Goal: Information Seeking & Learning: Learn about a topic

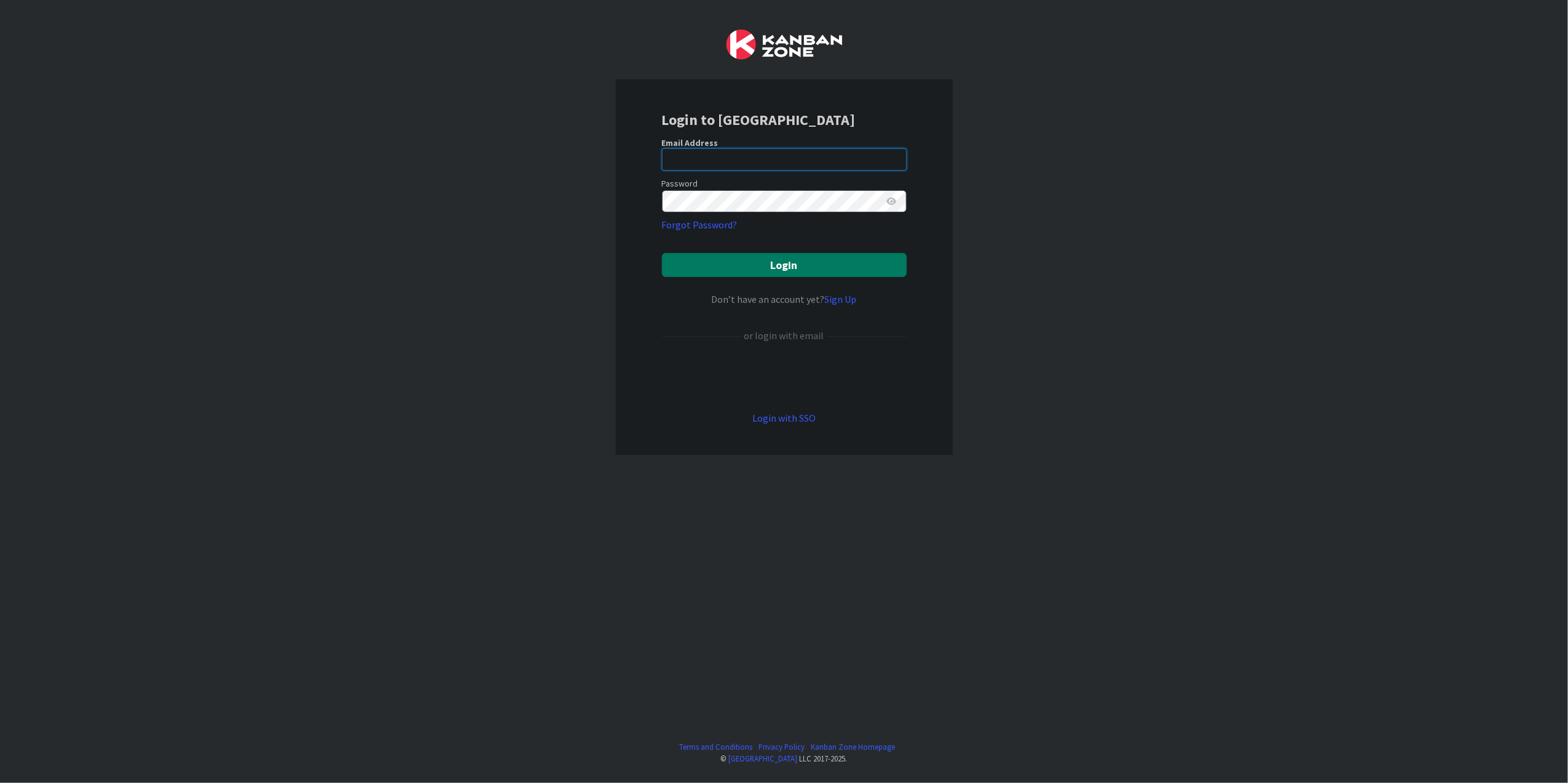
type input "[PERSON_NAME][EMAIL_ADDRESS][DOMAIN_NAME][US_STATE]"
click at [849, 263] on button "Login" at bounding box center [784, 264] width 245 height 24
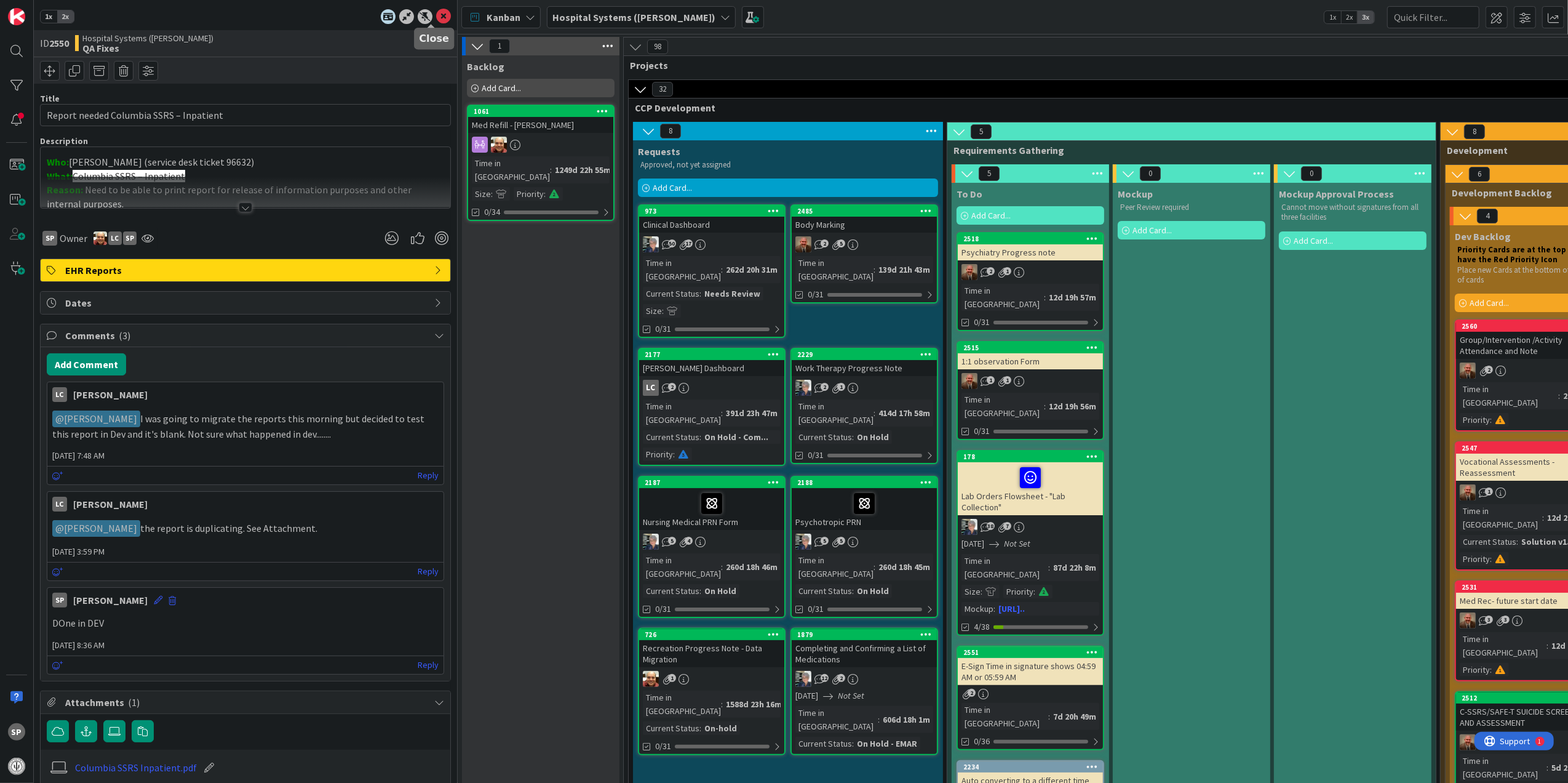
click at [436, 13] on icon at bounding box center [443, 16] width 15 height 15
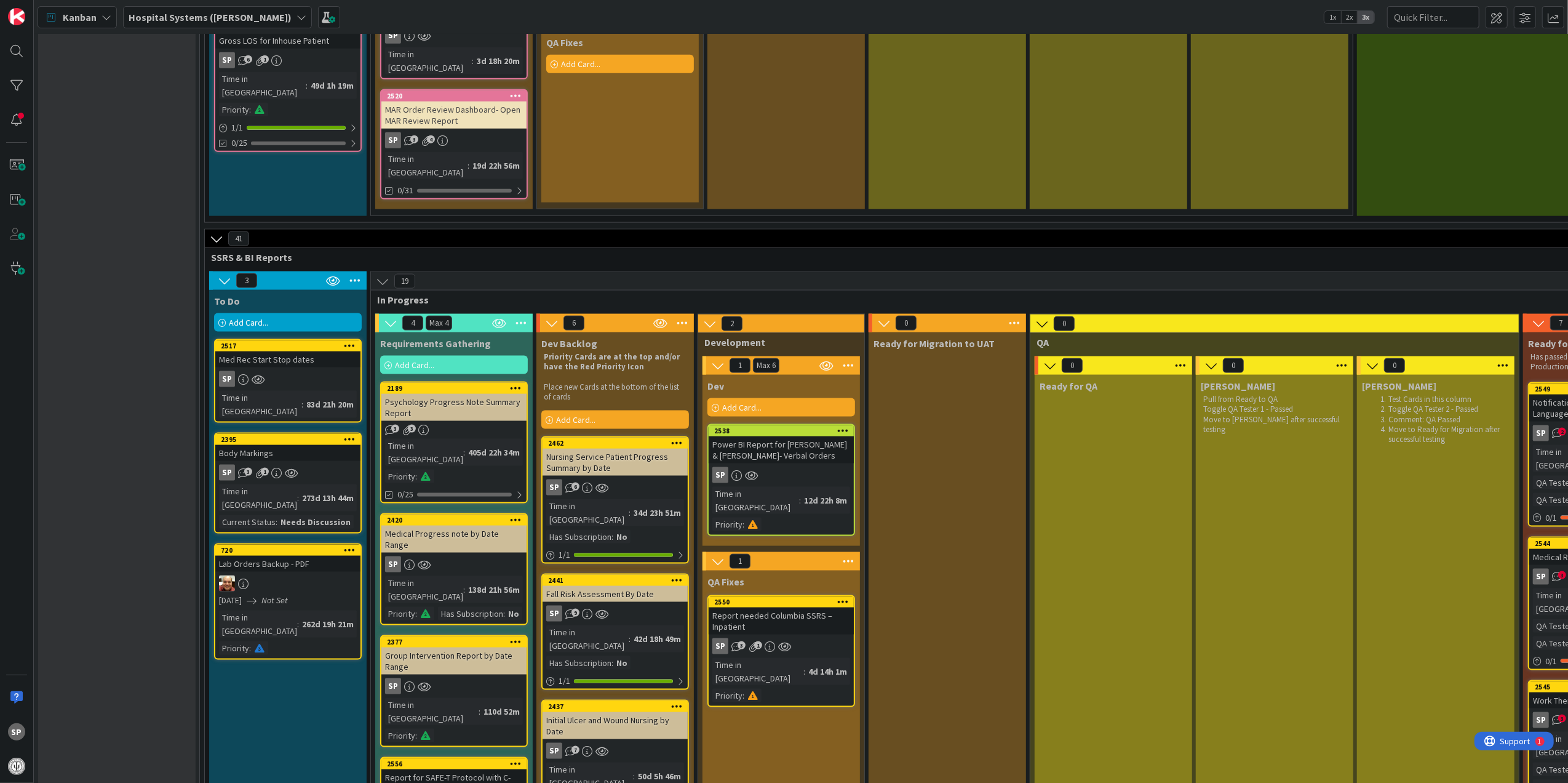
scroll to position [1723, 0]
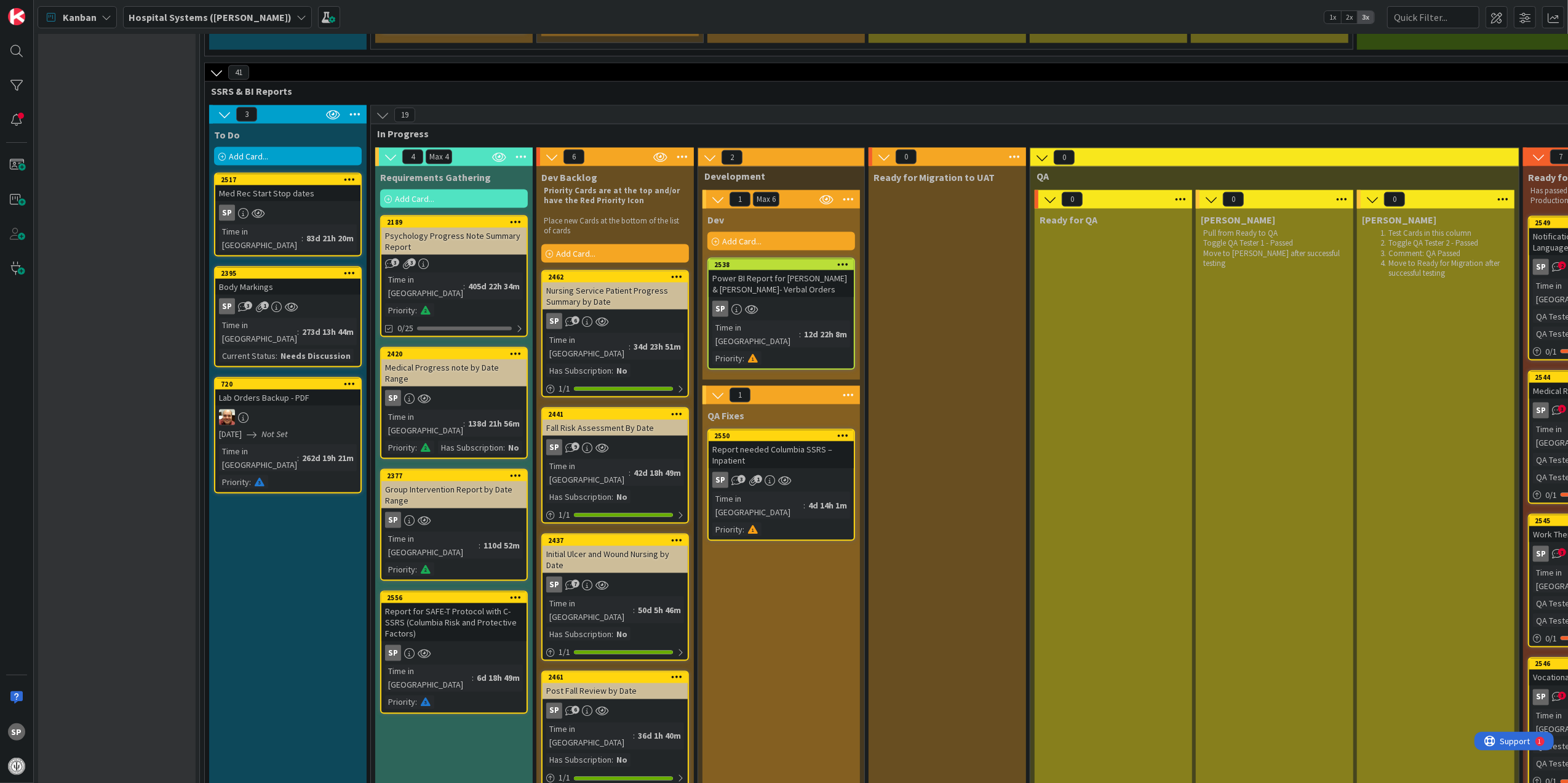
click at [825, 442] on div "Report needed Columbia SSRS – Inpatient" at bounding box center [781, 455] width 145 height 27
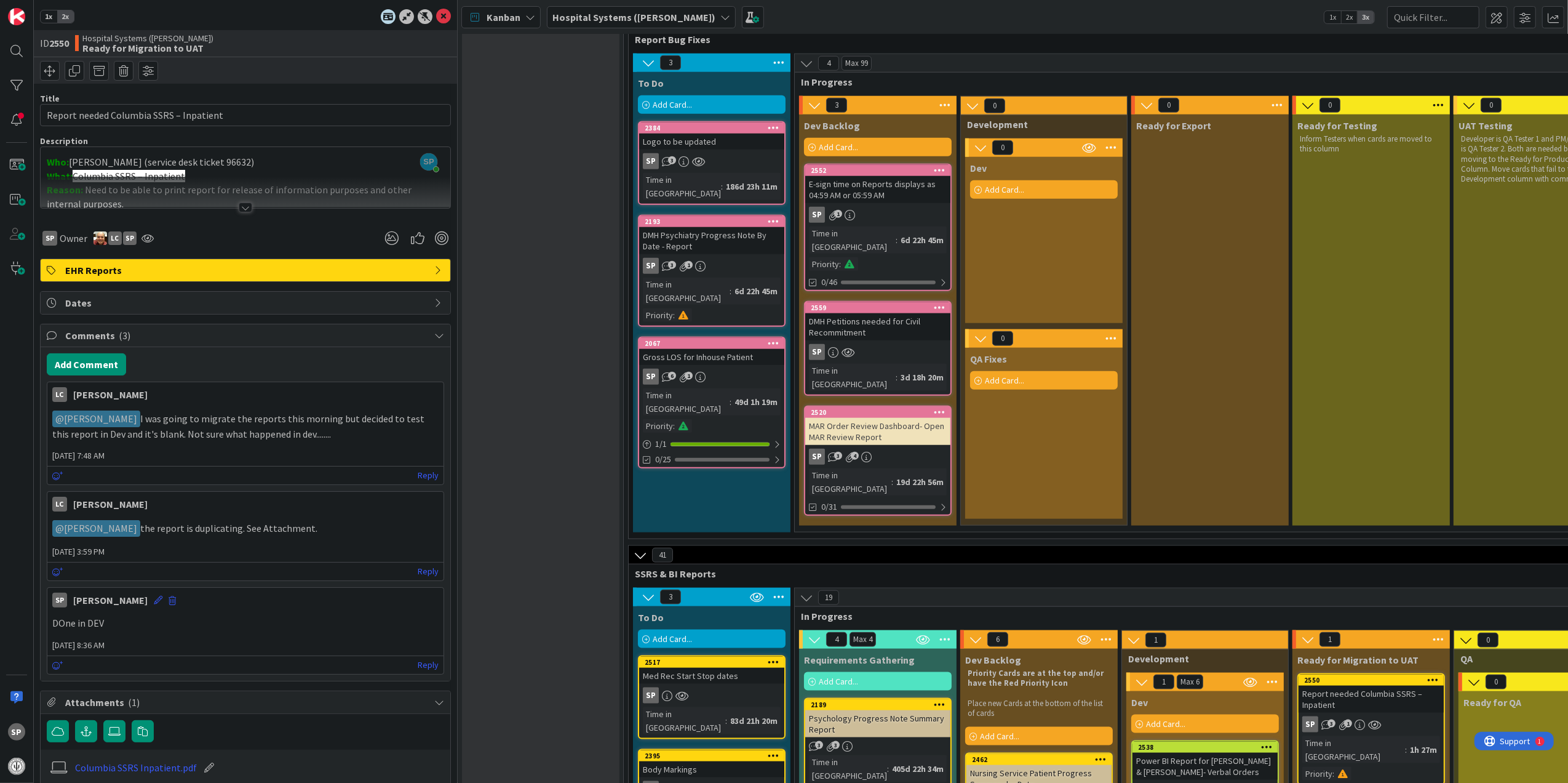
scroll to position [1231, 0]
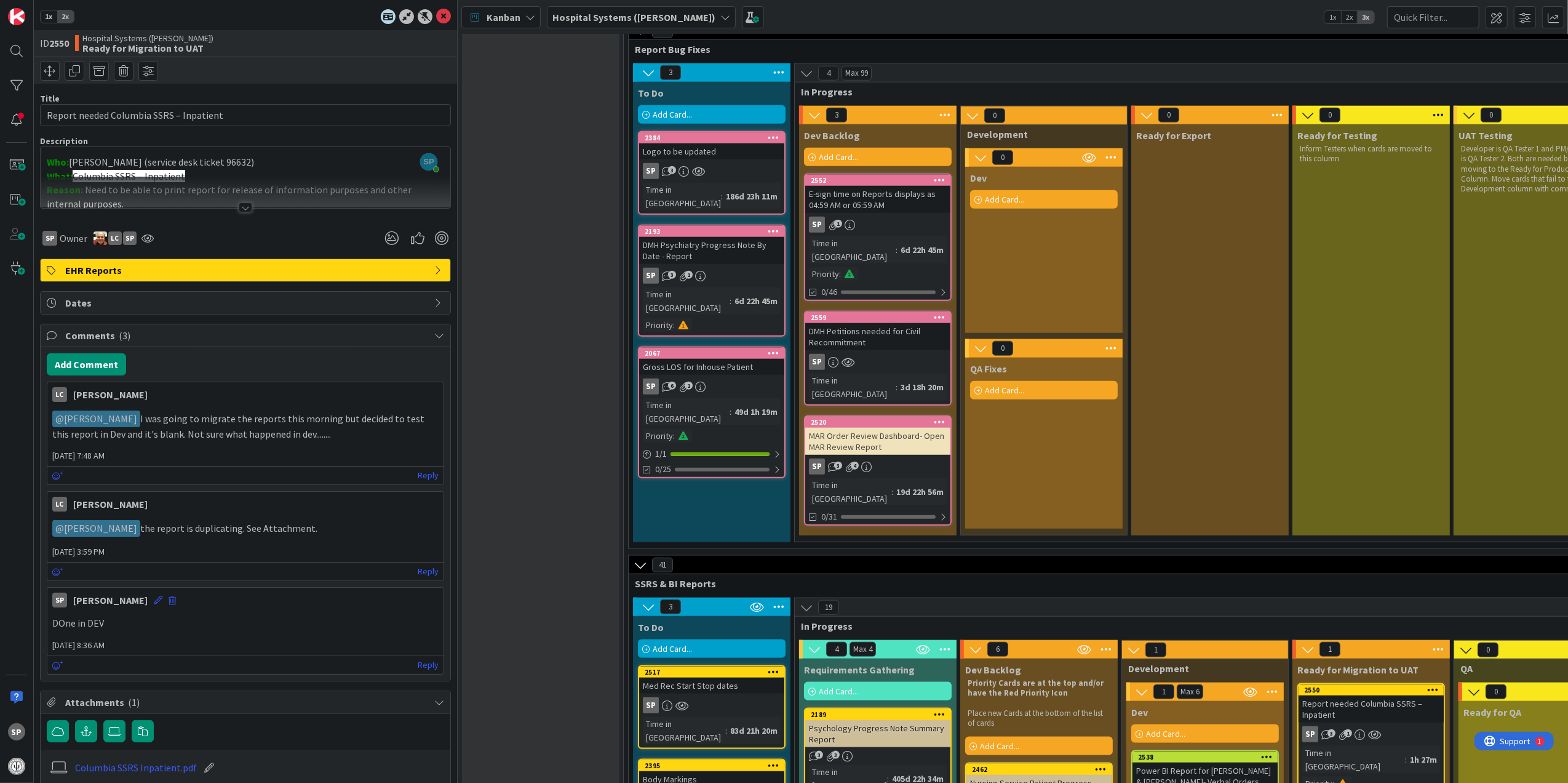
click at [908, 323] on div "DMH Petitions needed for Civil Recommitment" at bounding box center [878, 337] width 145 height 27
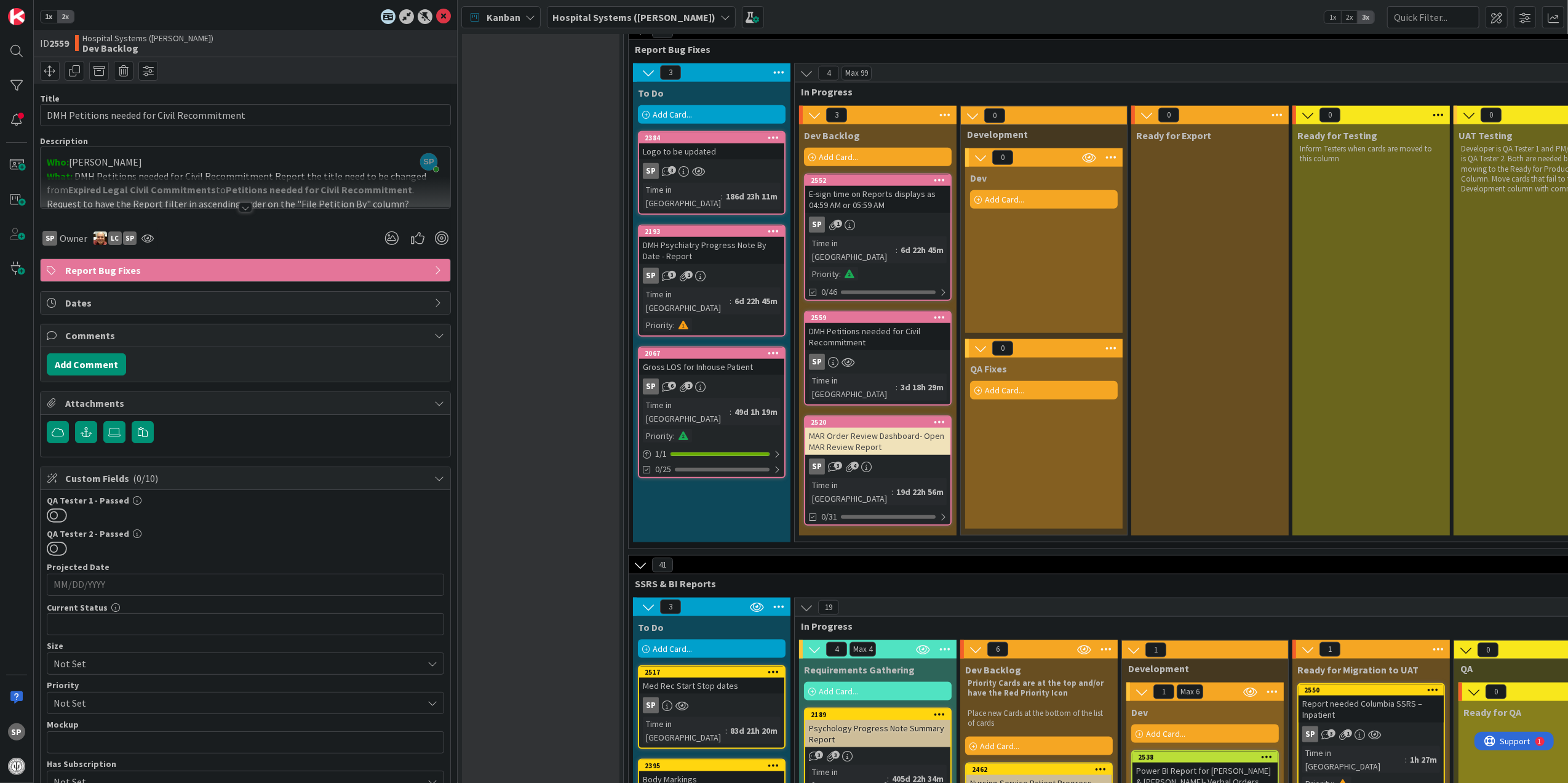
click at [225, 214] on div "Title 43 / 128 DMH Petitions needed for Civil Recommitment Description SP [PERS…" at bounding box center [245, 528] width 411 height 889
click at [238, 204] on div at bounding box center [245, 207] width 13 height 10
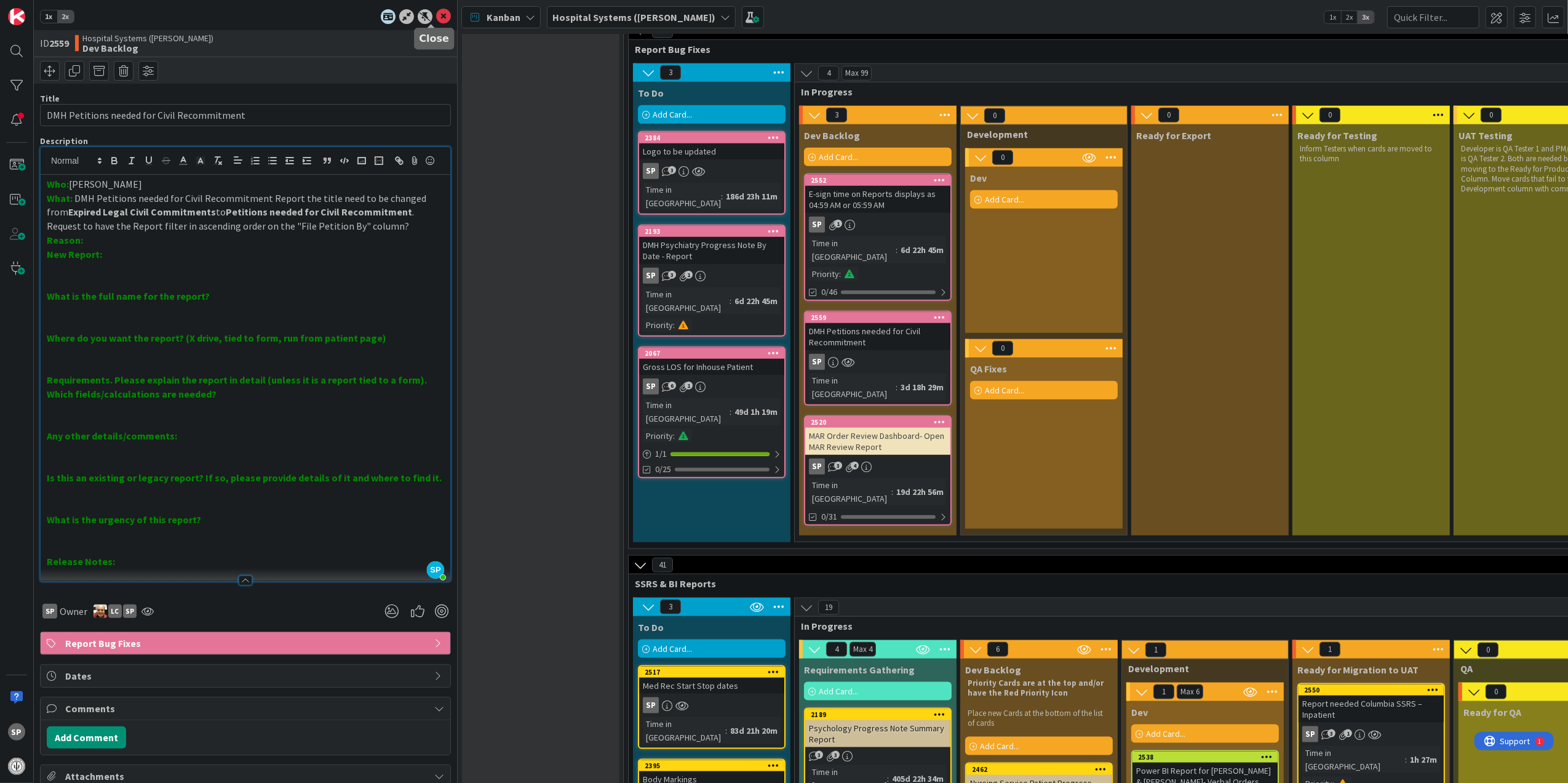
click at [436, 15] on icon at bounding box center [443, 16] width 15 height 15
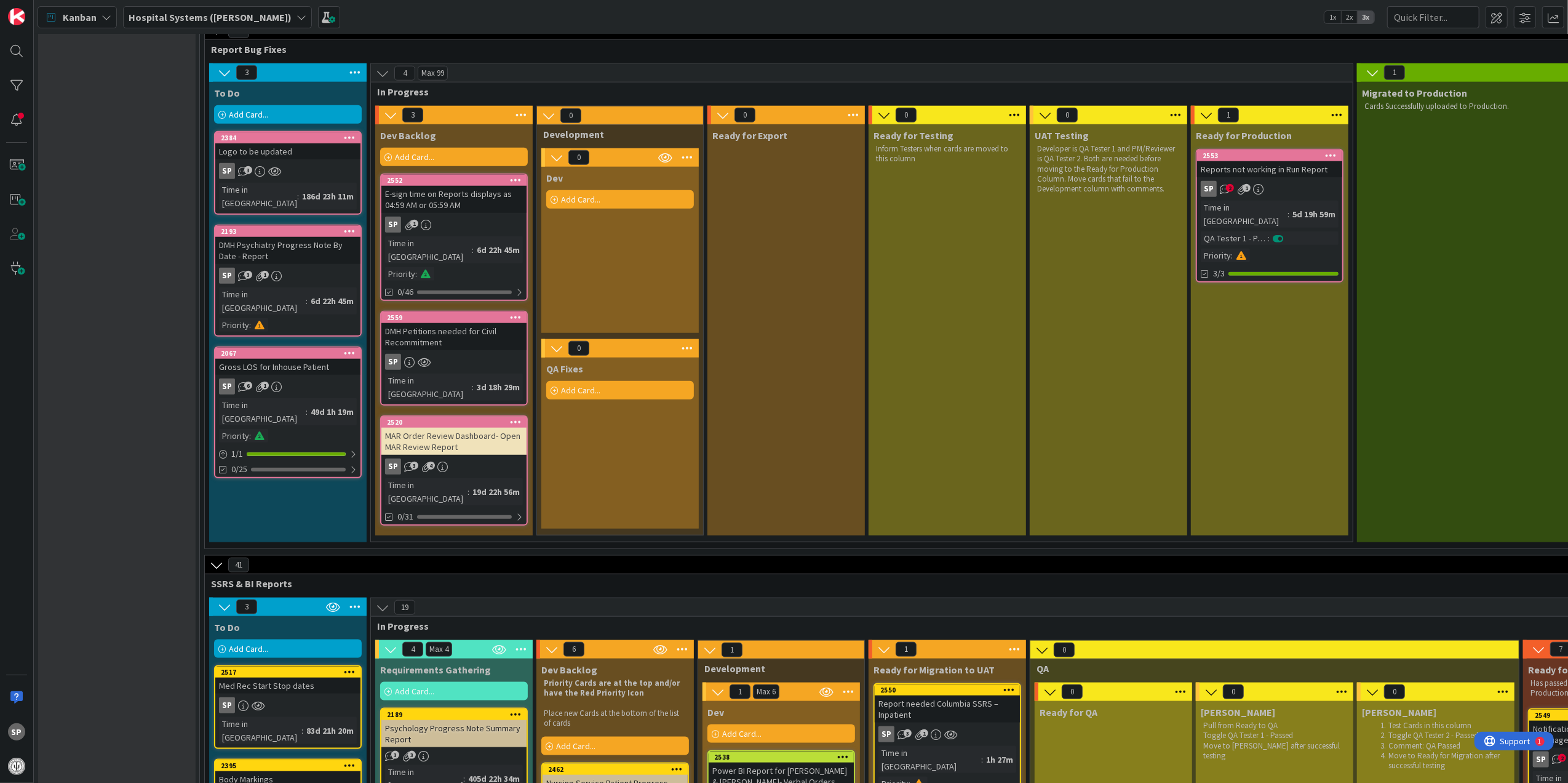
click at [434, 186] on div "E-sign time on Reports displays as 04:59 AM or 05:59 AM" at bounding box center [454, 199] width 145 height 27
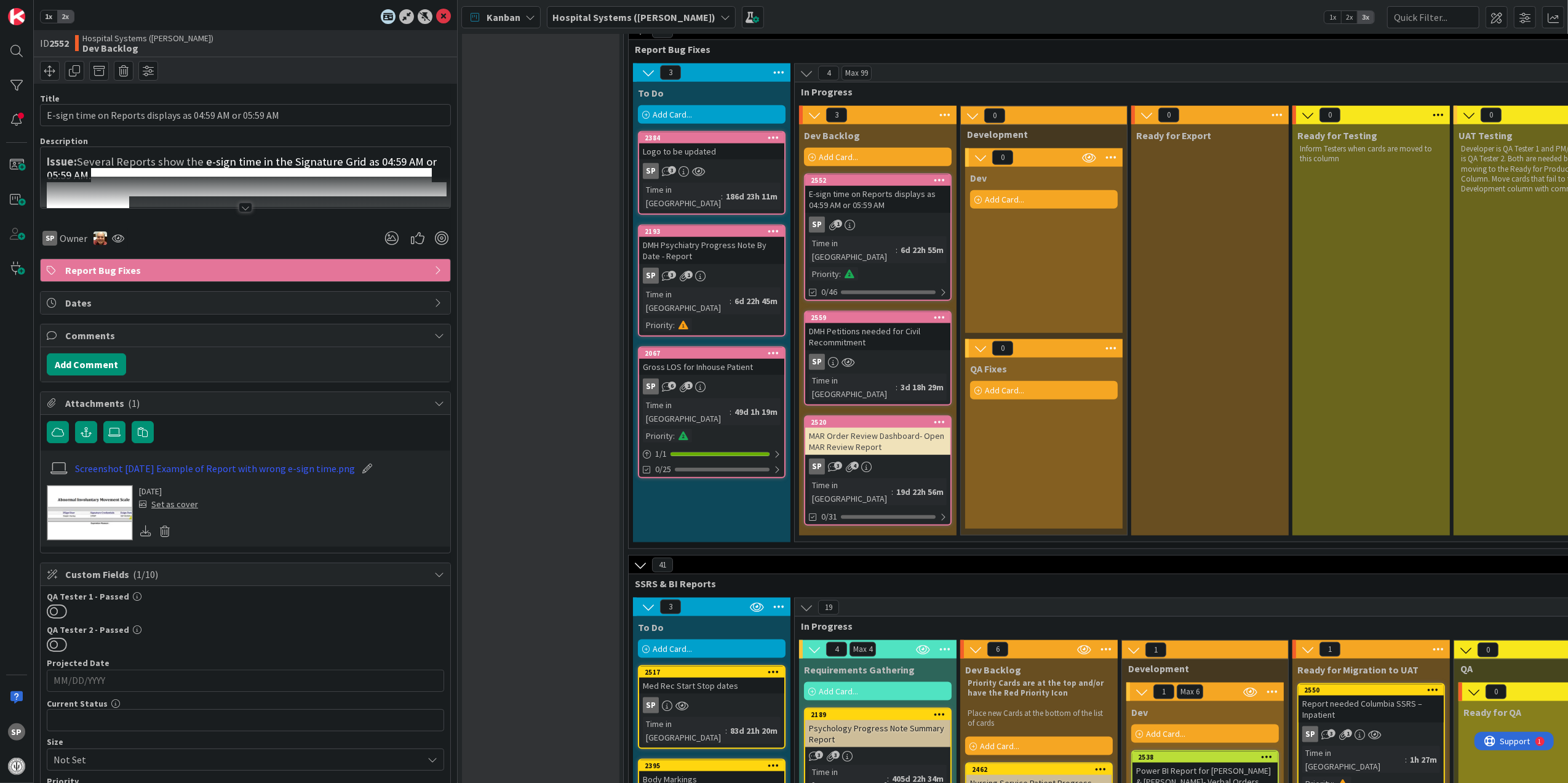
click at [238, 207] on div at bounding box center [245, 207] width 13 height 10
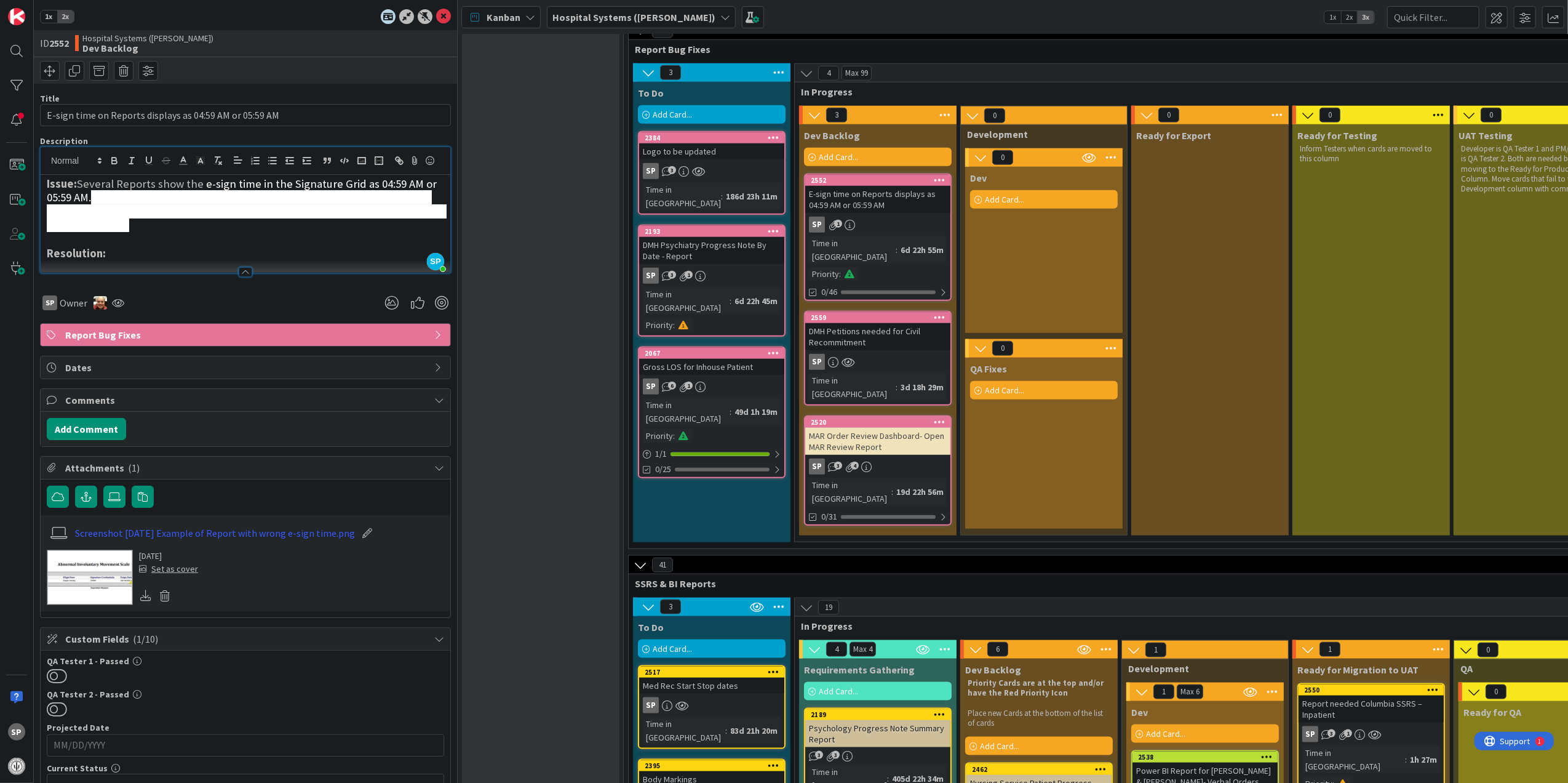
drag, startPoint x: 125, startPoint y: 240, endPoint x: 97, endPoint y: 211, distance: 40.3
click at [97, 211] on h3 "Issue: Several Reports show the e-sign time in the Signature Grid as 04:59 AM o…" at bounding box center [245, 204] width 397 height 55
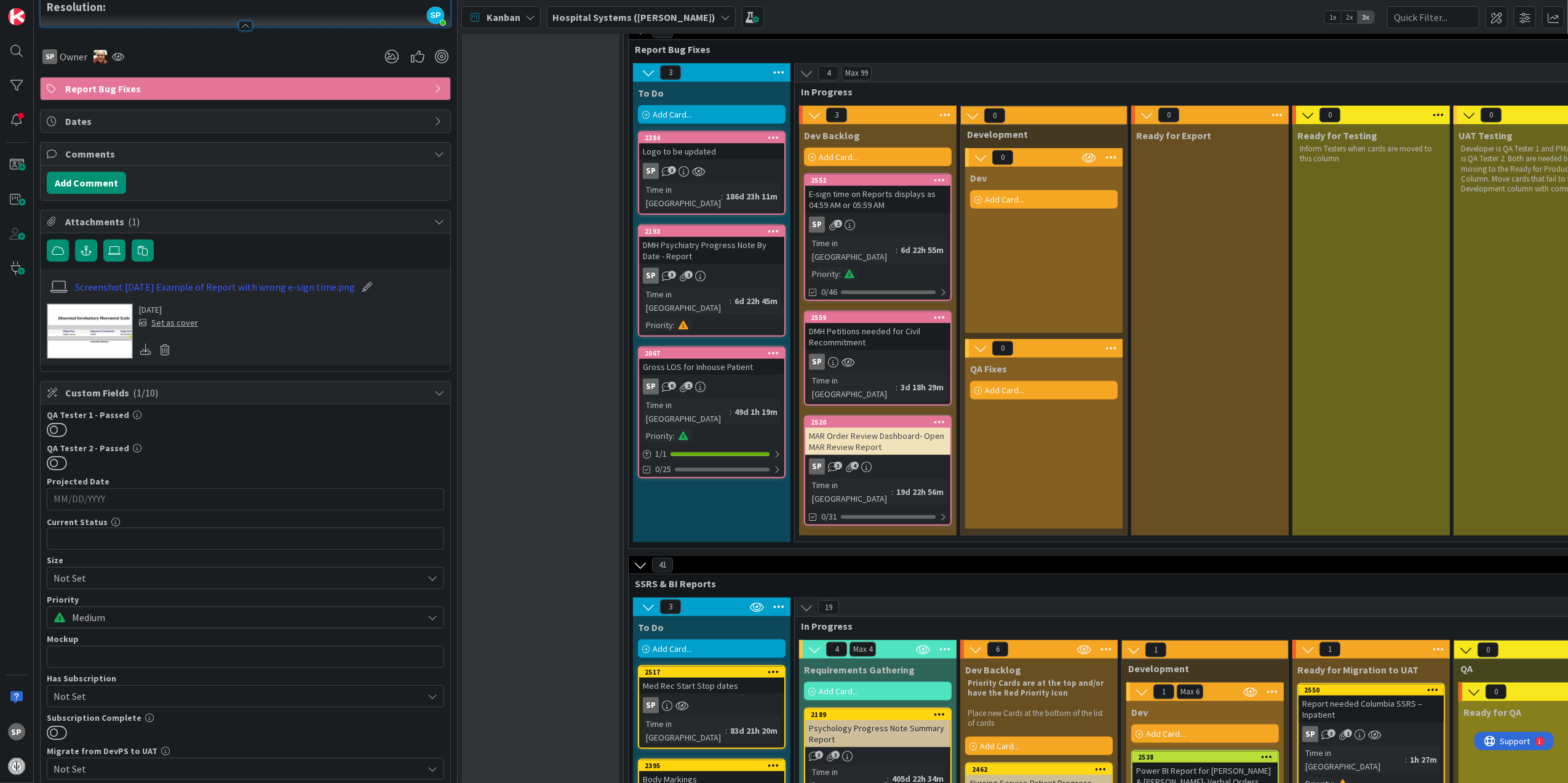
click at [84, 340] on img at bounding box center [90, 331] width 86 height 55
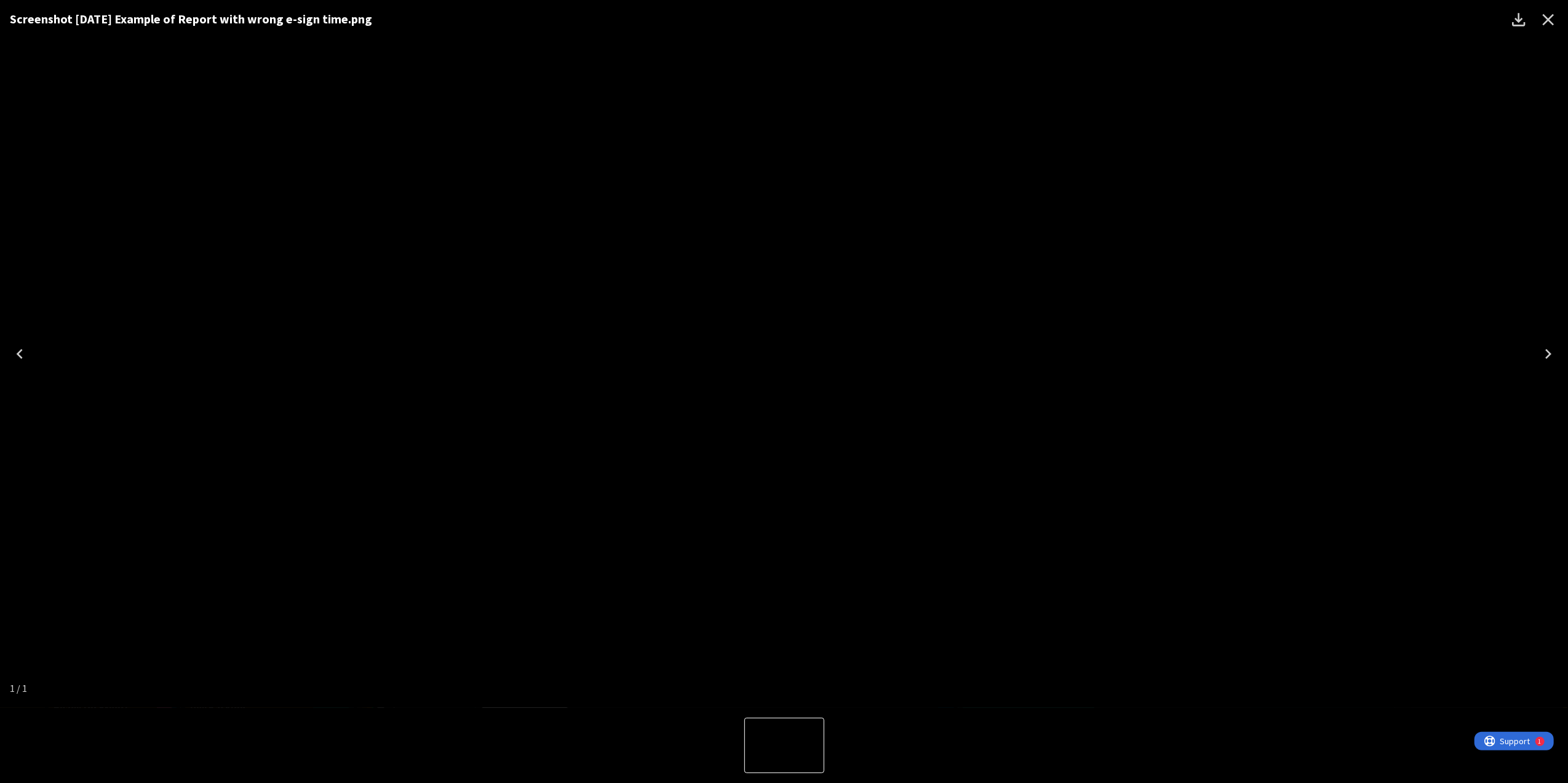
click at [882, 557] on div "Screenshot [DATE] Example of Report with wrong e-sign time.png" at bounding box center [784, 353] width 1568 height 707
click at [250, 505] on div "Screenshot [DATE] Example of Report with wrong e-sign time.png" at bounding box center [784, 353] width 1568 height 707
click at [1538, 24] on button "Close" at bounding box center [1548, 20] width 29 height 29
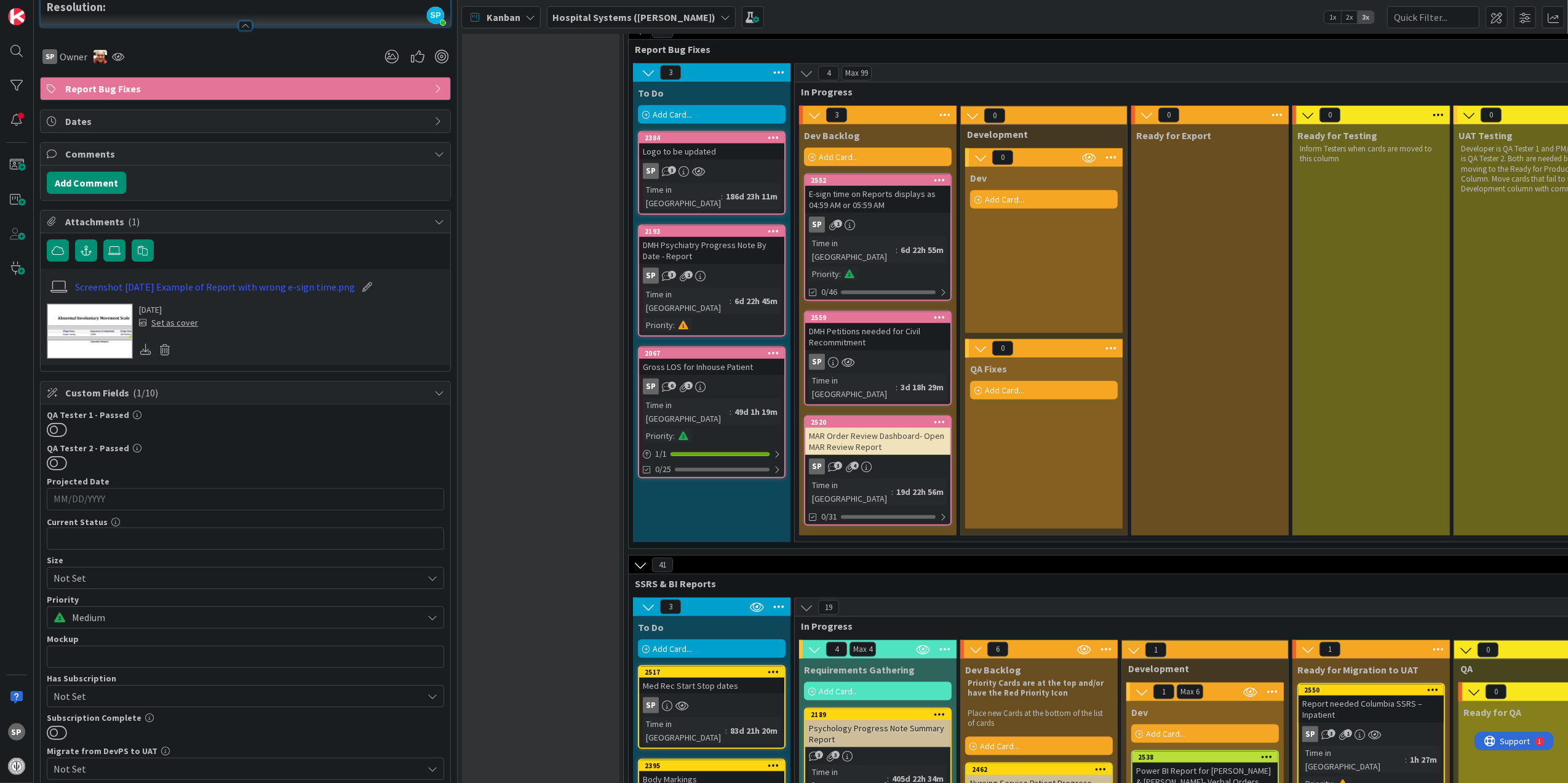
scroll to position [0, 0]
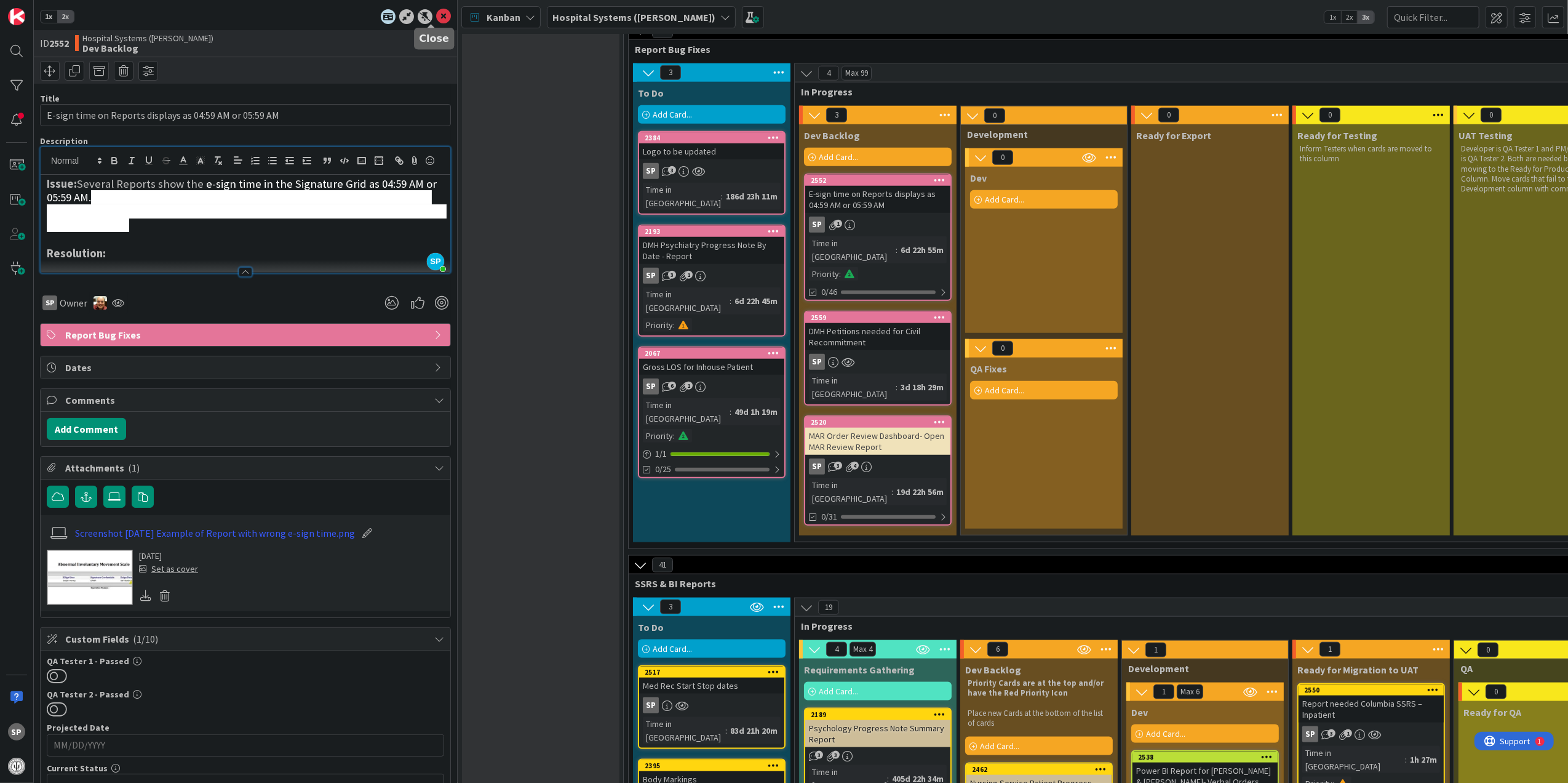
click at [436, 13] on icon at bounding box center [443, 16] width 15 height 15
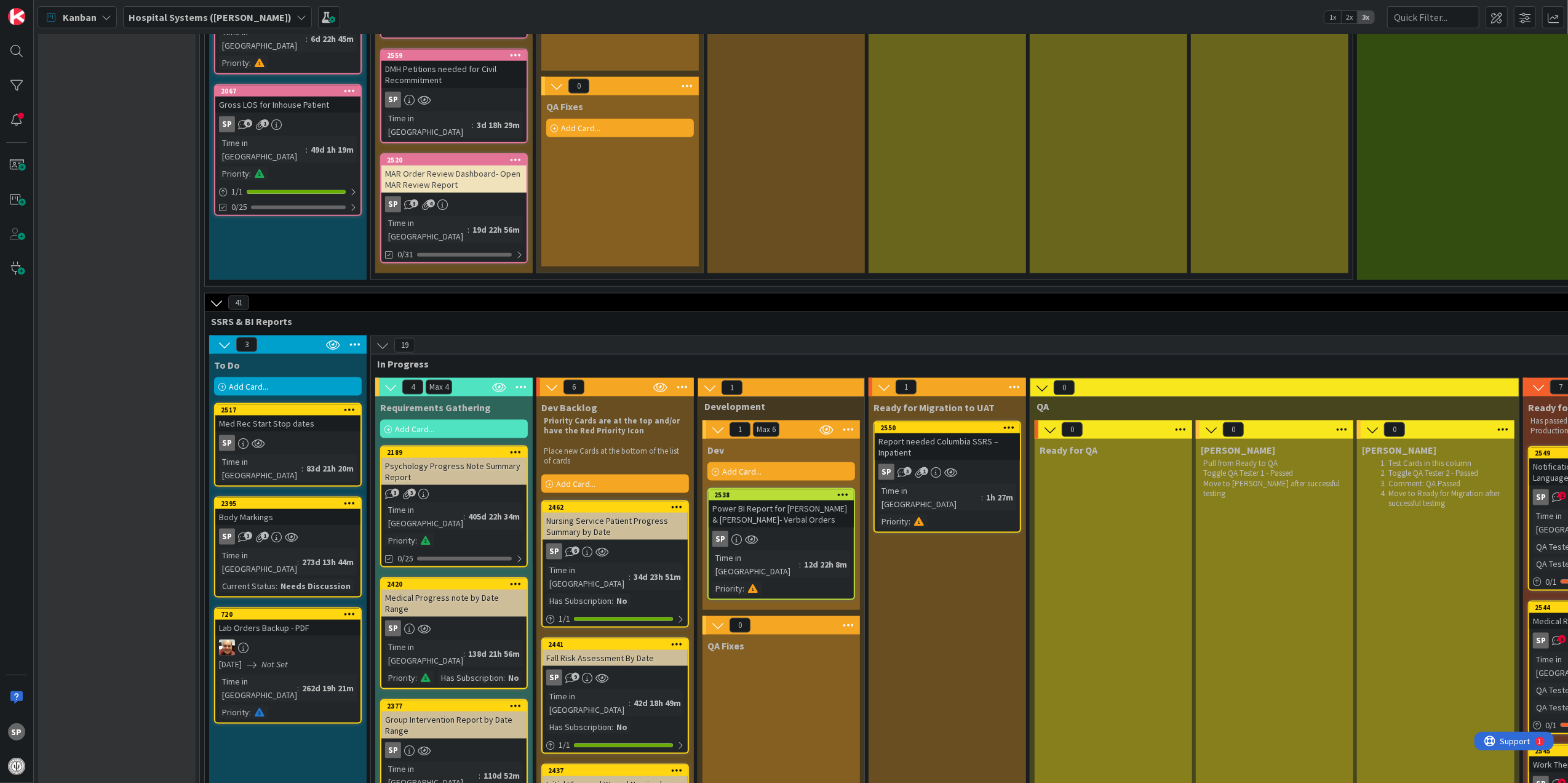
scroll to position [1559, 0]
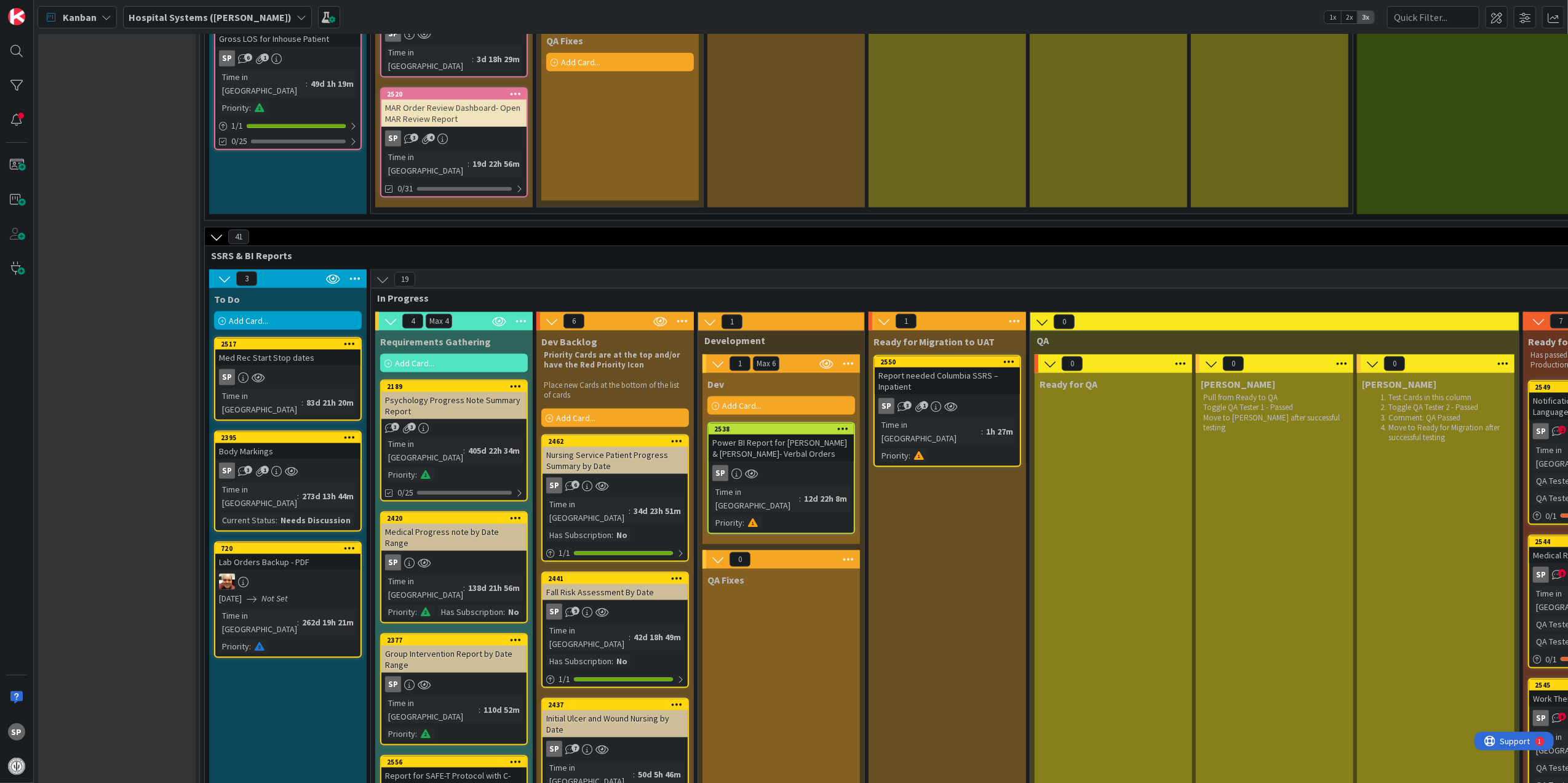
click at [804, 435] on div "Power BI Report for [PERSON_NAME] & [PERSON_NAME]- Verbal Orders" at bounding box center [781, 448] width 145 height 27
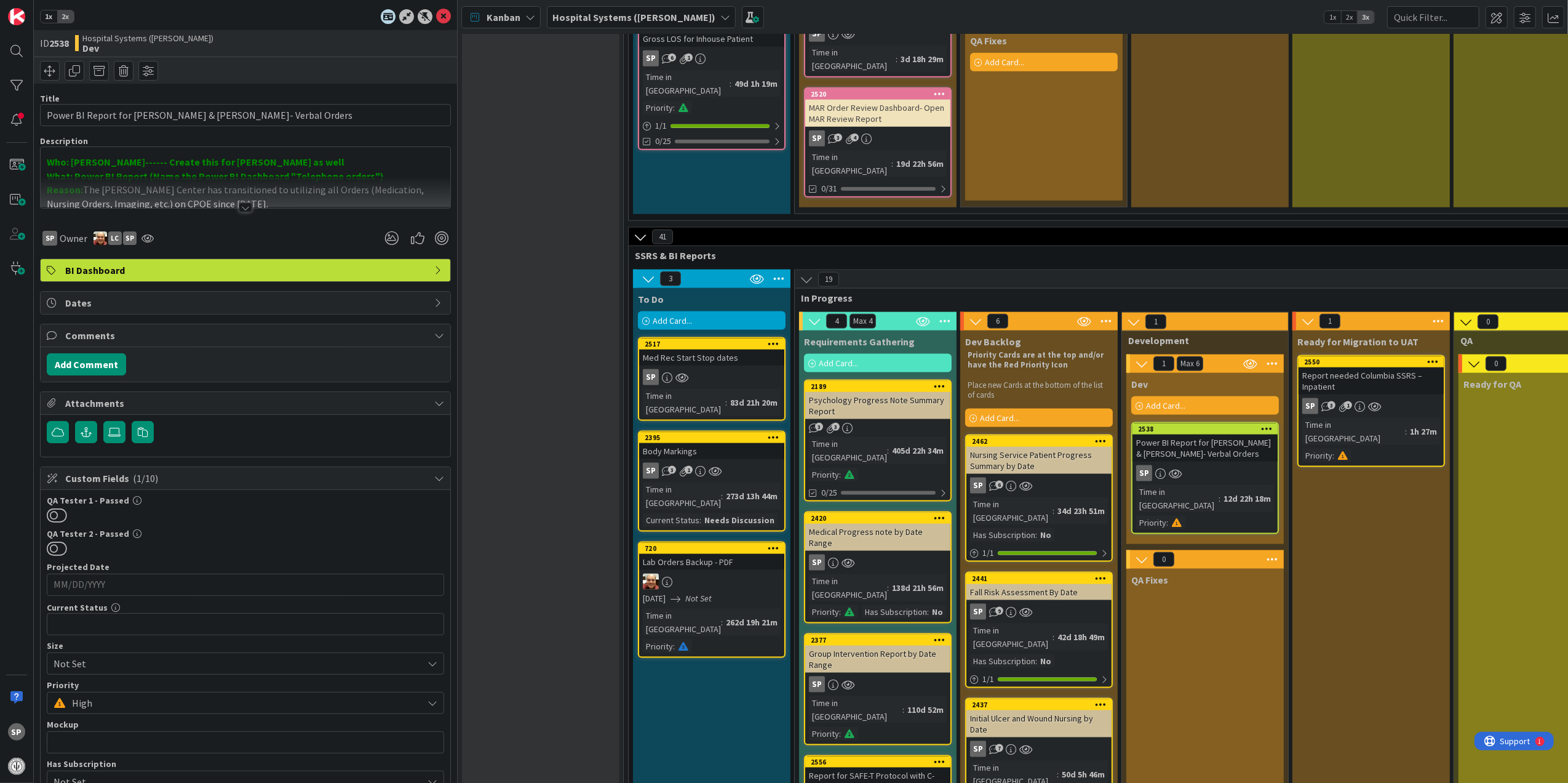
click at [244, 204] on div at bounding box center [245, 207] width 13 height 10
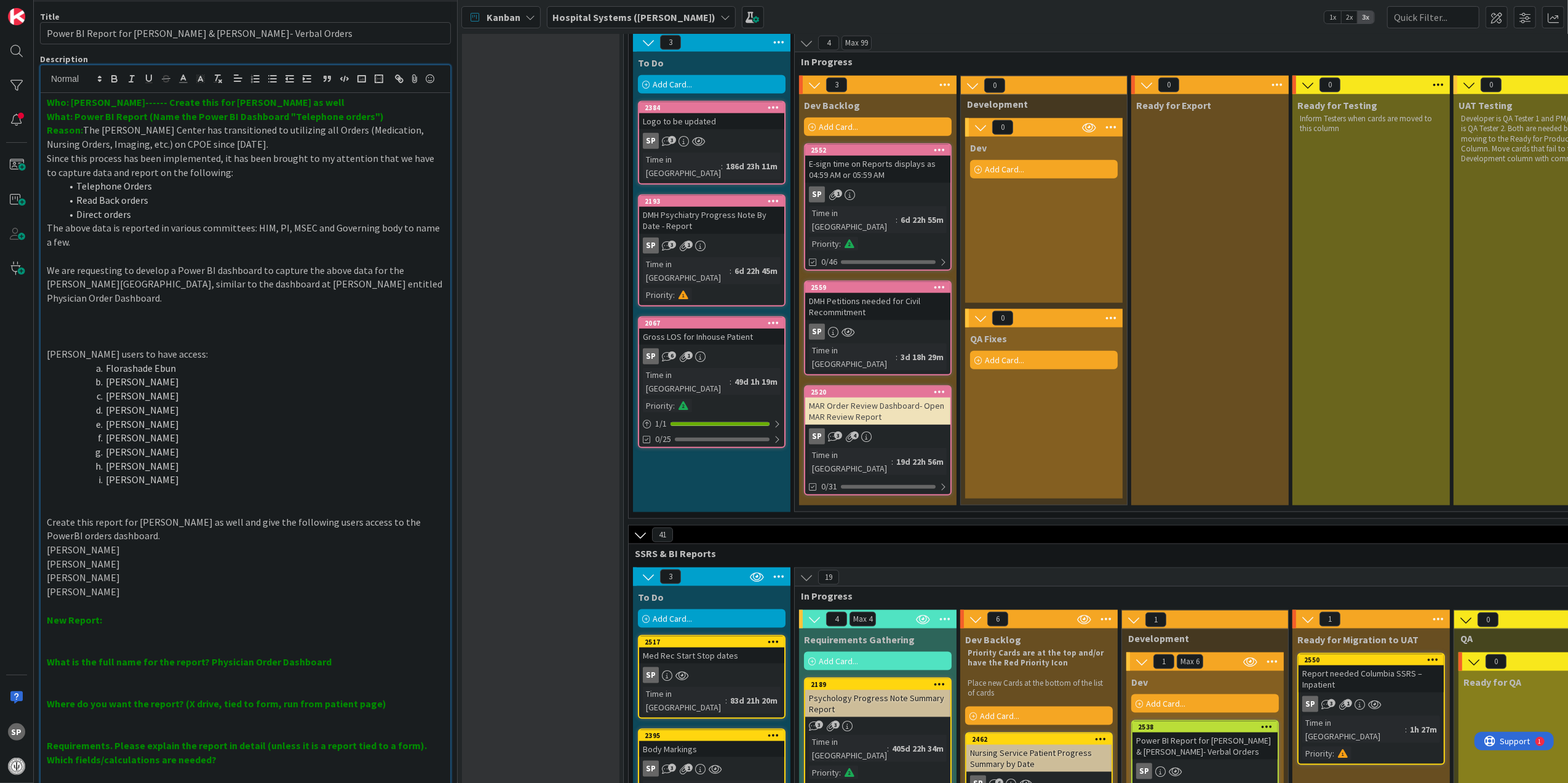
scroll to position [1231, 0]
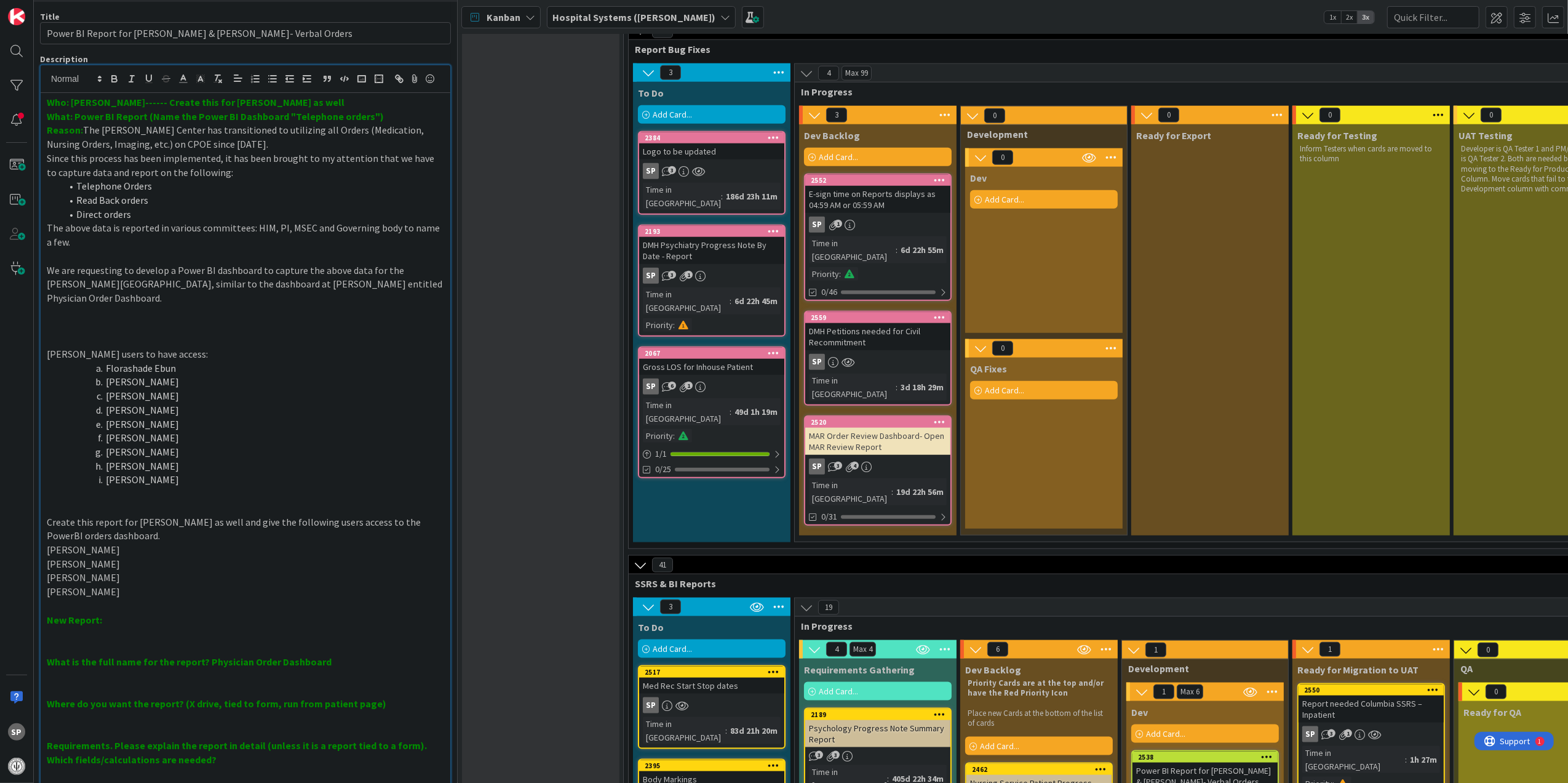
click at [896, 323] on div "DMH Petitions needed for Civil Recommitment" at bounding box center [878, 337] width 145 height 27
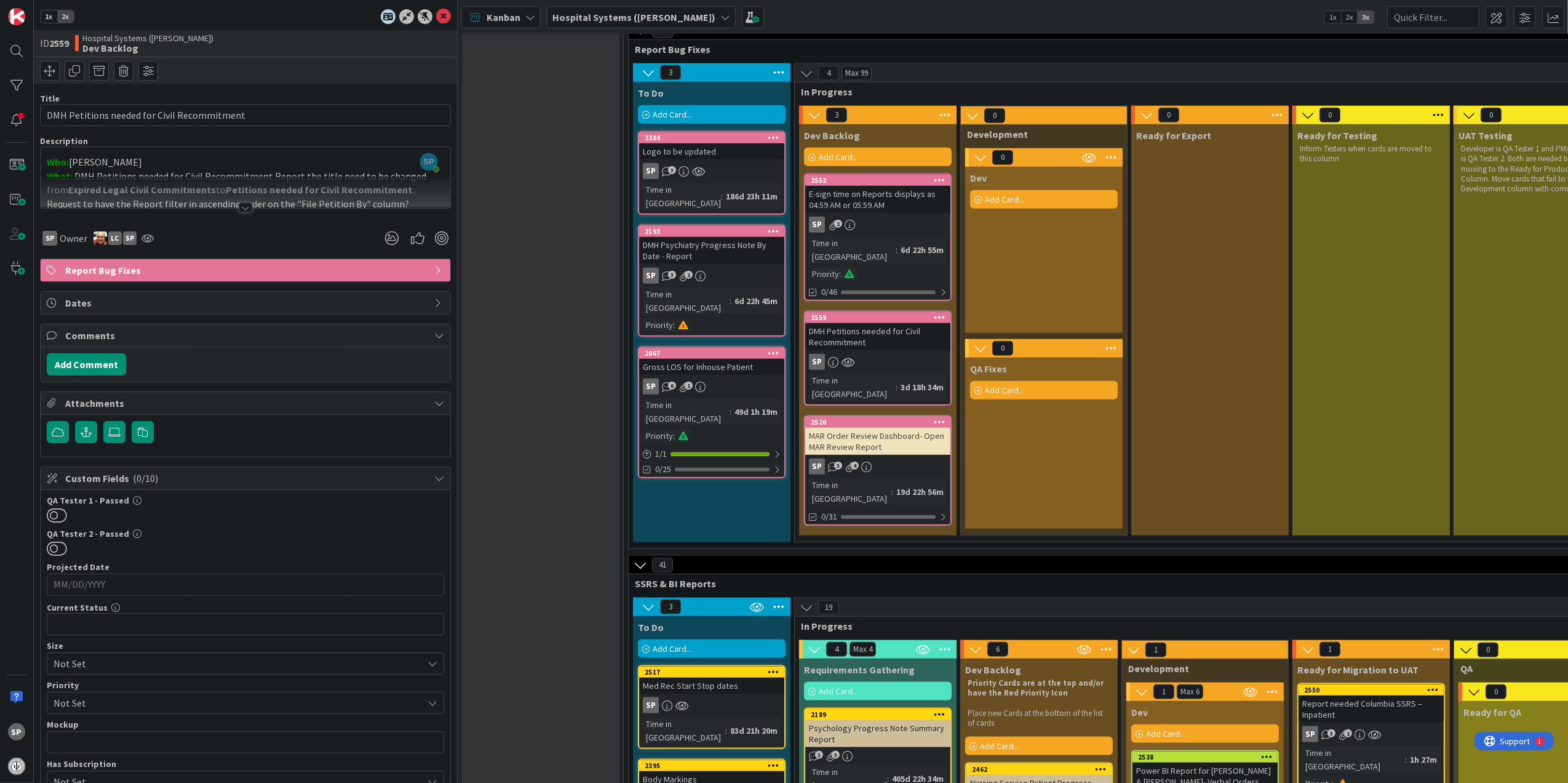
click at [238, 208] on div at bounding box center [245, 207] width 13 height 10
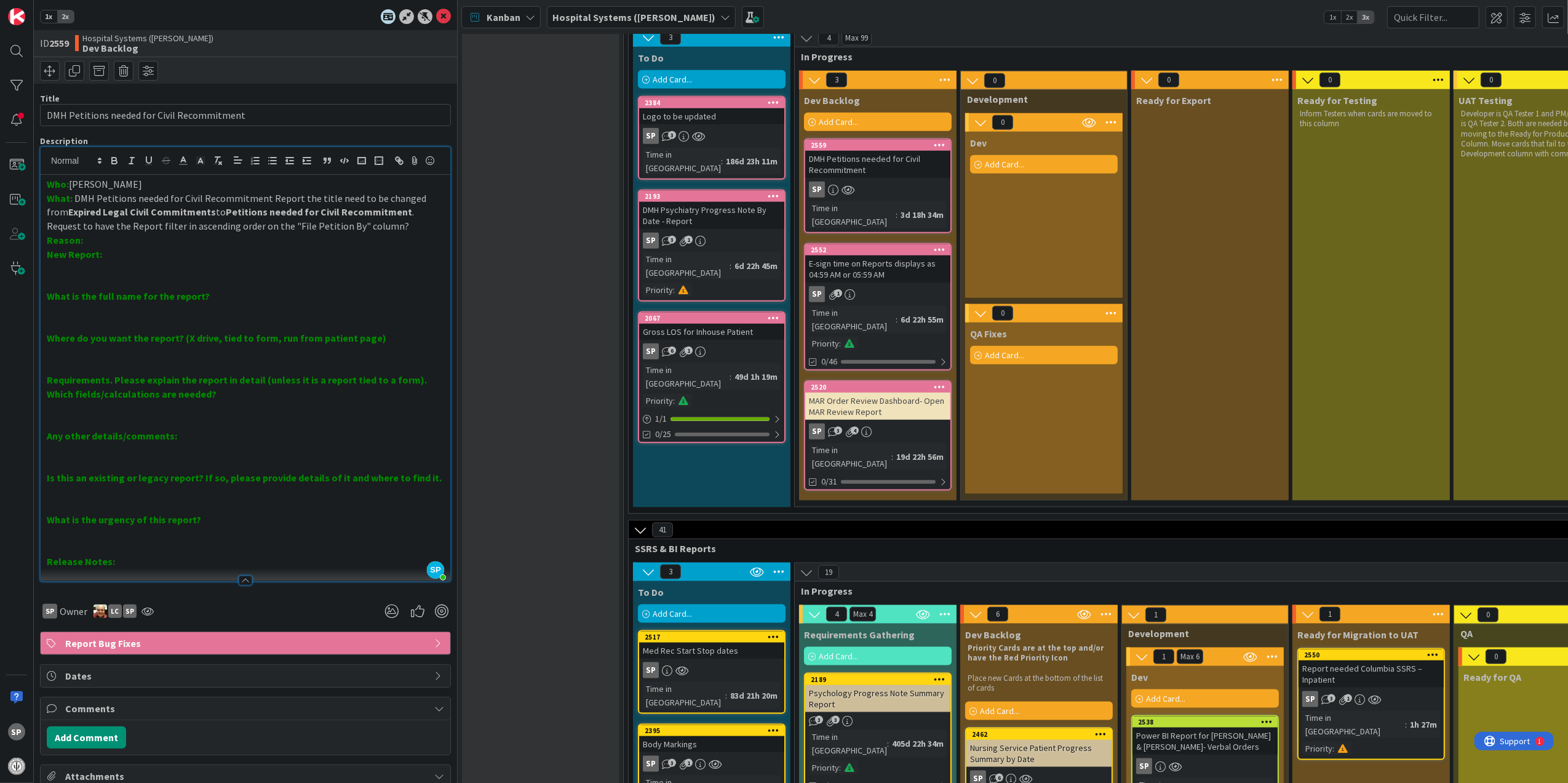
scroll to position [1394, 0]
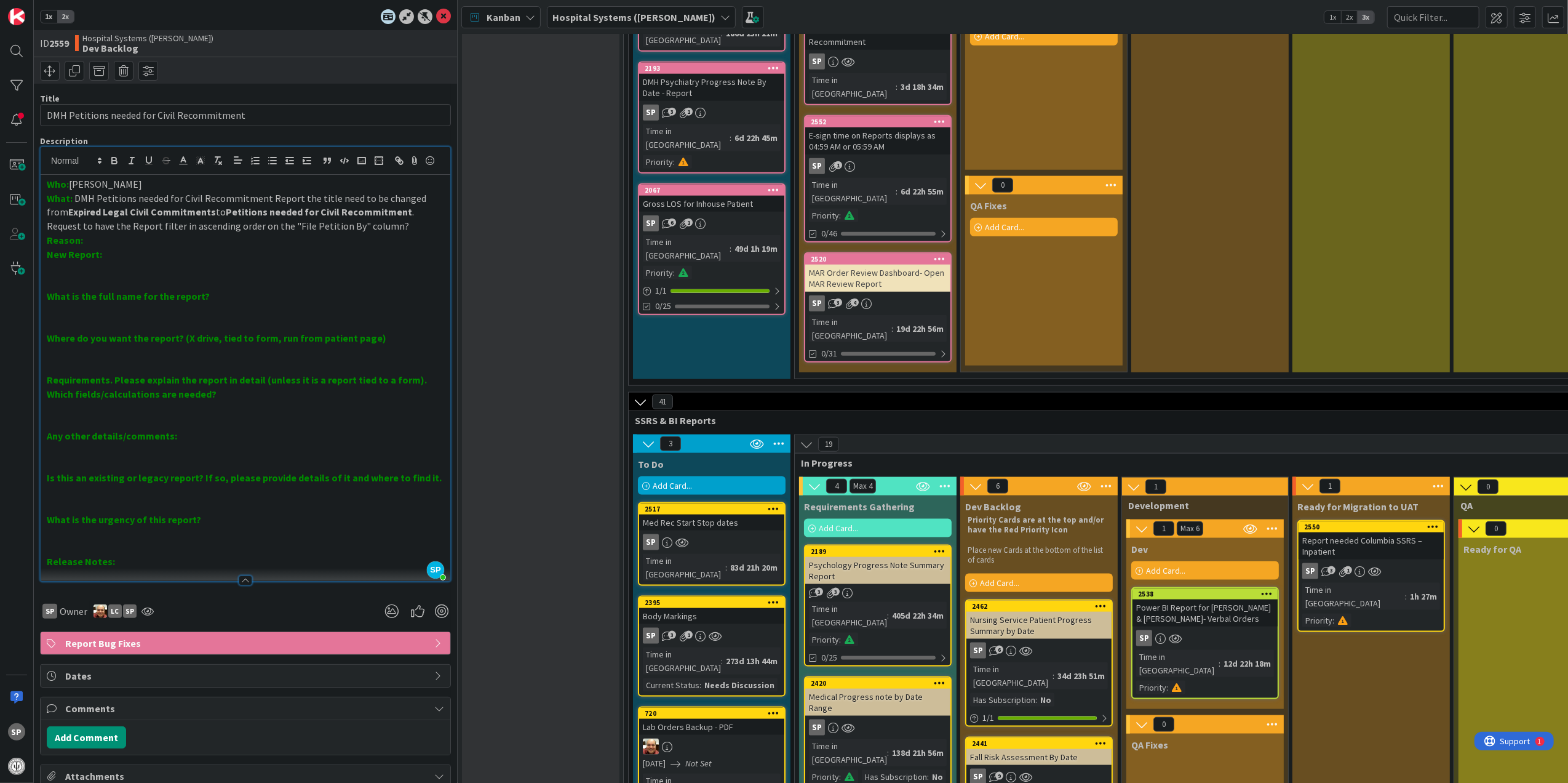
click at [1183, 600] on div "Power BI Report for [PERSON_NAME] & [PERSON_NAME]- Verbal Orders" at bounding box center [1205, 613] width 145 height 27
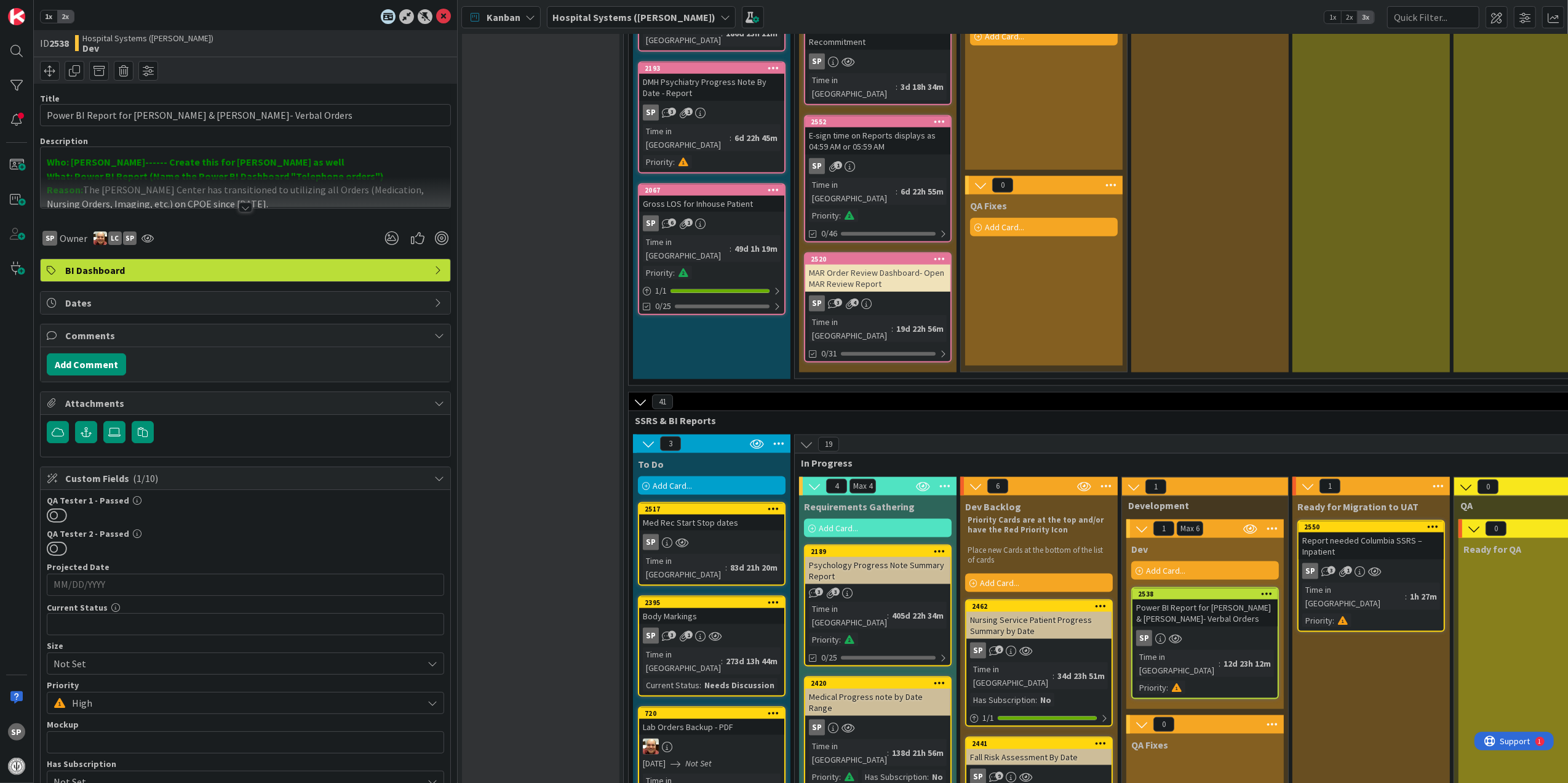
click at [242, 201] on div at bounding box center [245, 192] width 410 height 31
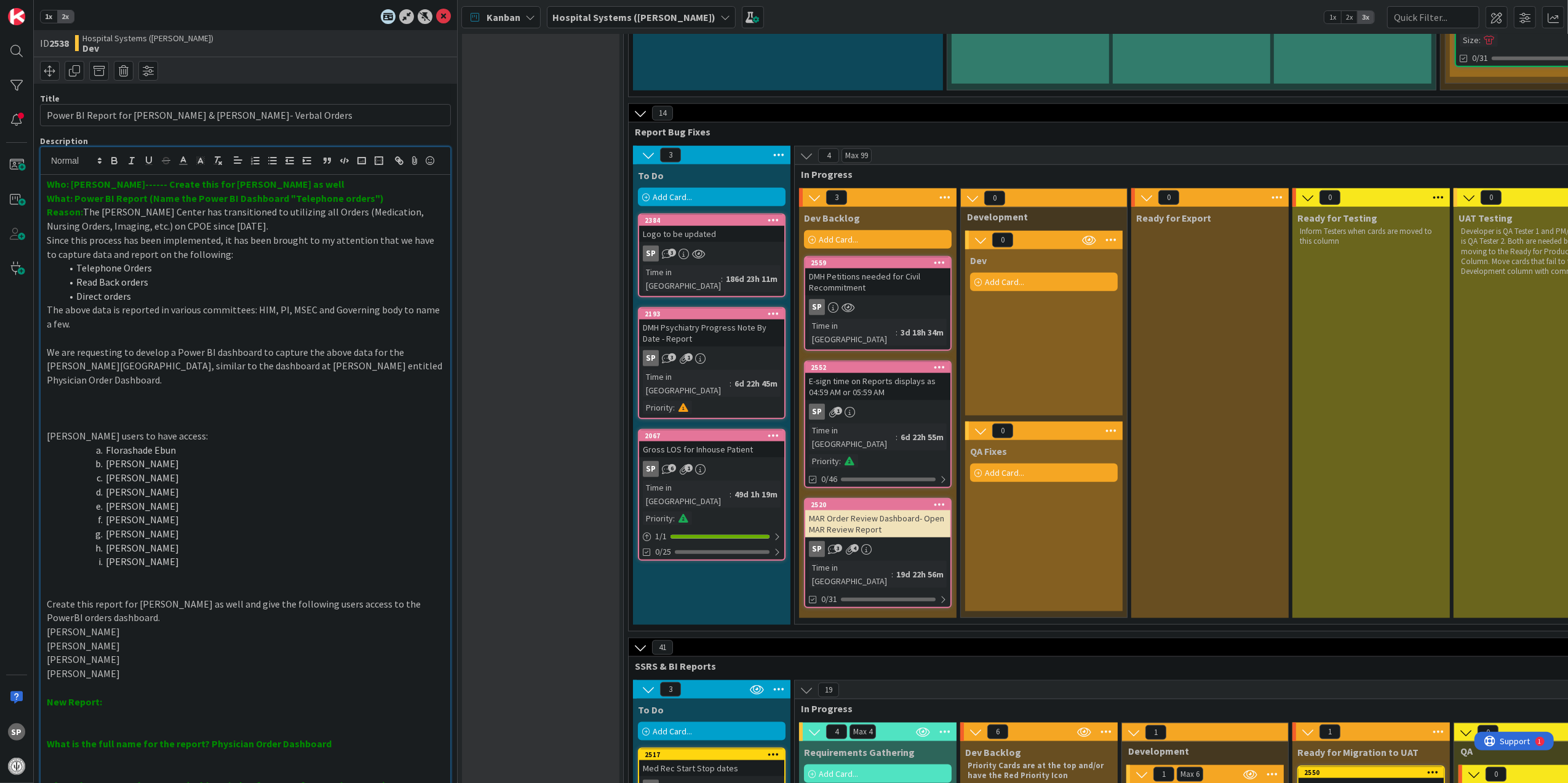
scroll to position [1148, 0]
click at [853, 269] on div "DMH Petitions needed for Civil Recommitment" at bounding box center [878, 282] width 145 height 27
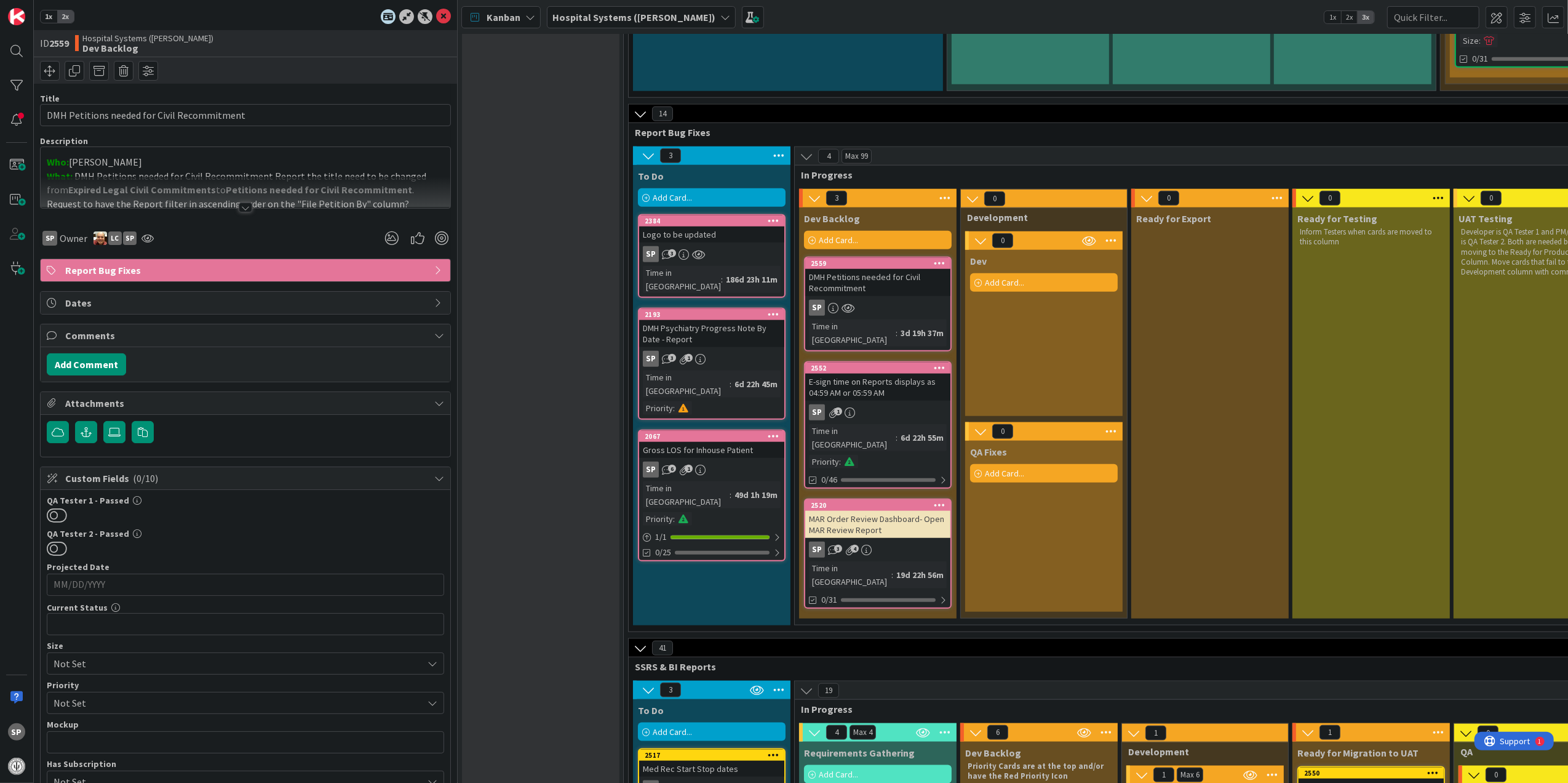
click at [239, 199] on div at bounding box center [245, 192] width 410 height 31
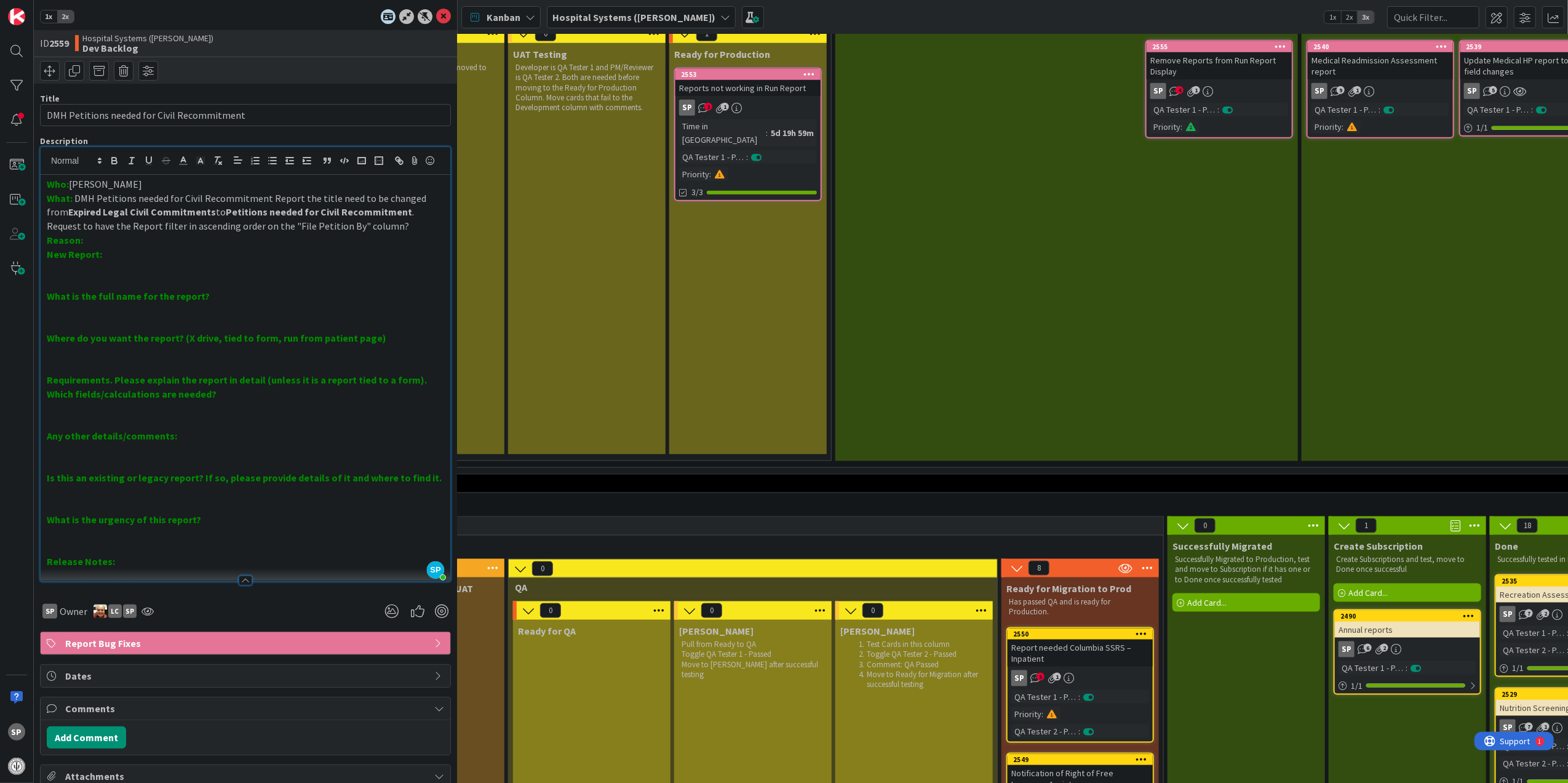
scroll to position [1312, 1150]
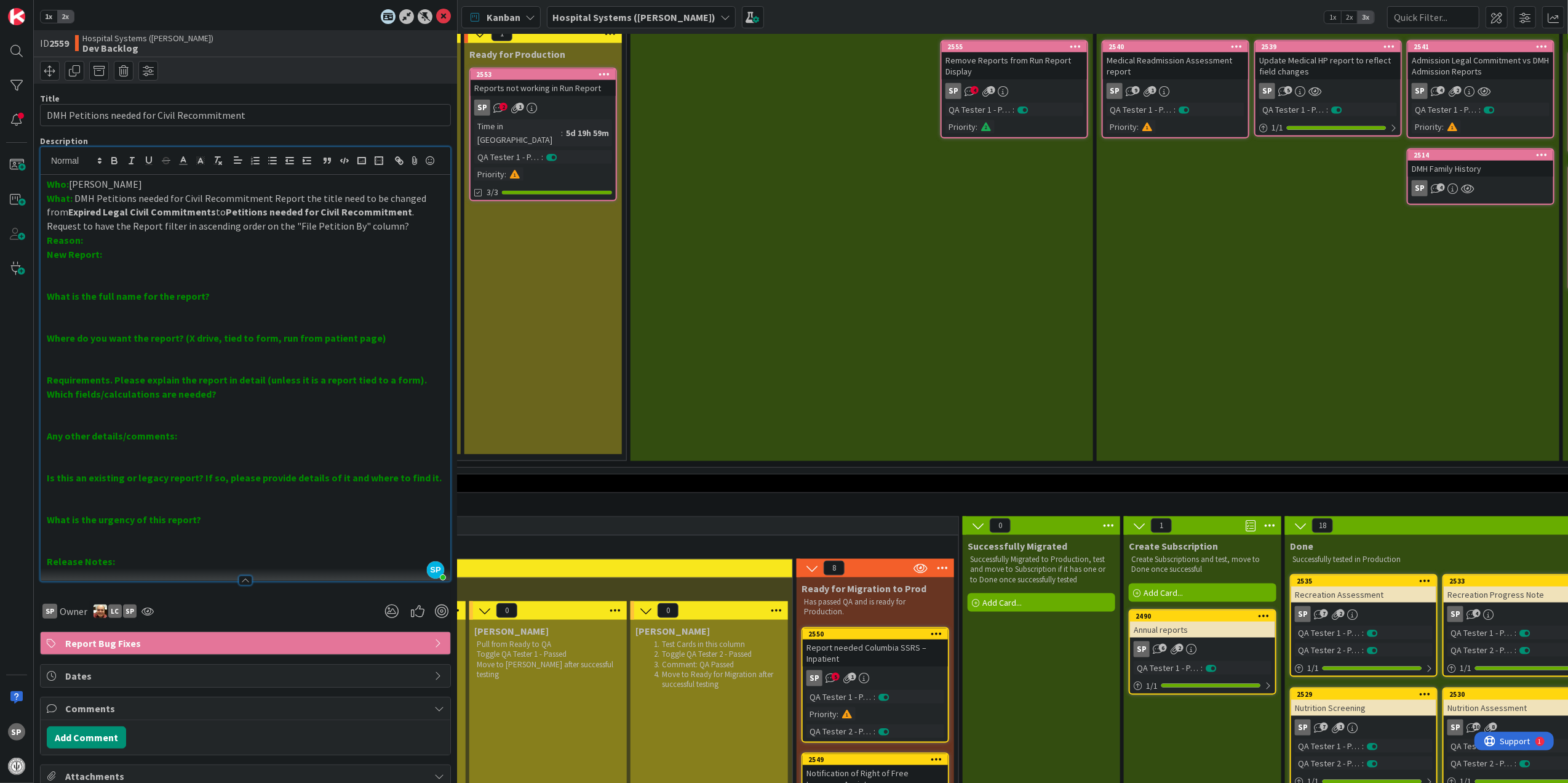
click at [896, 640] on div "Report needed Columbia SSRS – Inpatient" at bounding box center [876, 653] width 145 height 27
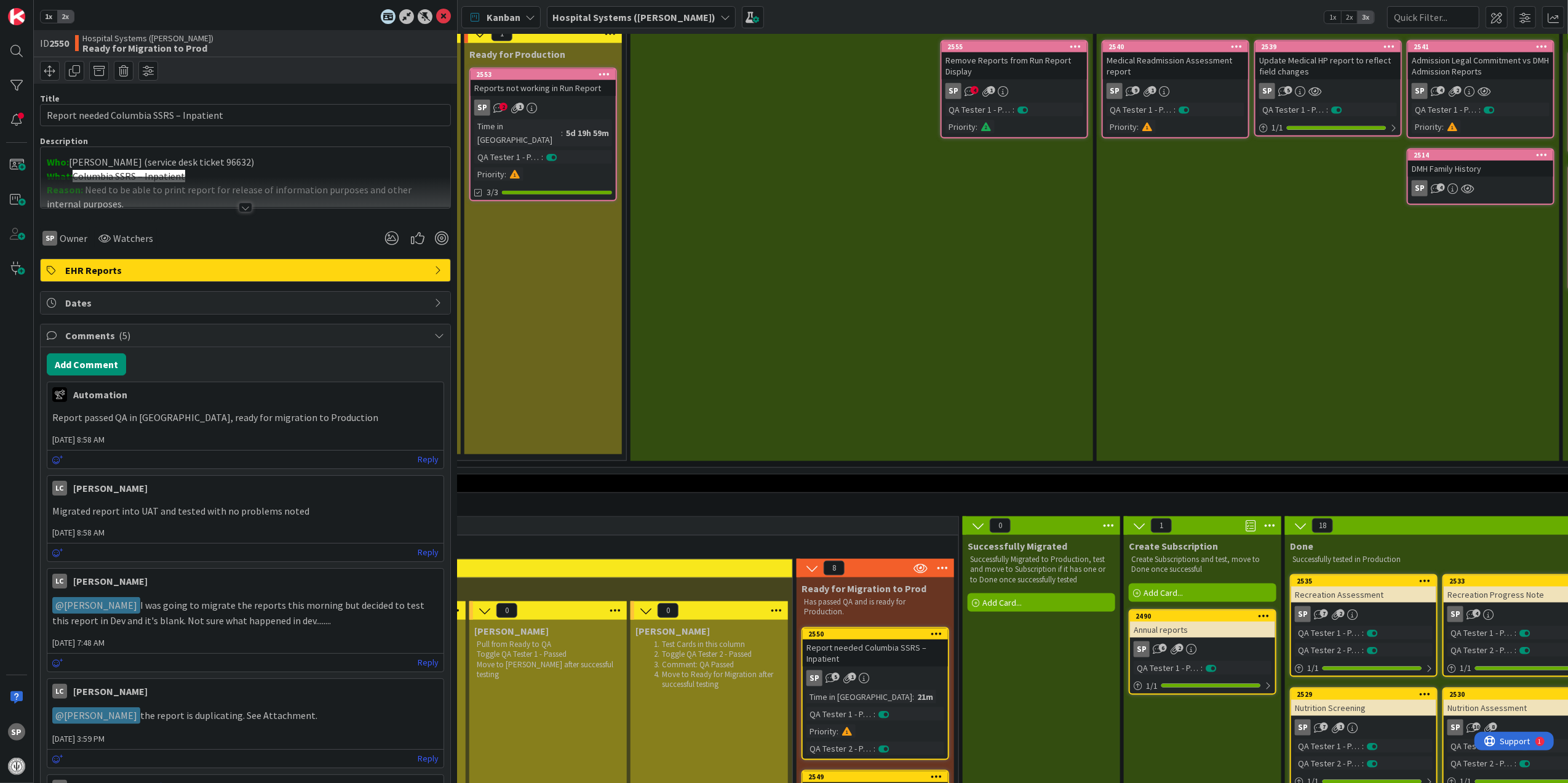
click at [225, 202] on div at bounding box center [245, 192] width 410 height 31
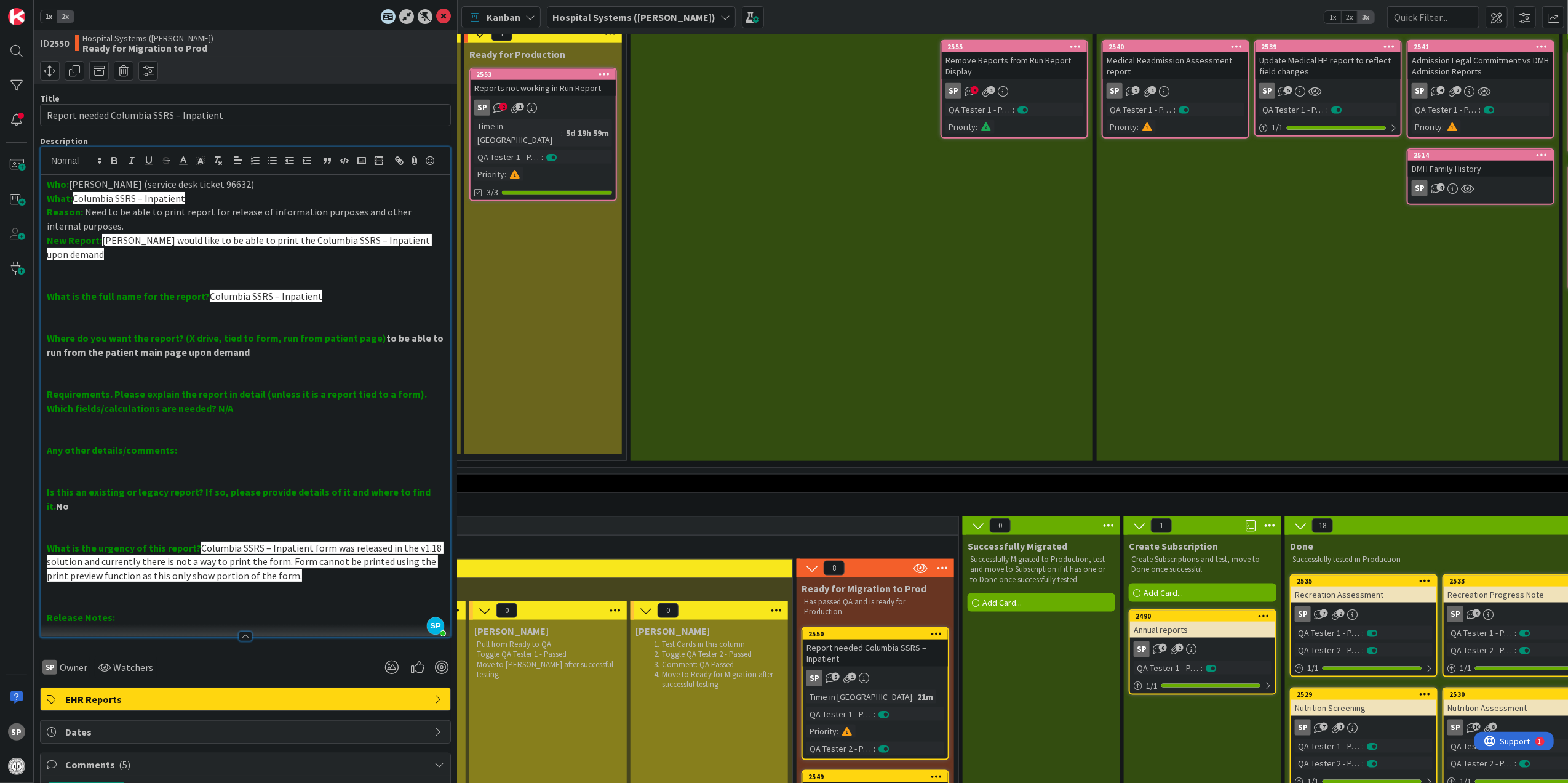
click at [225, 192] on p "Who: [PERSON_NAME] (service desk ticket 96632)" at bounding box center [245, 184] width 397 height 14
click at [436, 10] on icon at bounding box center [443, 16] width 15 height 15
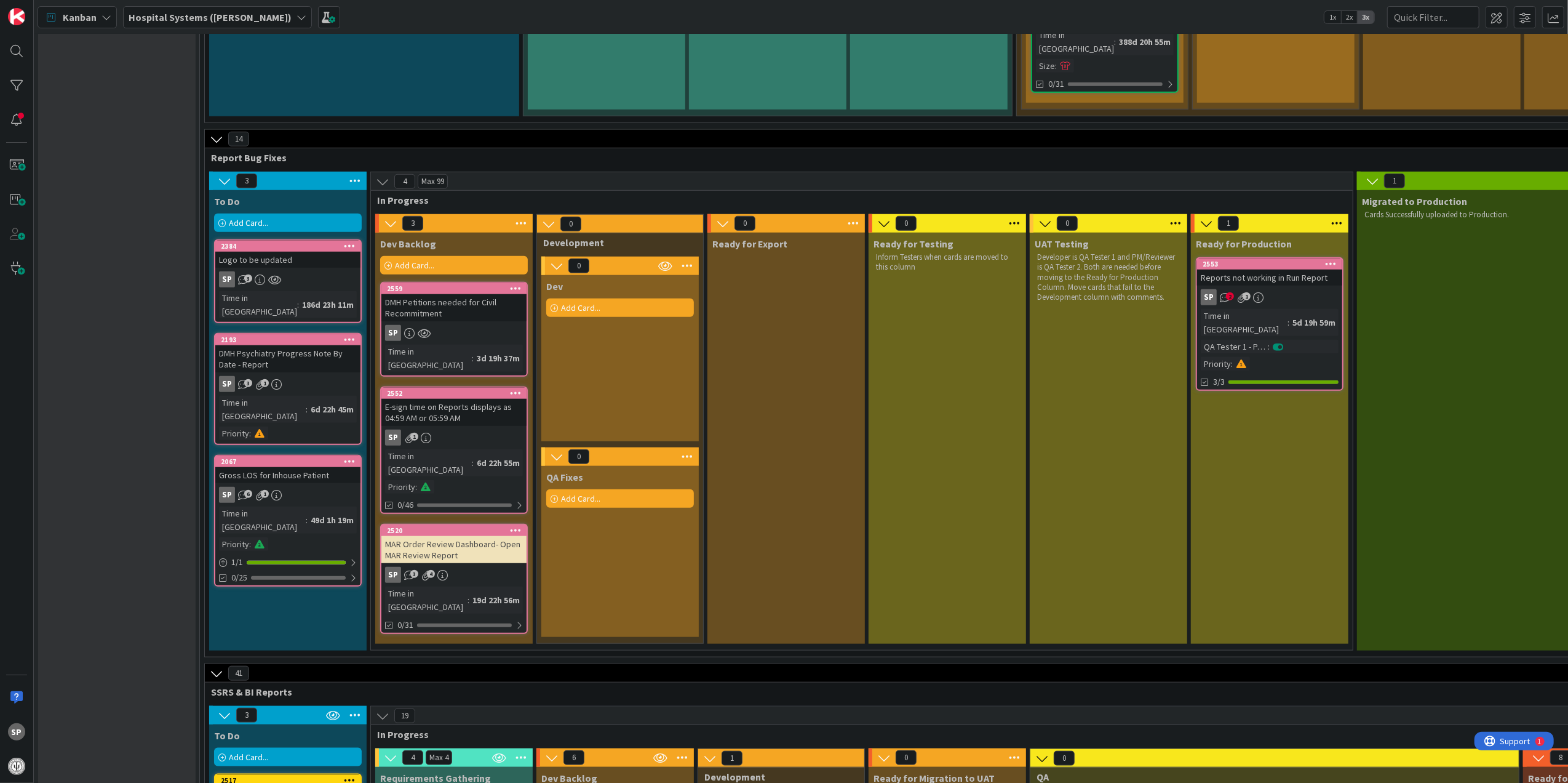
scroll to position [1066, 0]
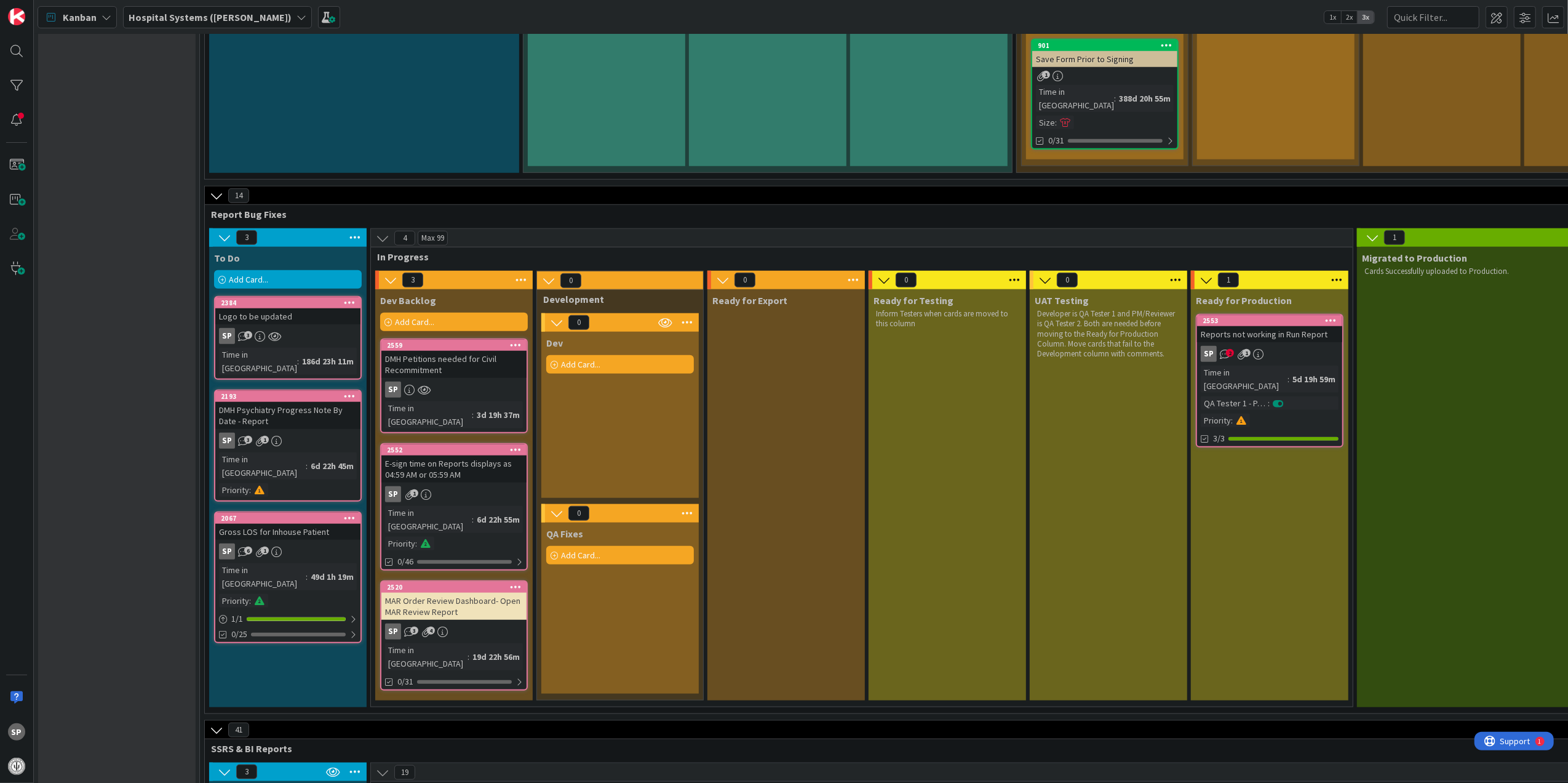
click at [478, 351] on div "DMH Petitions needed for Civil Recommitment" at bounding box center [454, 364] width 145 height 27
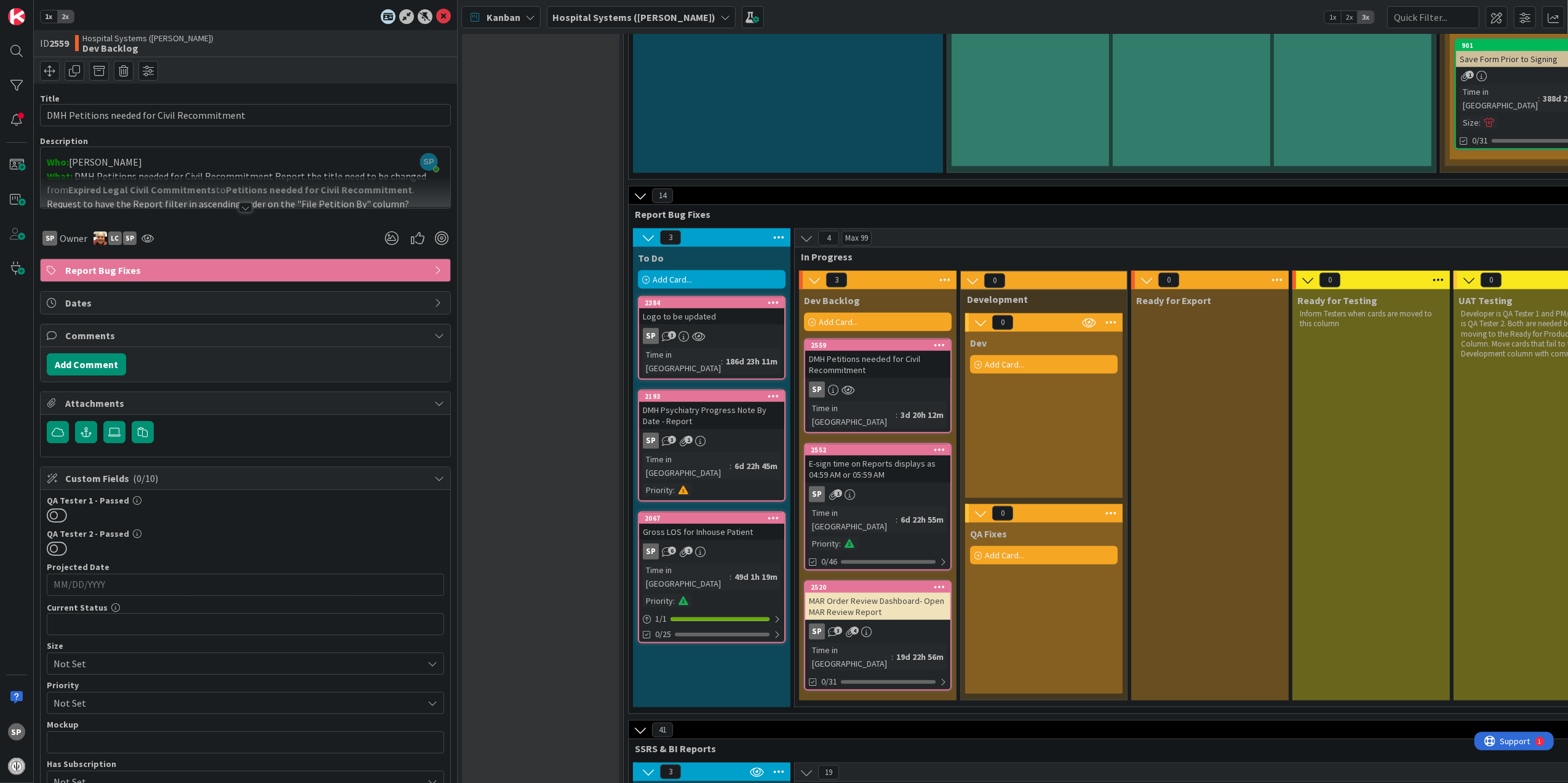
click at [238, 205] on div at bounding box center [245, 207] width 13 height 10
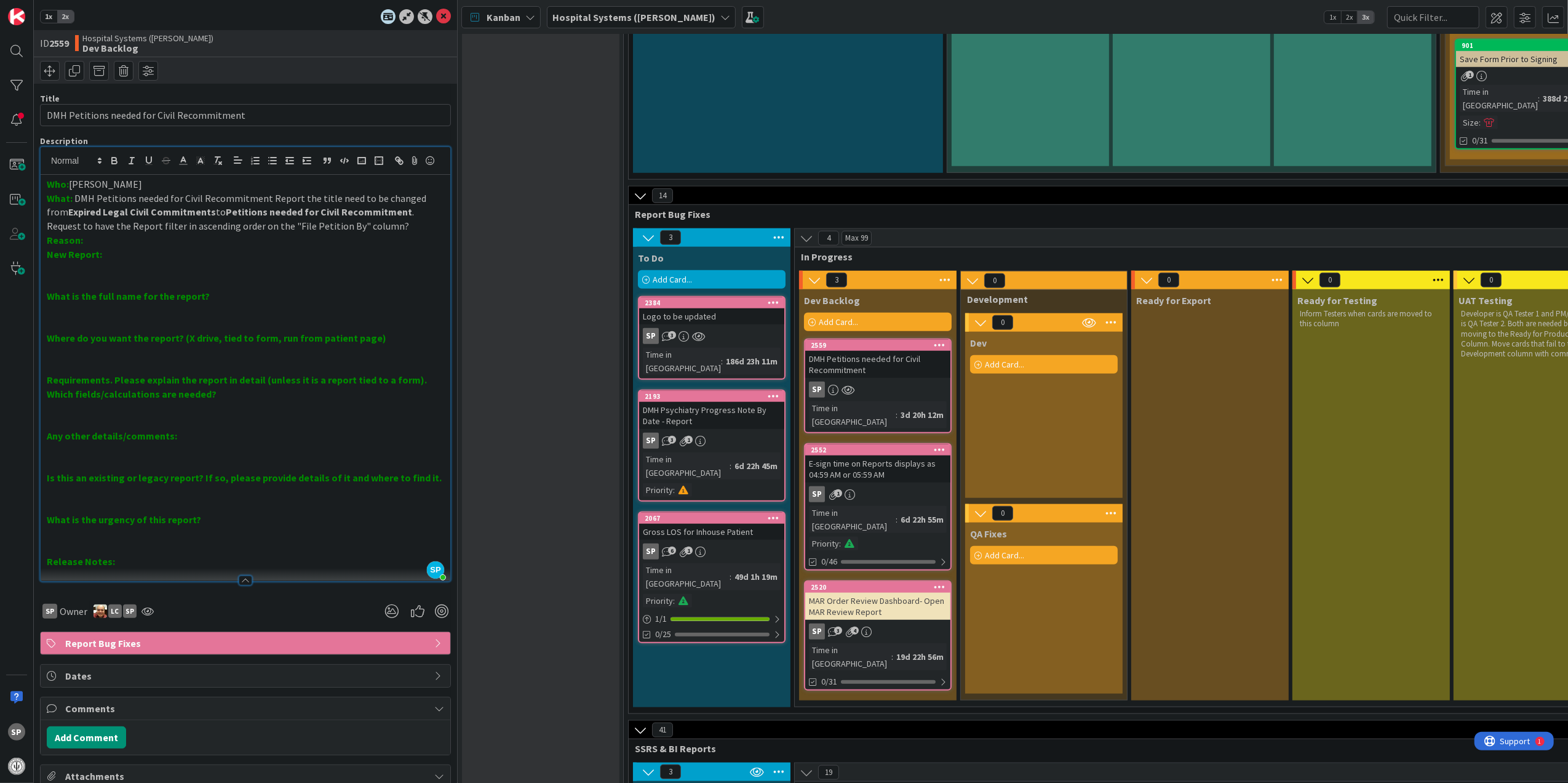
click at [901, 456] on div "E-sign time on Reports displays as 04:59 AM or 05:59 AM" at bounding box center [878, 469] width 145 height 27
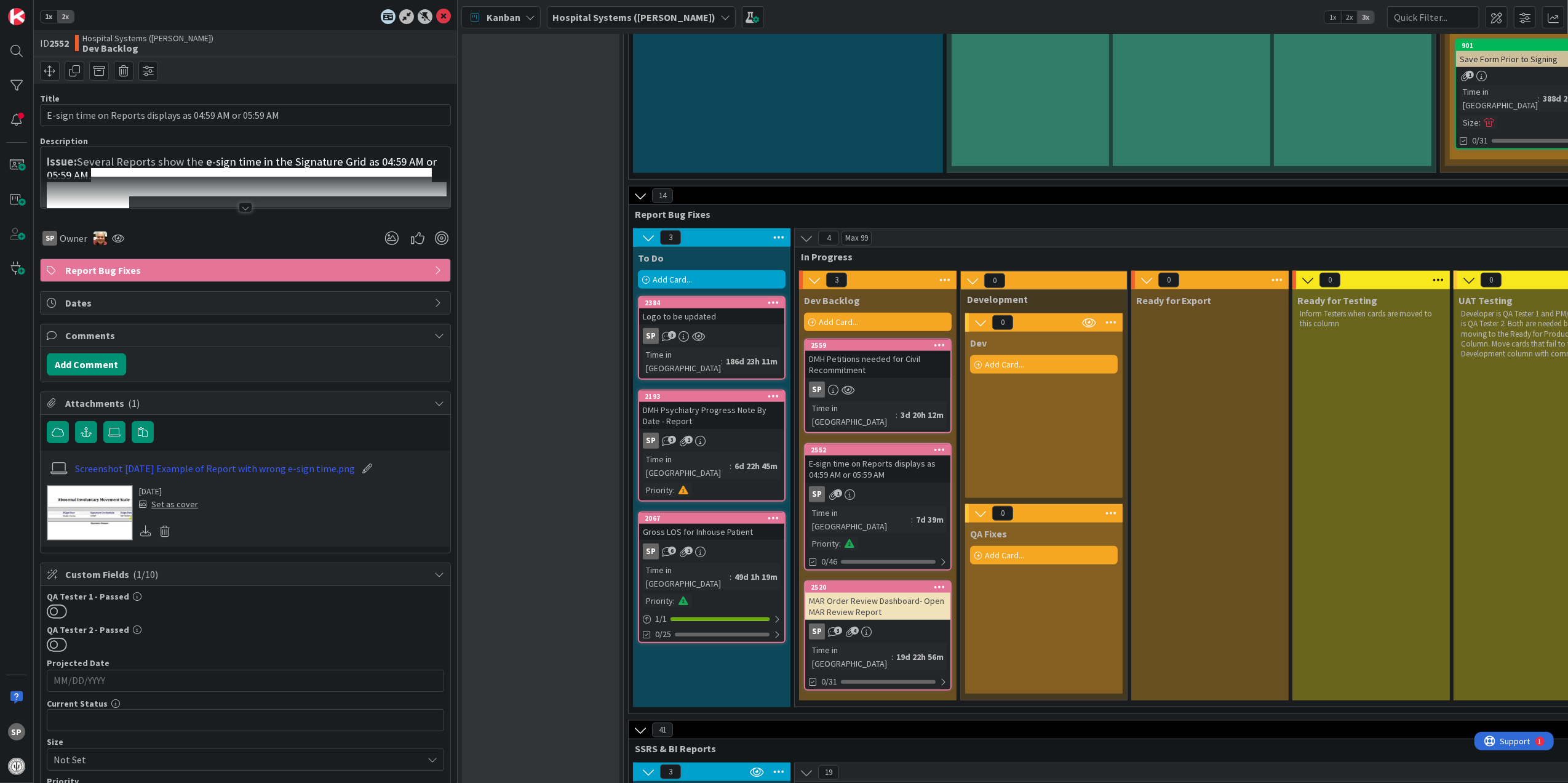
click at [241, 210] on div at bounding box center [245, 207] width 13 height 10
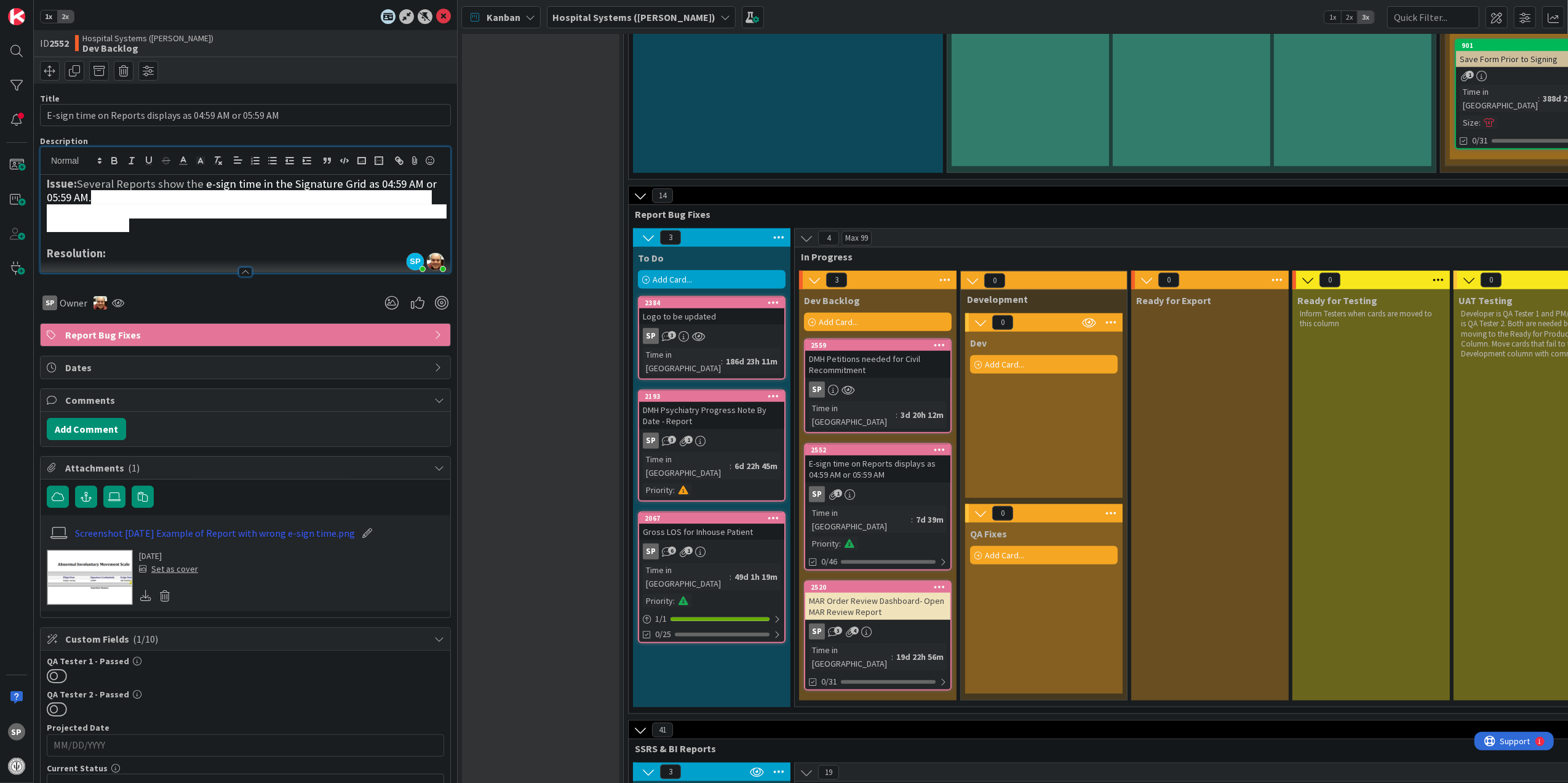
drag, startPoint x: 154, startPoint y: 248, endPoint x: 97, endPoint y: 214, distance: 66.4
click at [97, 214] on h3 "Issue: Several Reports show the e-sign time in the Signature Grid as 04:59 AM o…" at bounding box center [245, 204] width 397 height 55
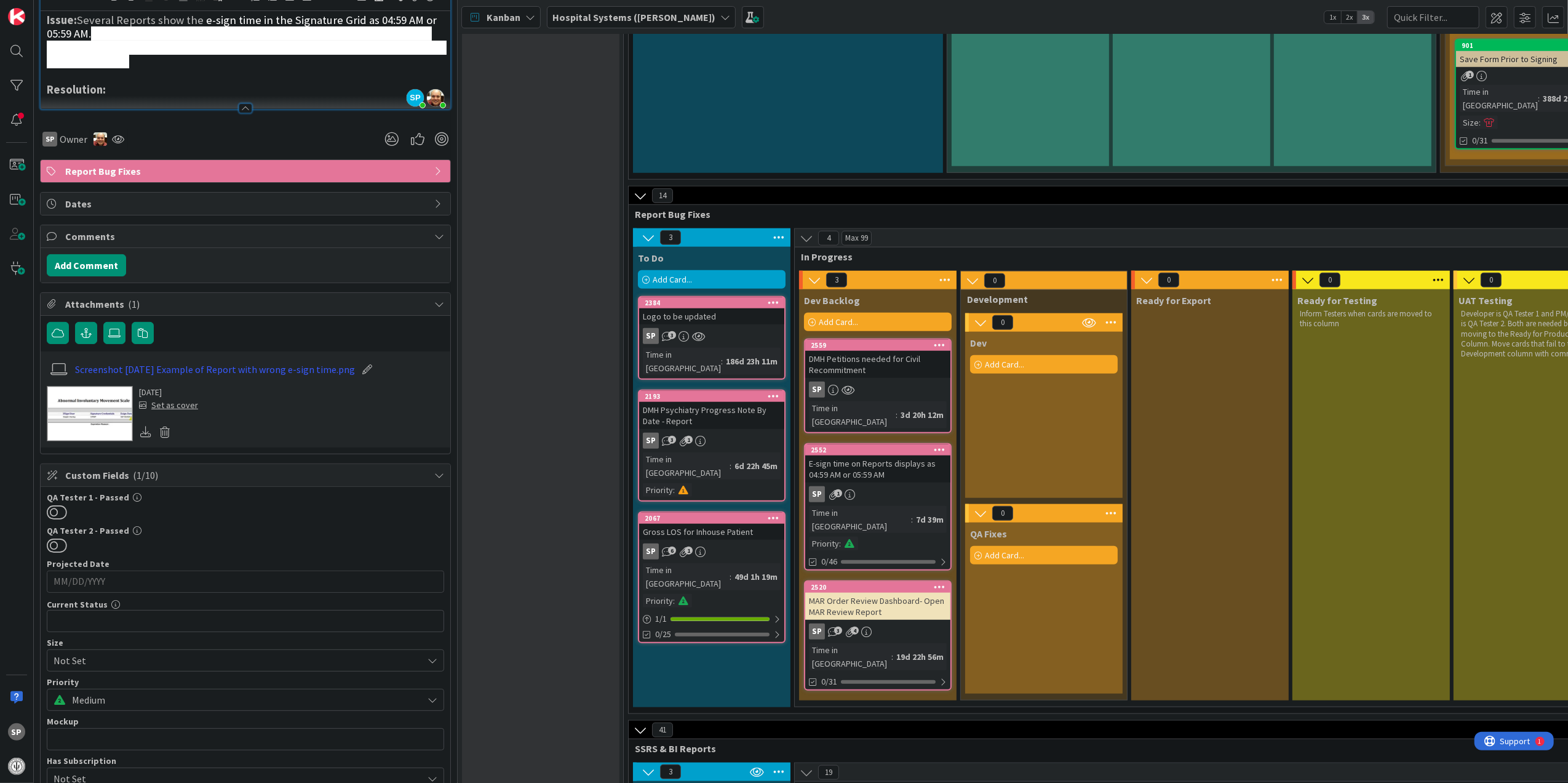
scroll to position [246, 0]
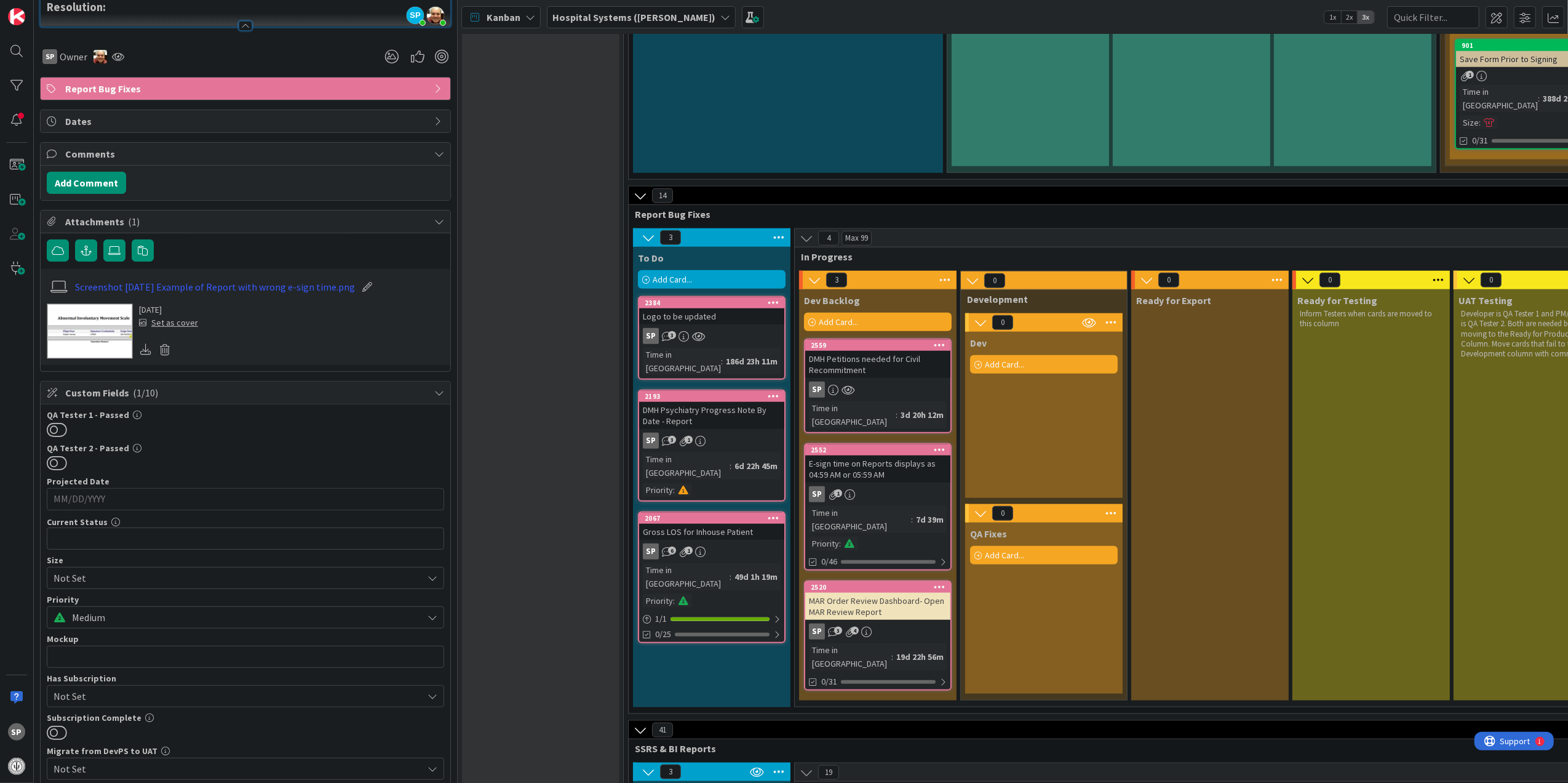
click at [77, 351] on img at bounding box center [90, 331] width 86 height 55
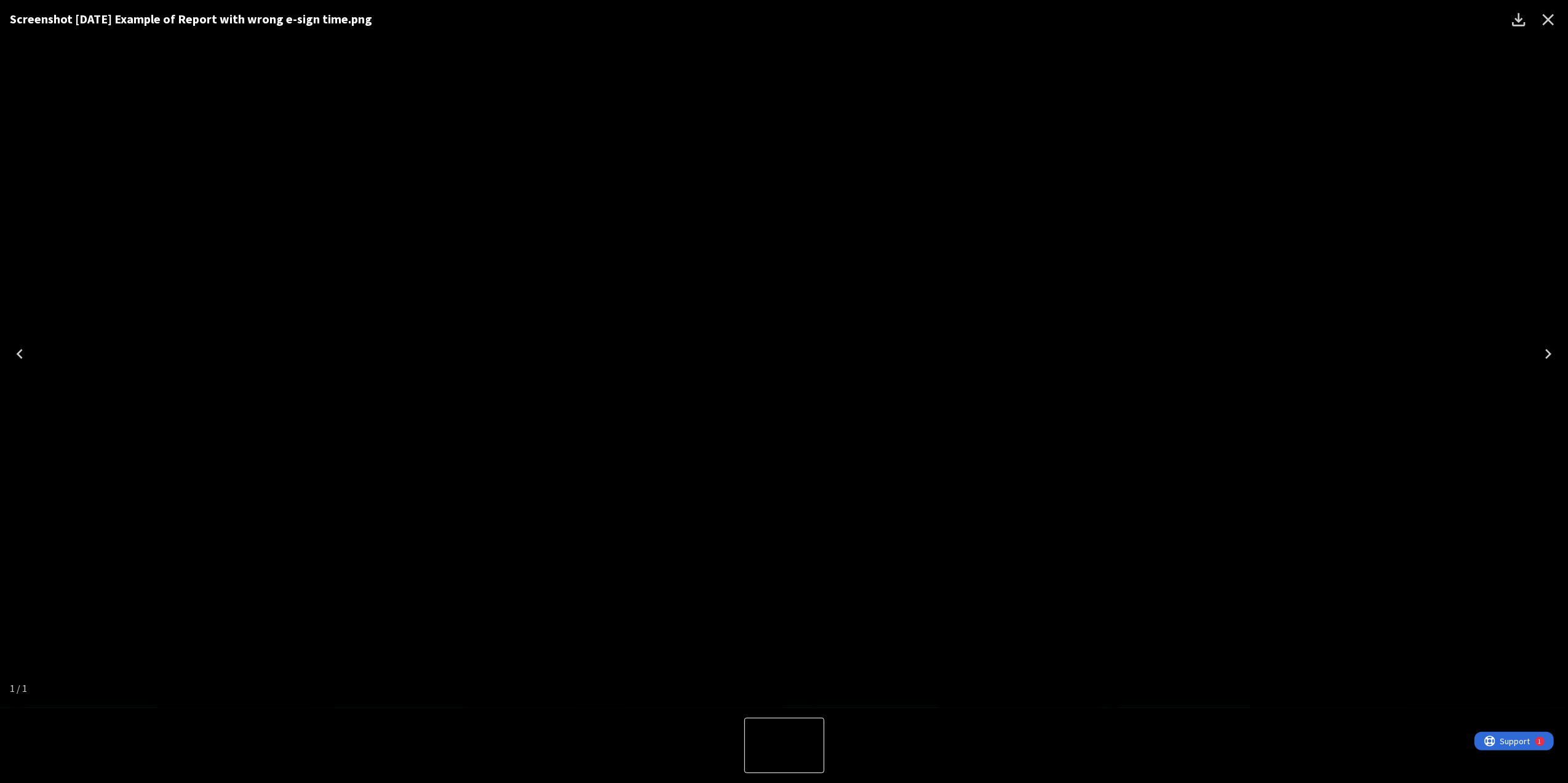
click at [1274, 331] on div "Screenshot [DATE] Example of Report with wrong e-sign time.png" at bounding box center [784, 353] width 1568 height 707
click at [1549, 17] on icon "Close" at bounding box center [1548, 20] width 20 height 20
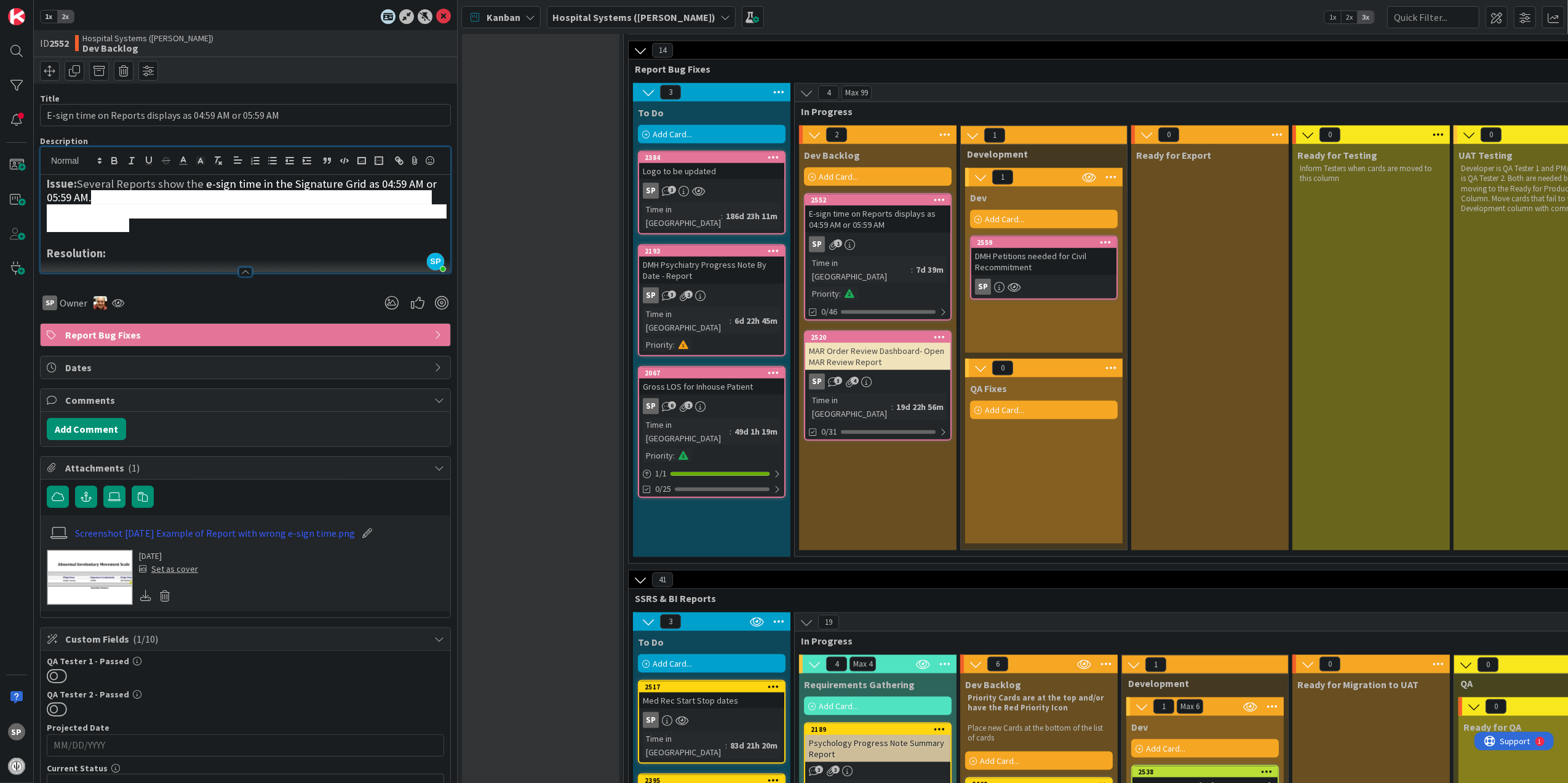
scroll to position [1229, 0]
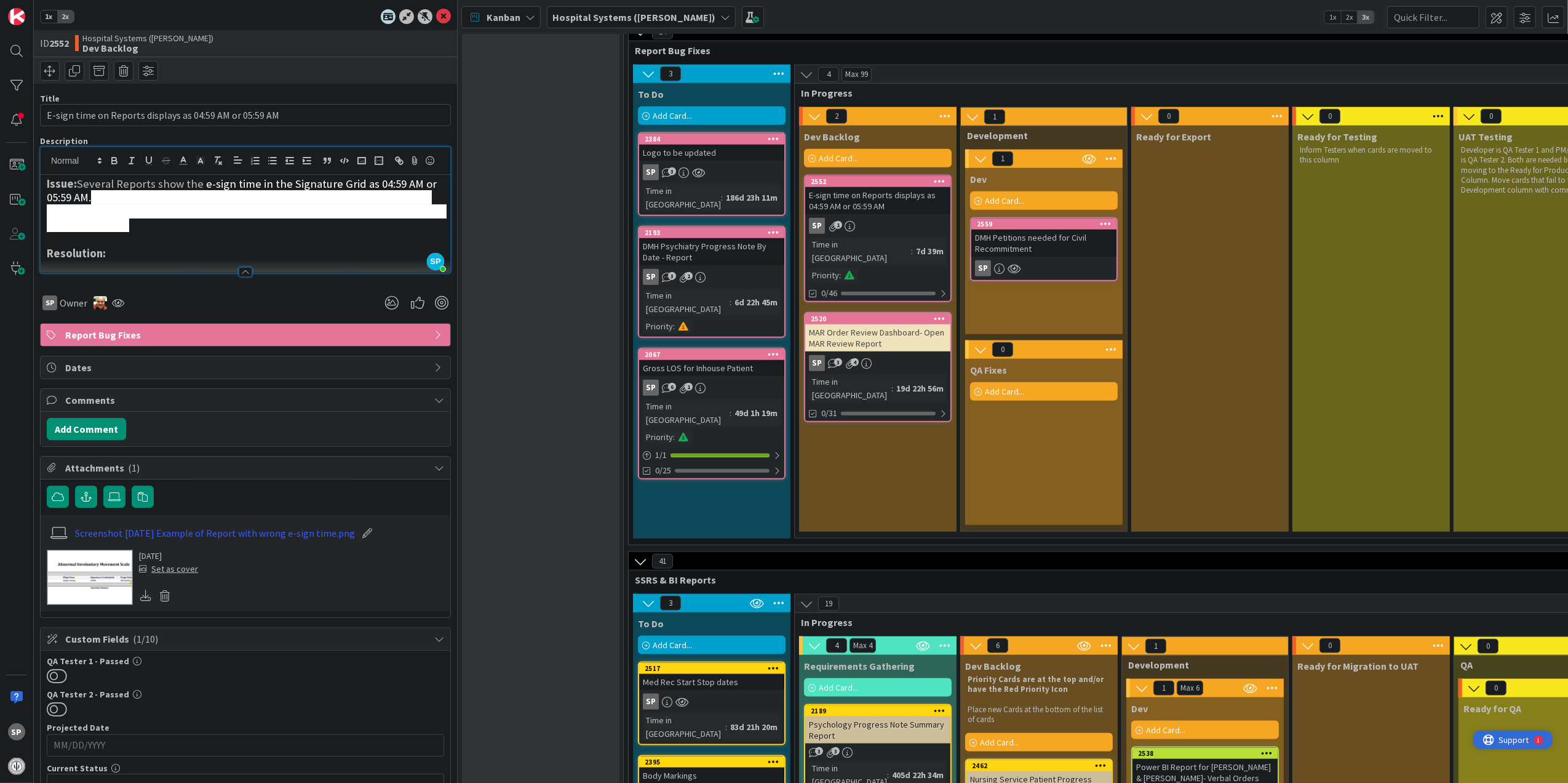
click at [1505, 742] on span "Support" at bounding box center [1513, 739] width 30 height 15
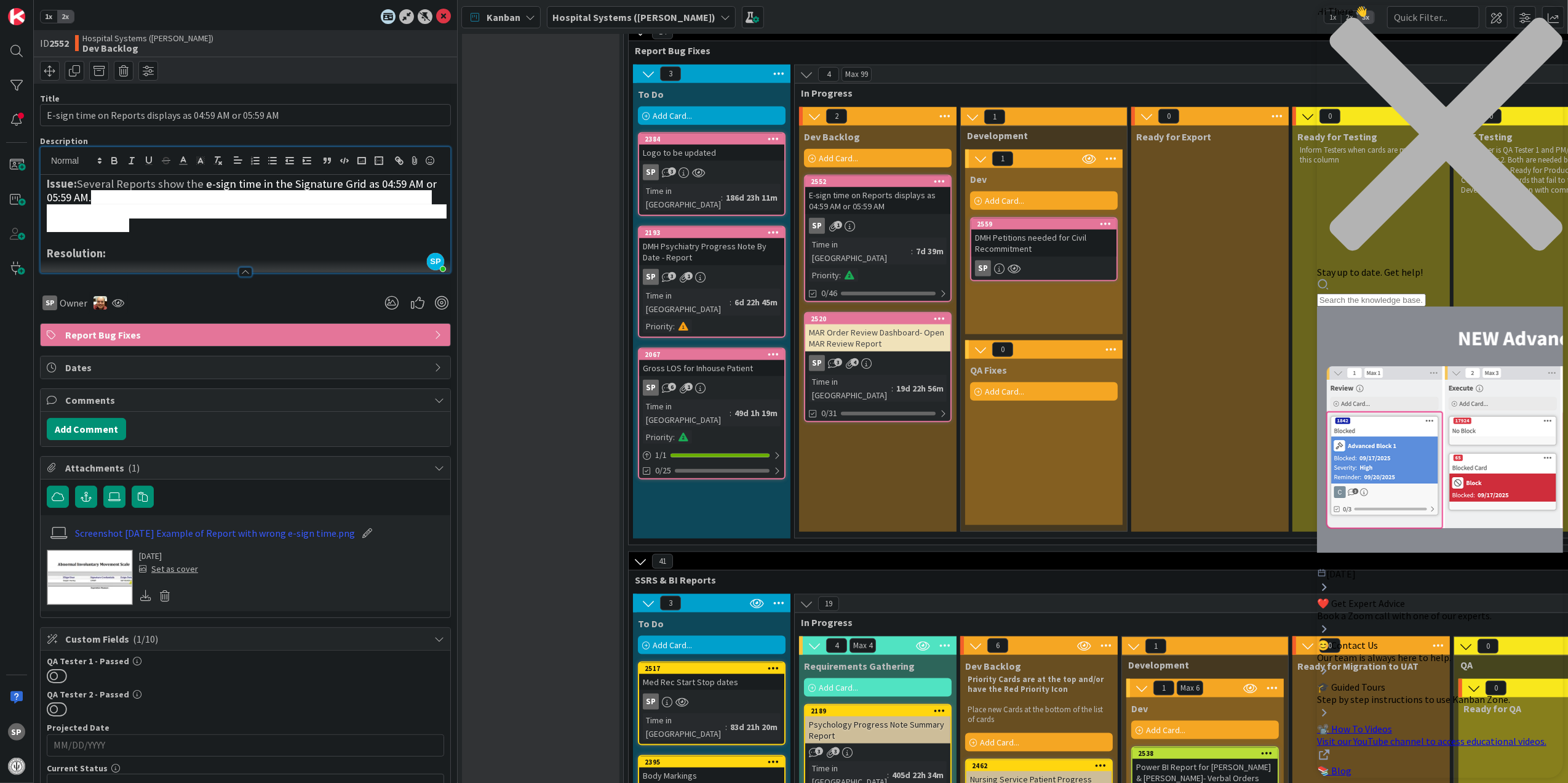
scroll to position [0, 0]
click at [1539, 23] on icon "close resource center" at bounding box center [1439, 141] width 246 height 246
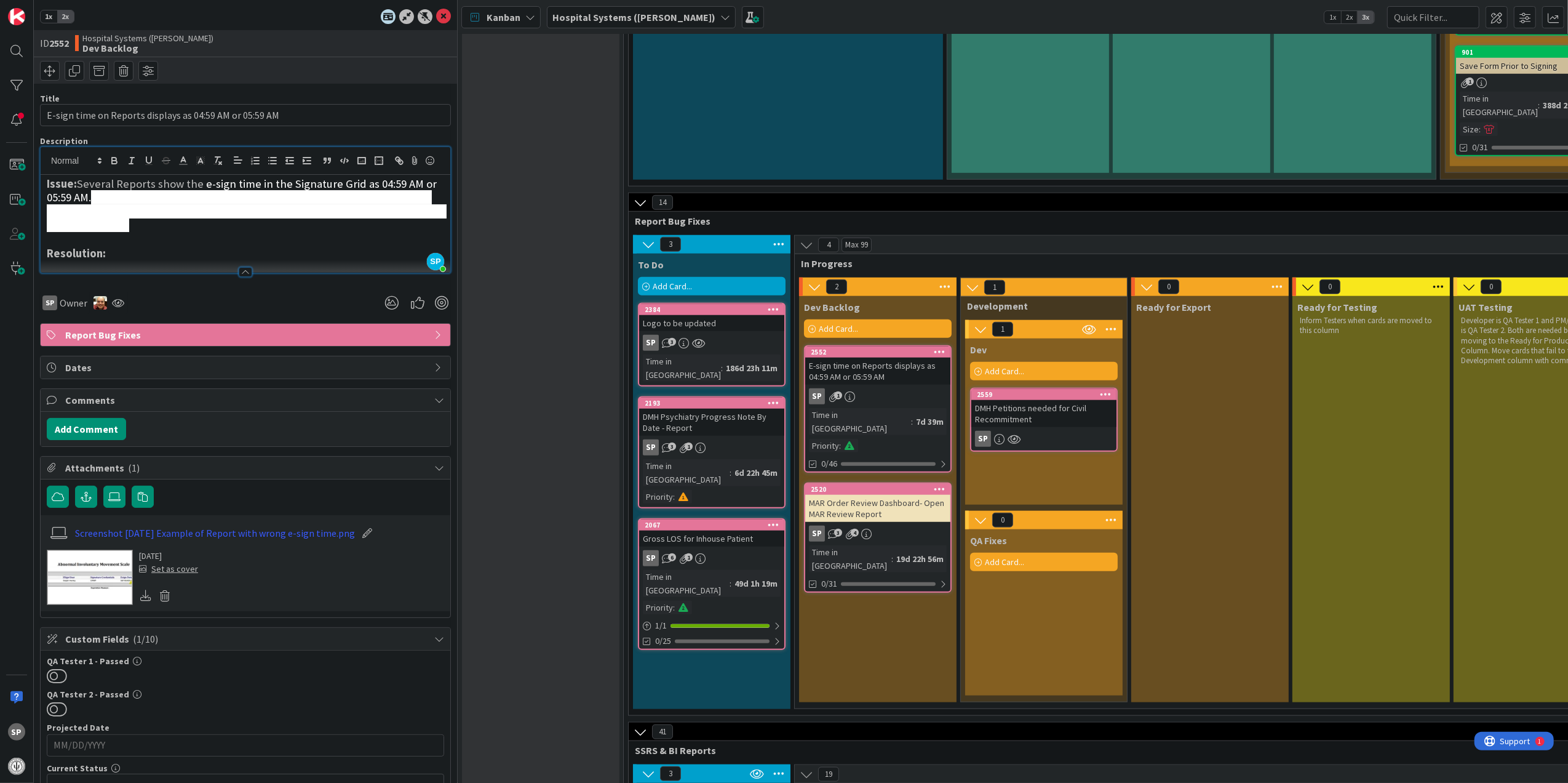
scroll to position [1148, 0]
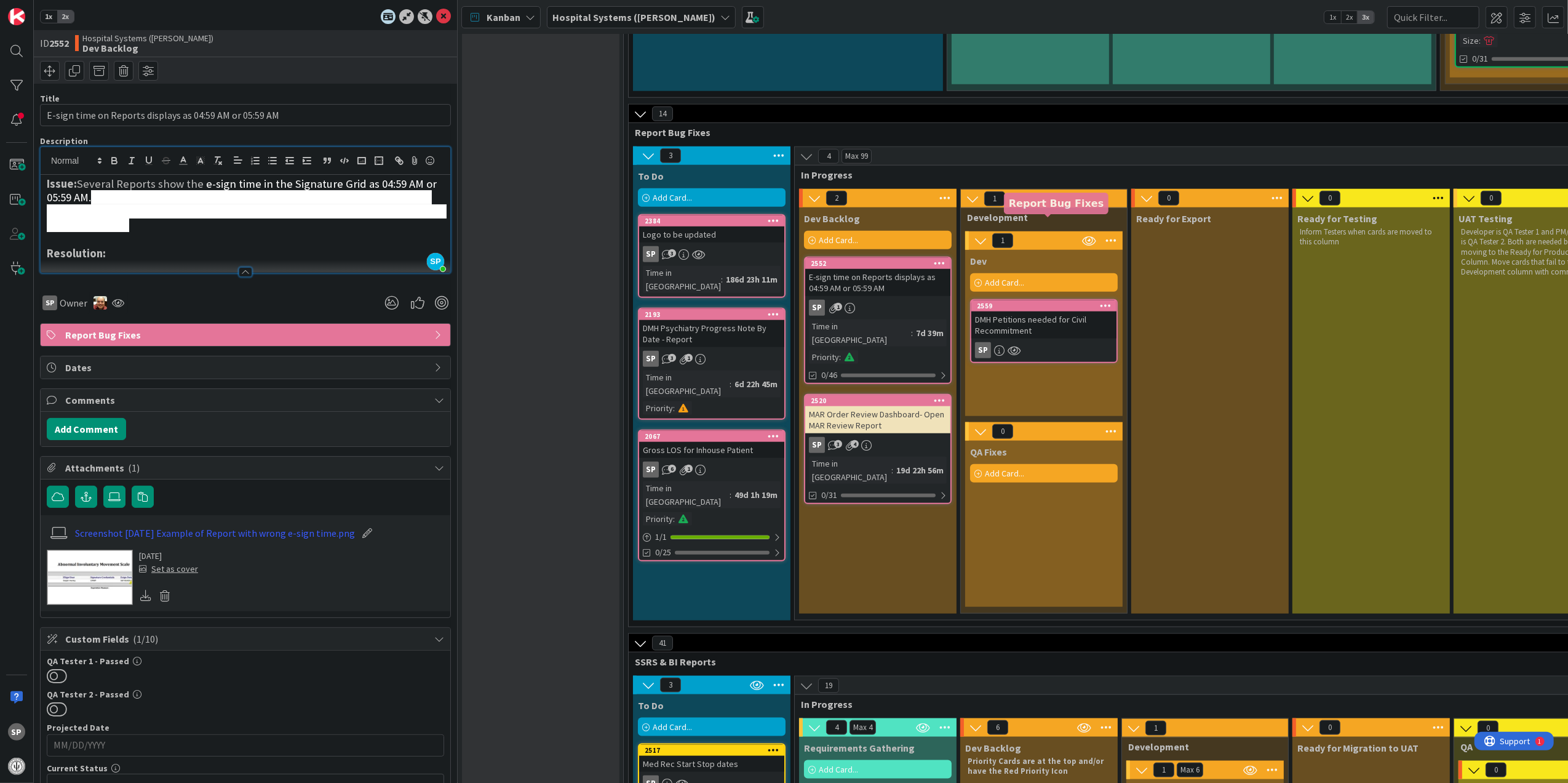
click at [1043, 311] on div "DMH Petitions needed for Civil Recommitment" at bounding box center [1044, 325] width 145 height 27
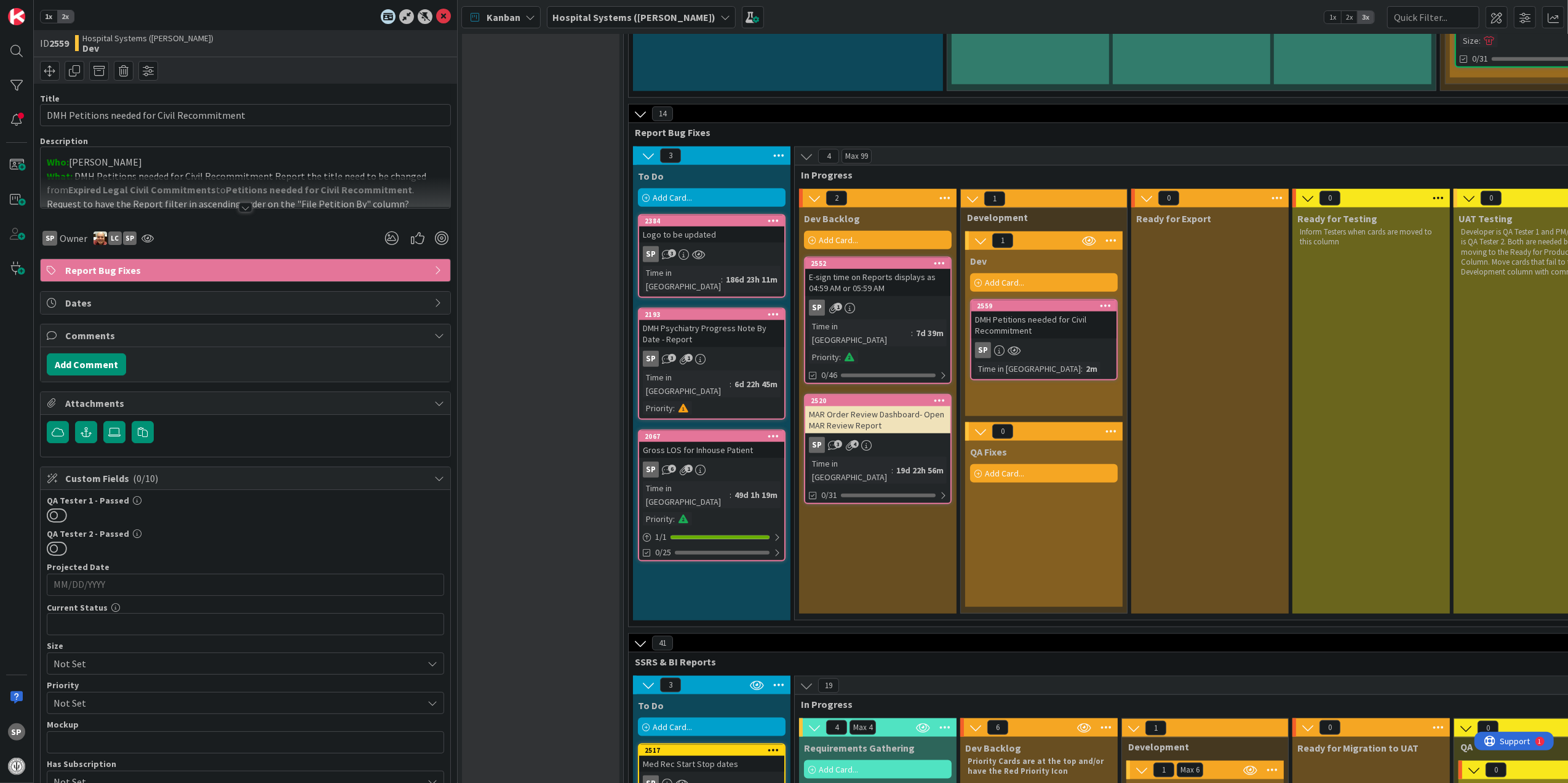
click at [242, 211] on div at bounding box center [245, 207] width 13 height 10
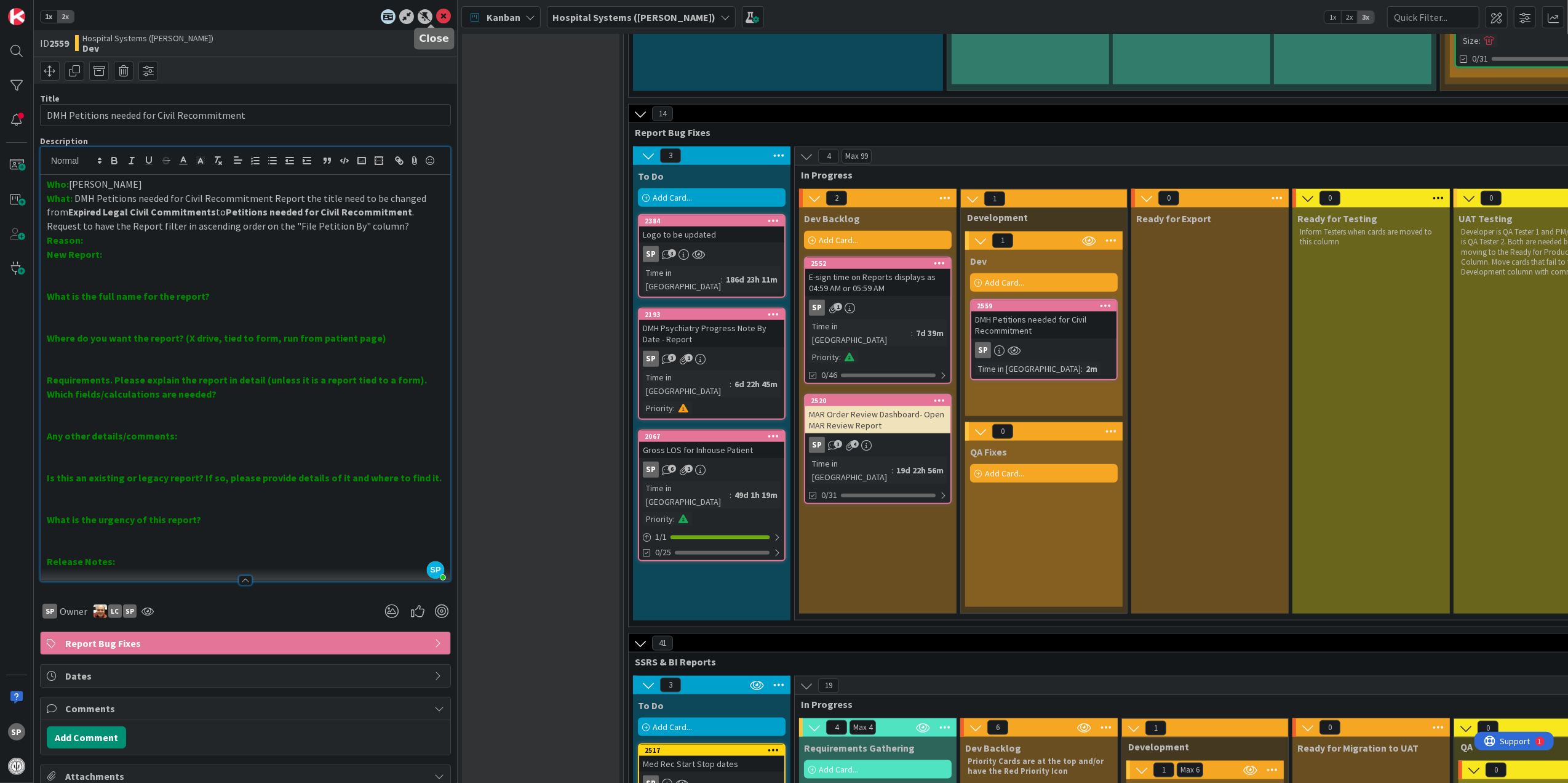
click at [436, 15] on icon at bounding box center [443, 16] width 15 height 15
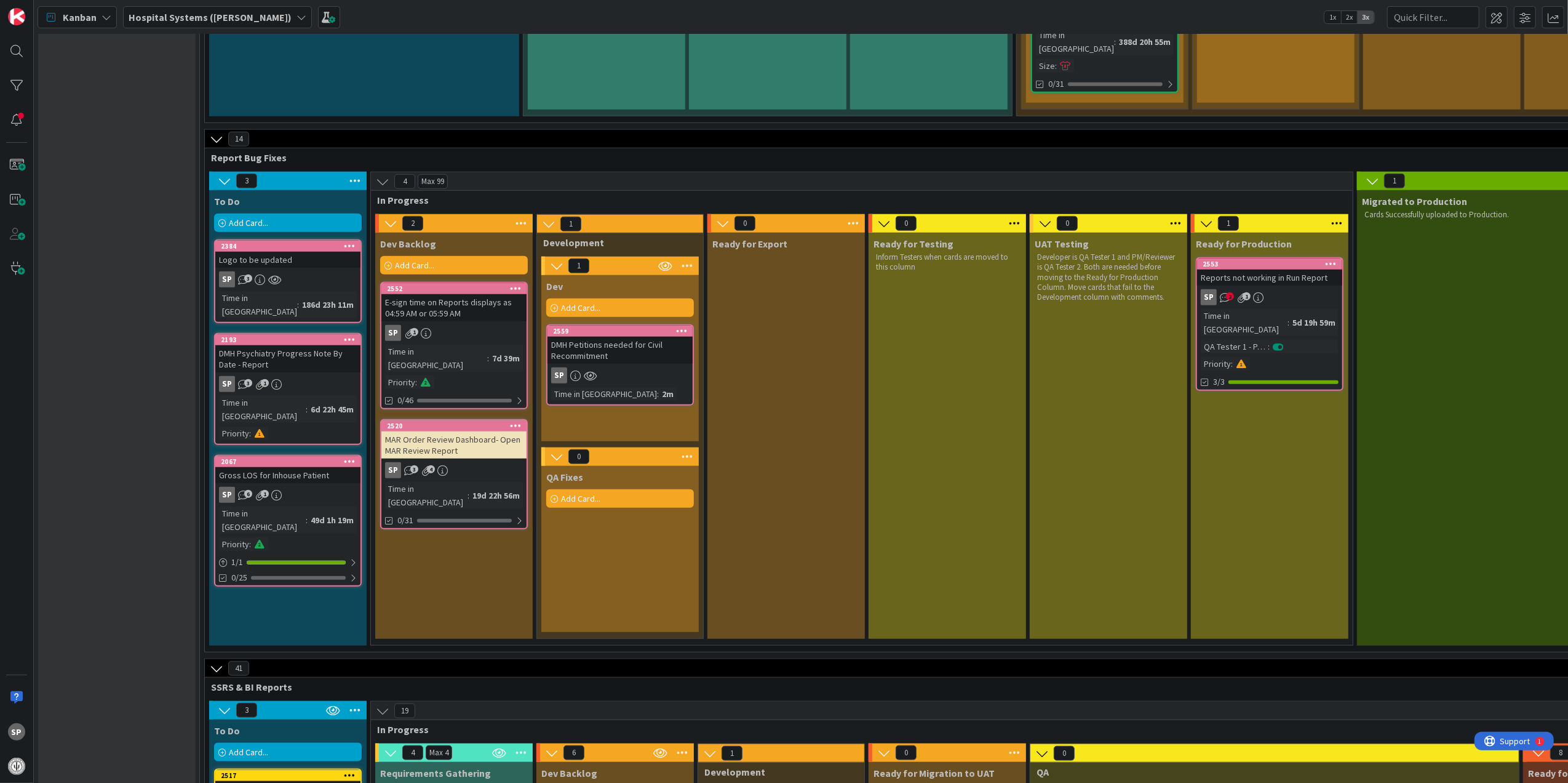
scroll to position [1148, 0]
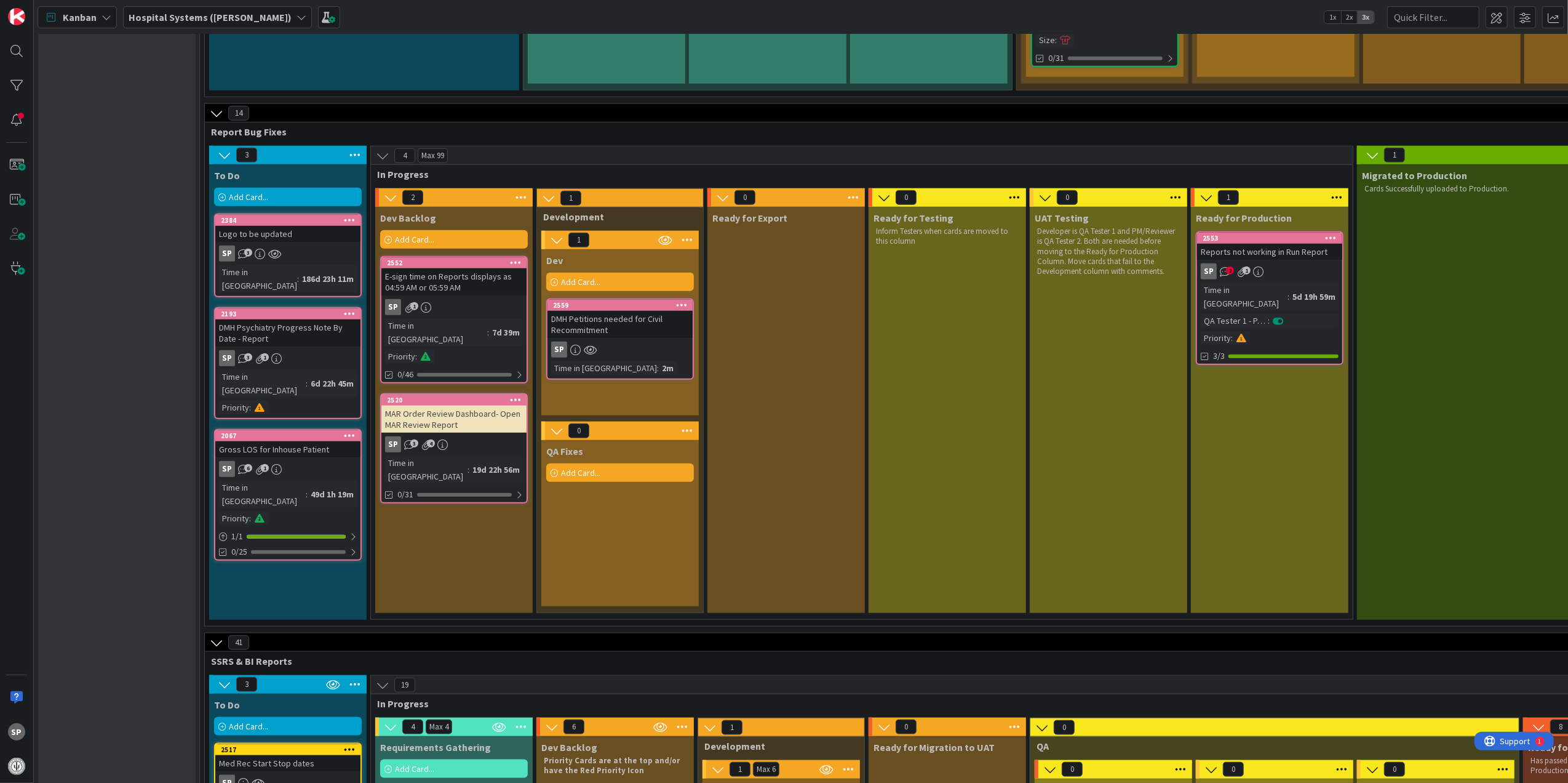
click at [613, 311] on div "DMH Petitions needed for Civil Recommitment" at bounding box center [620, 324] width 145 height 27
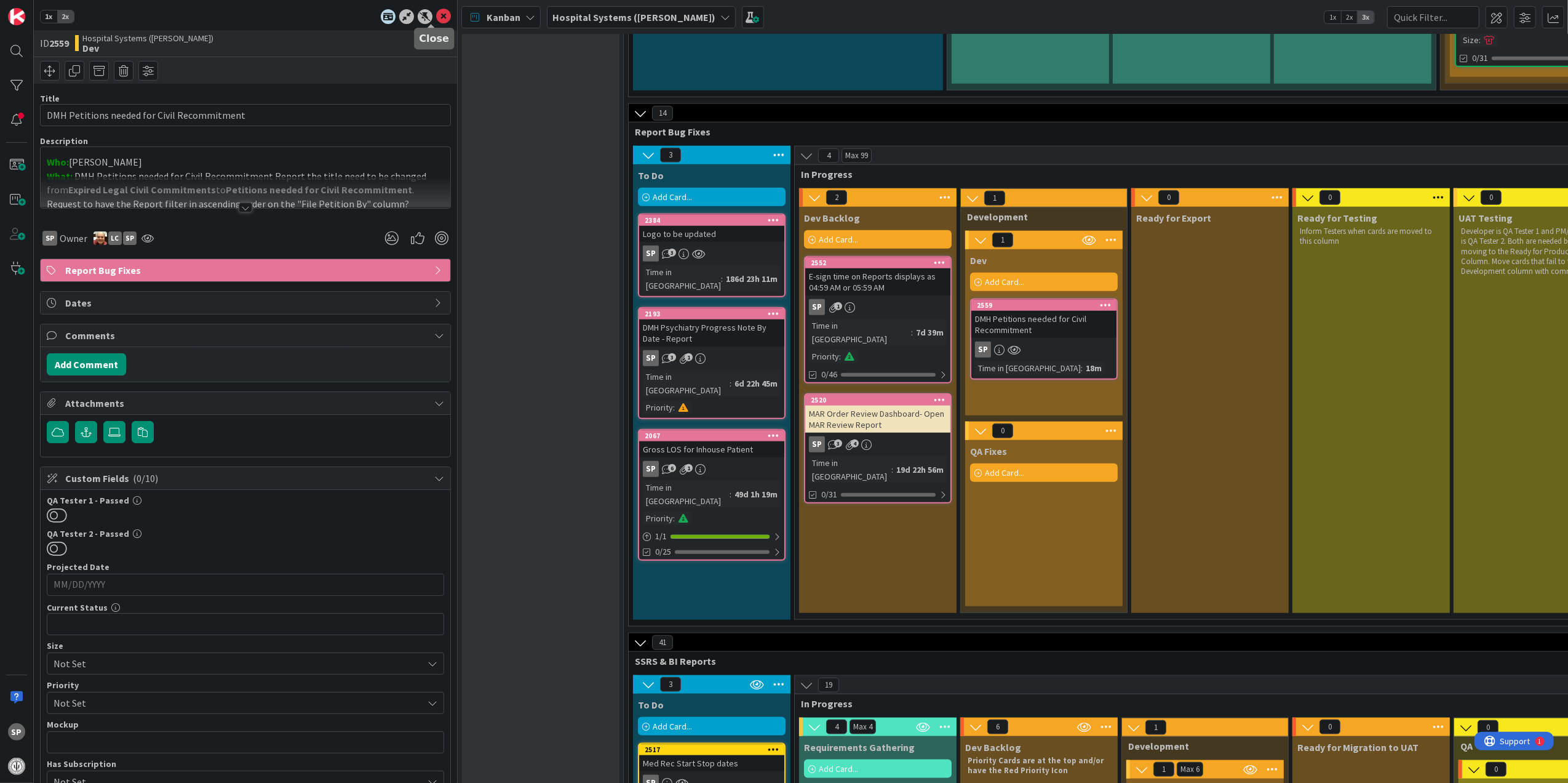
click at [436, 13] on icon at bounding box center [443, 16] width 15 height 15
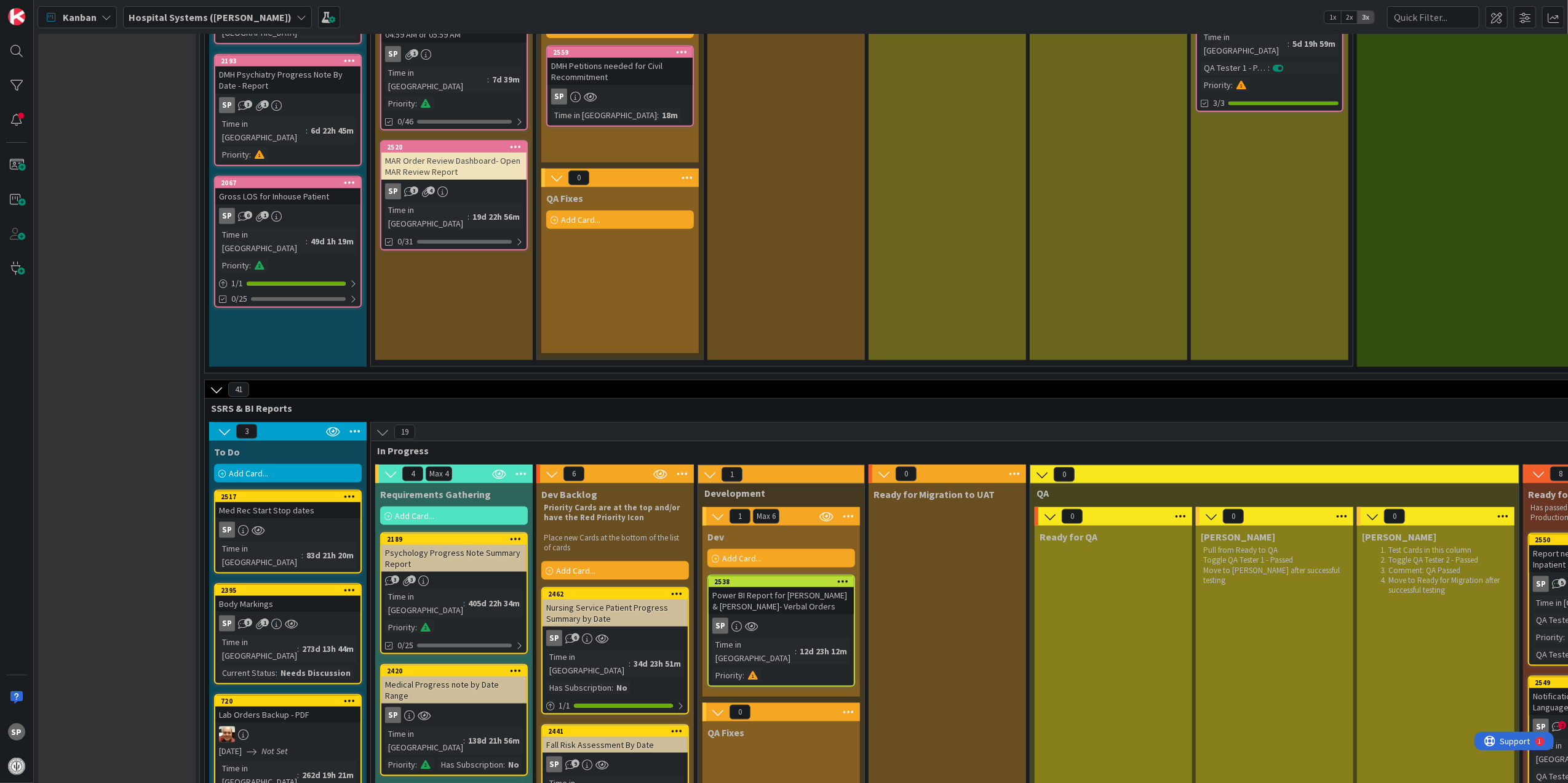
scroll to position [1395, 0]
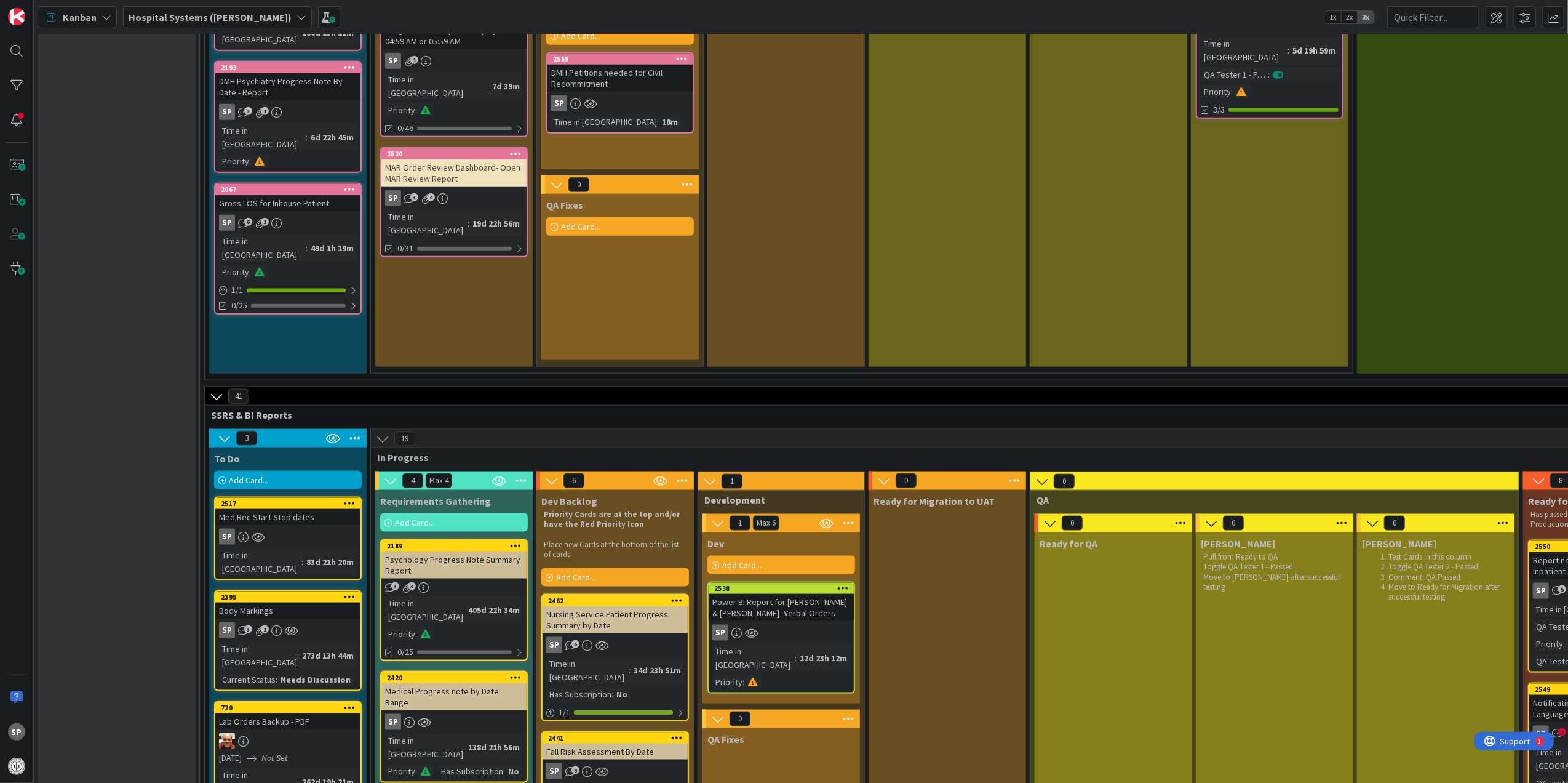
click at [807, 594] on div "Power BI Report for [PERSON_NAME] & [PERSON_NAME]- Verbal Orders" at bounding box center [781, 607] width 145 height 27
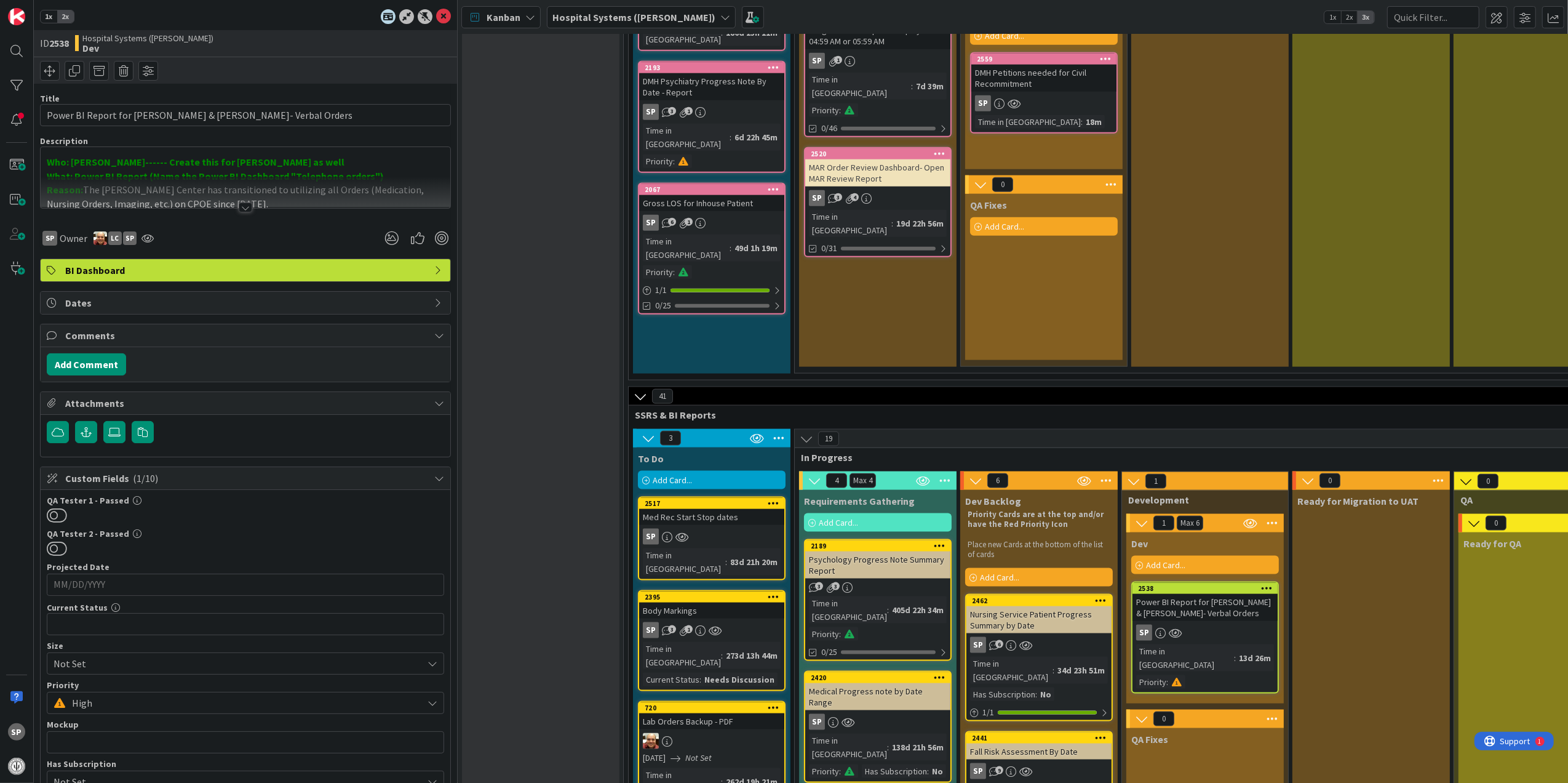
click at [238, 211] on div at bounding box center [245, 207] width 13 height 10
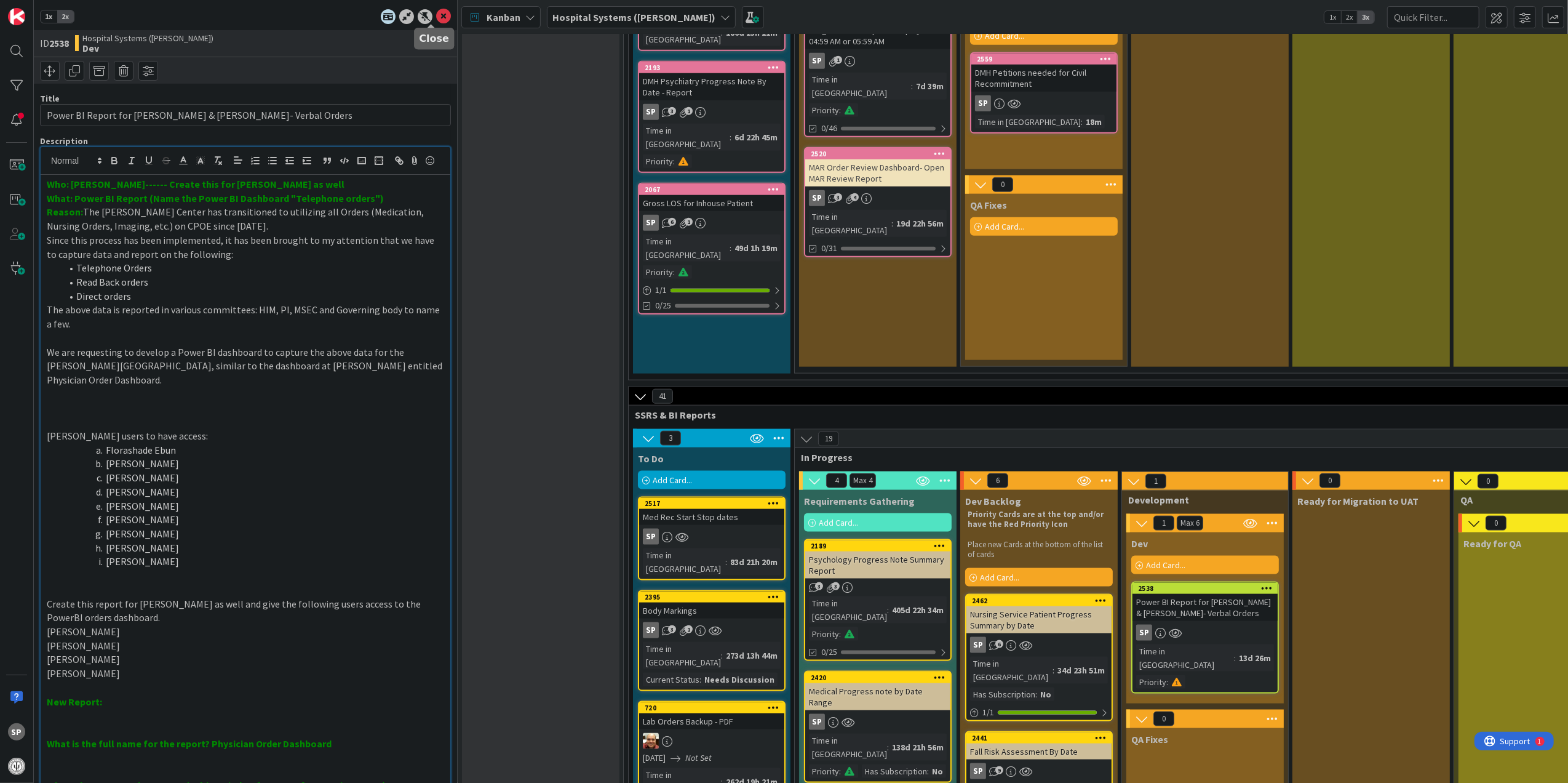
click at [436, 20] on icon at bounding box center [443, 16] width 15 height 15
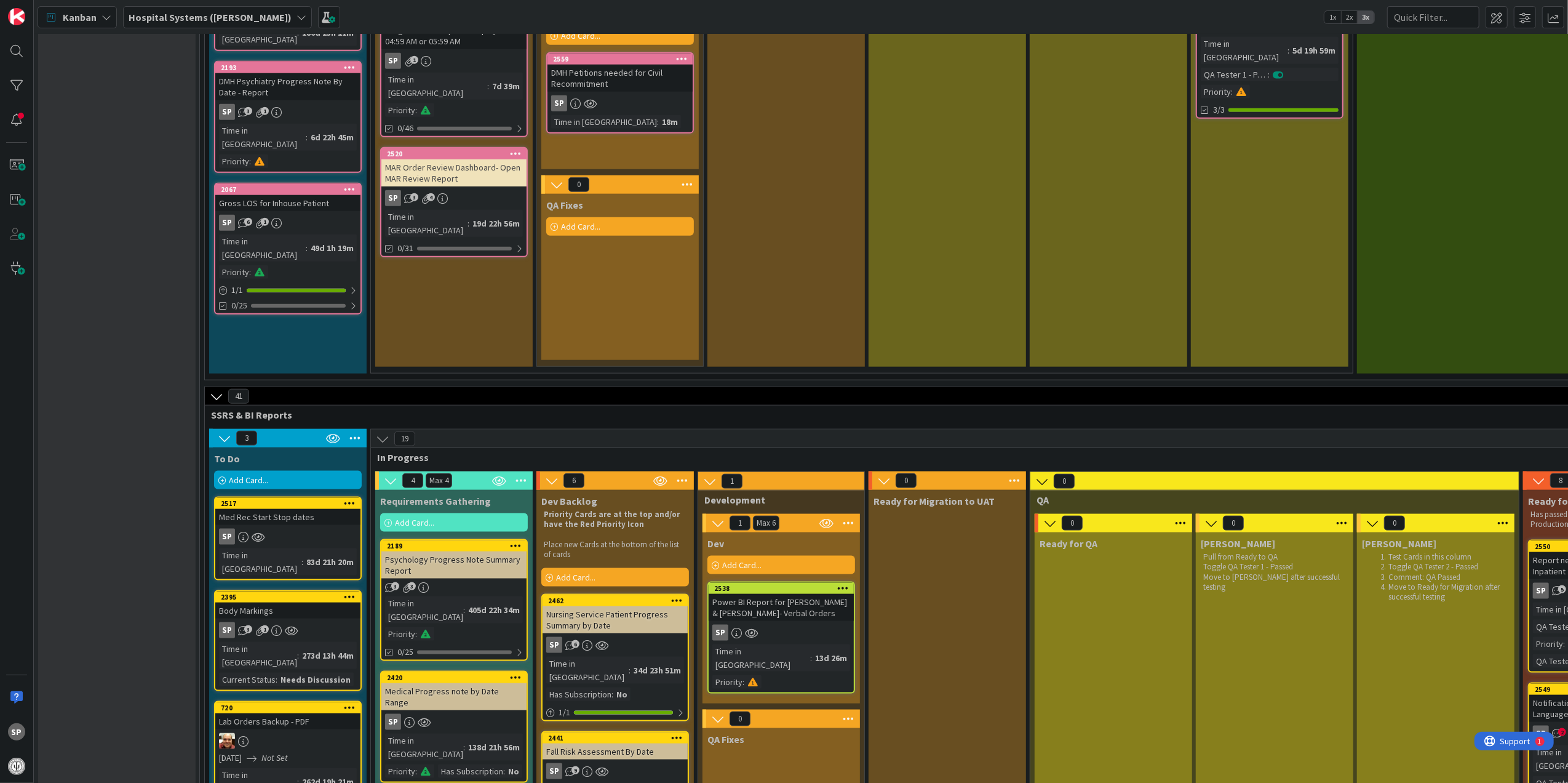
click at [783, 594] on div "Power BI Report for [PERSON_NAME] & [PERSON_NAME]- Verbal Orders" at bounding box center [781, 607] width 145 height 27
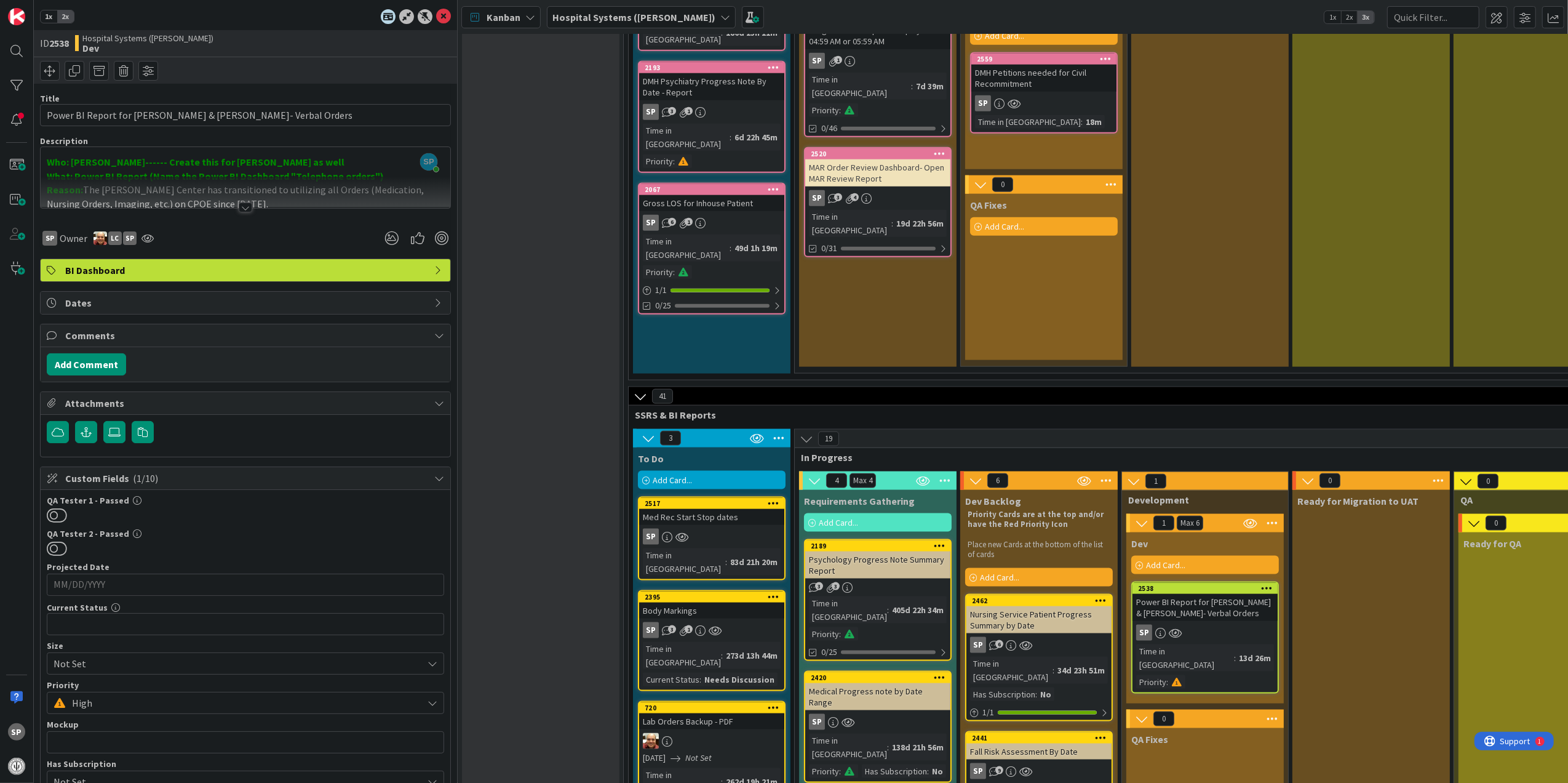
click at [244, 206] on div at bounding box center [245, 207] width 13 height 10
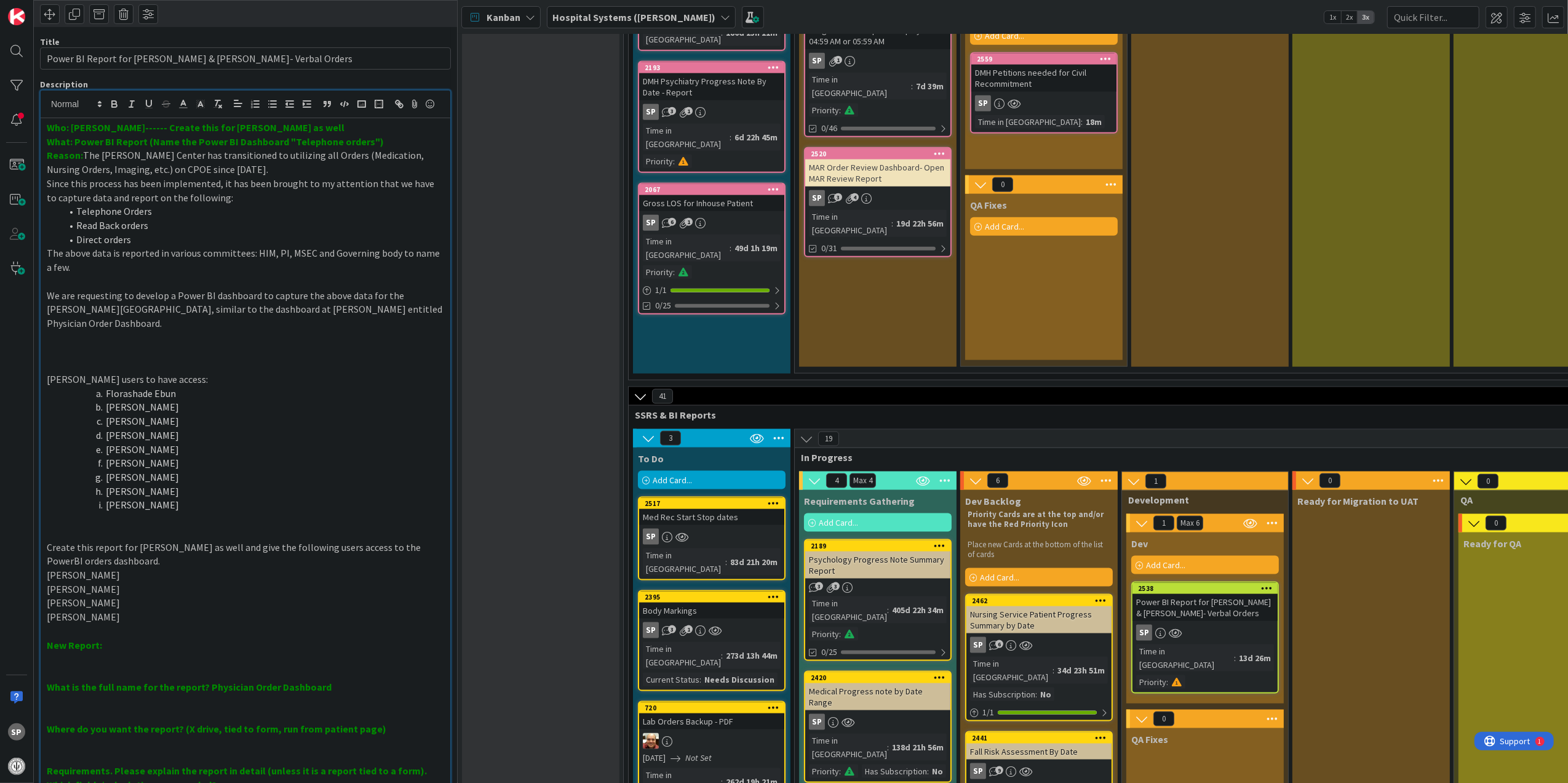
scroll to position [82, 0]
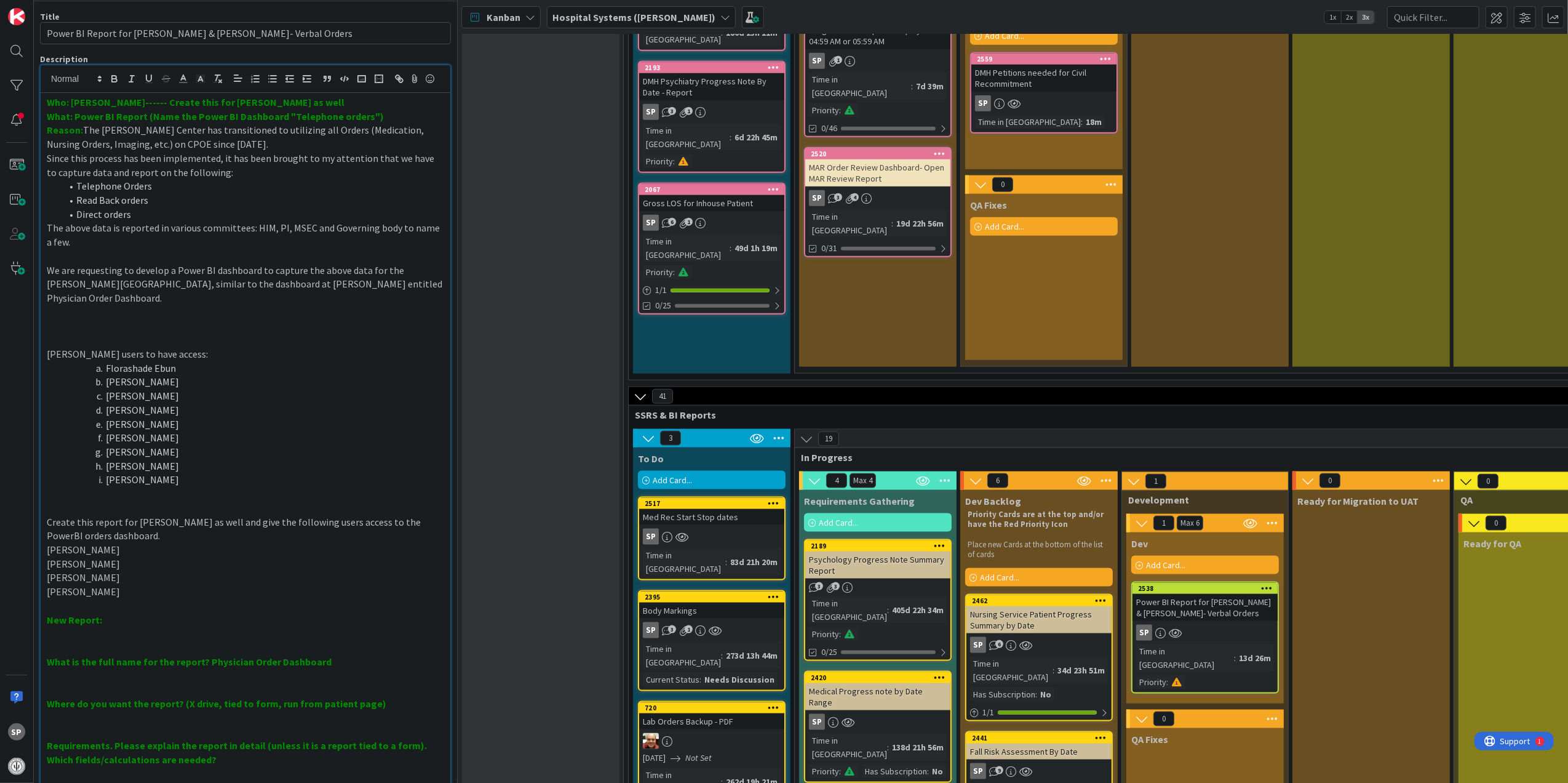
drag, startPoint x: 134, startPoint y: 595, endPoint x: 37, endPoint y: 556, distance: 104.5
click at [37, 556] on div "1x 2x ID 2538 Hospital Systems ([PERSON_NAME]) Dev Title 49 / 128 Power BI Repo…" at bounding box center [245, 391] width 424 height 783
drag, startPoint x: 171, startPoint y: 488, endPoint x: 90, endPoint y: 368, distance: 144.8
click at [90, 368] on ol "Florashade Ebun [PERSON_NAME] [PERSON_NAME] [PERSON_NAME] [PERSON_NAME] [PERSON…" at bounding box center [245, 423] width 397 height 125
drag, startPoint x: 138, startPoint y: 600, endPoint x: 38, endPoint y: 551, distance: 111.4
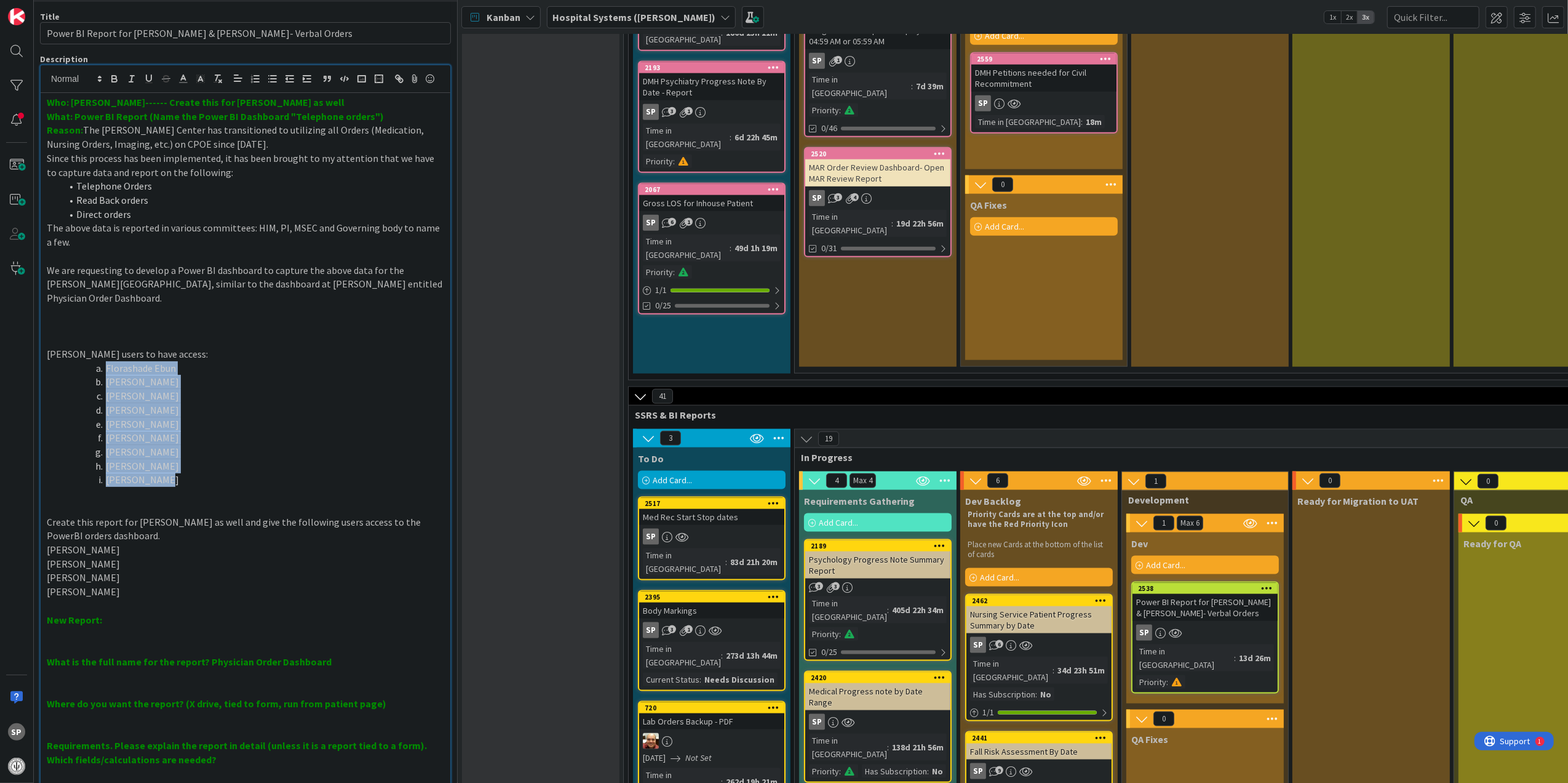
click at [38, 551] on div "1x 2x ID 2538 Hospital Systems ([PERSON_NAME]) Dev Title 49 / 128 Power BI Repo…" at bounding box center [245, 391] width 424 height 783
drag, startPoint x: 168, startPoint y: 483, endPoint x: 49, endPoint y: 378, distance: 158.7
click at [49, 378] on ol "Florashade Ebun [PERSON_NAME] [PERSON_NAME] [PERSON_NAME] [PERSON_NAME] [PERSON…" at bounding box center [245, 423] width 397 height 125
click at [183, 358] on p "[PERSON_NAME] users to have access:" at bounding box center [245, 354] width 397 height 14
click at [180, 481] on li "[PERSON_NAME]" at bounding box center [252, 479] width 383 height 14
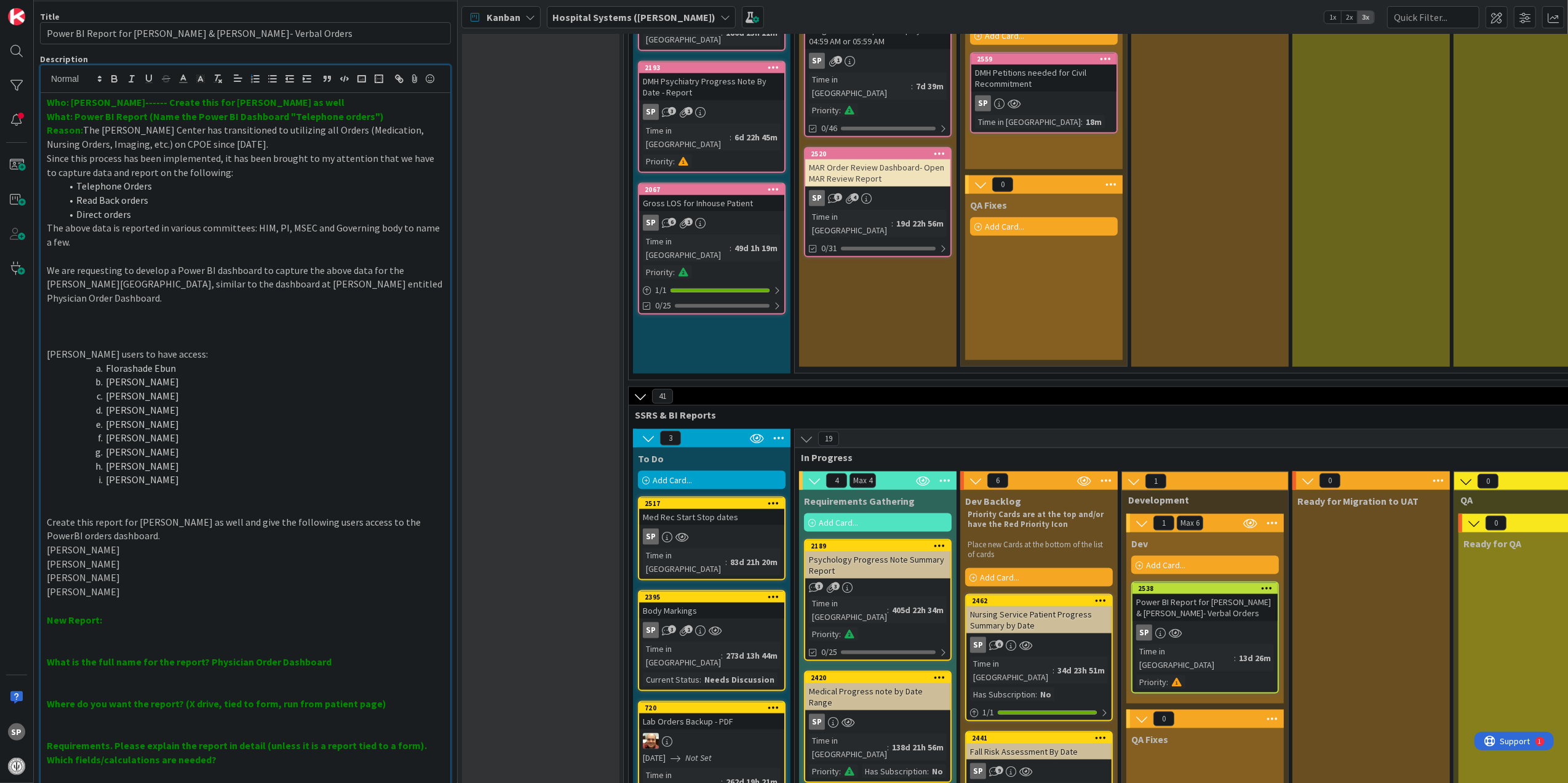
drag, startPoint x: 129, startPoint y: 369, endPoint x: 318, endPoint y: 350, distance: 190.0
click at [318, 350] on p "[PERSON_NAME] users to have access:" at bounding box center [245, 354] width 397 height 14
click at [194, 425] on li "[PERSON_NAME]" at bounding box center [252, 424] width 383 height 14
click at [274, 478] on li "[PERSON_NAME]" at bounding box center [252, 479] width 383 height 14
click at [177, 372] on li "Folashade Ebun" at bounding box center [252, 368] width 383 height 14
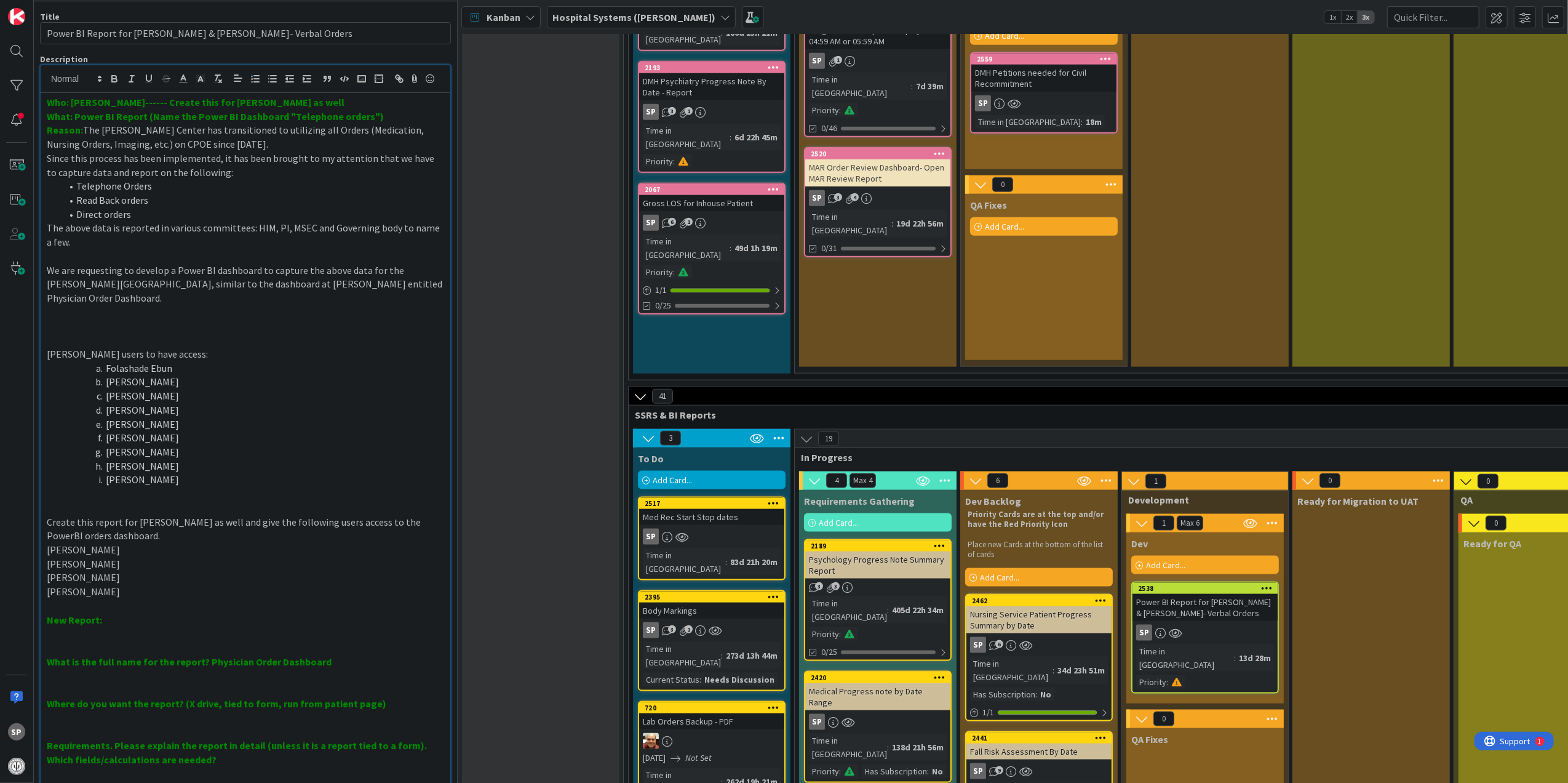
click at [180, 389] on li "[PERSON_NAME]" at bounding box center [252, 382] width 383 height 14
click at [182, 406] on li "[PERSON_NAME]" at bounding box center [252, 410] width 383 height 14
click at [186, 400] on li "[PERSON_NAME]" at bounding box center [252, 396] width 383 height 14
click at [197, 385] on li "[PERSON_NAME]" at bounding box center [252, 382] width 383 height 14
click at [175, 548] on p "[PERSON_NAME]" at bounding box center [245, 550] width 397 height 14
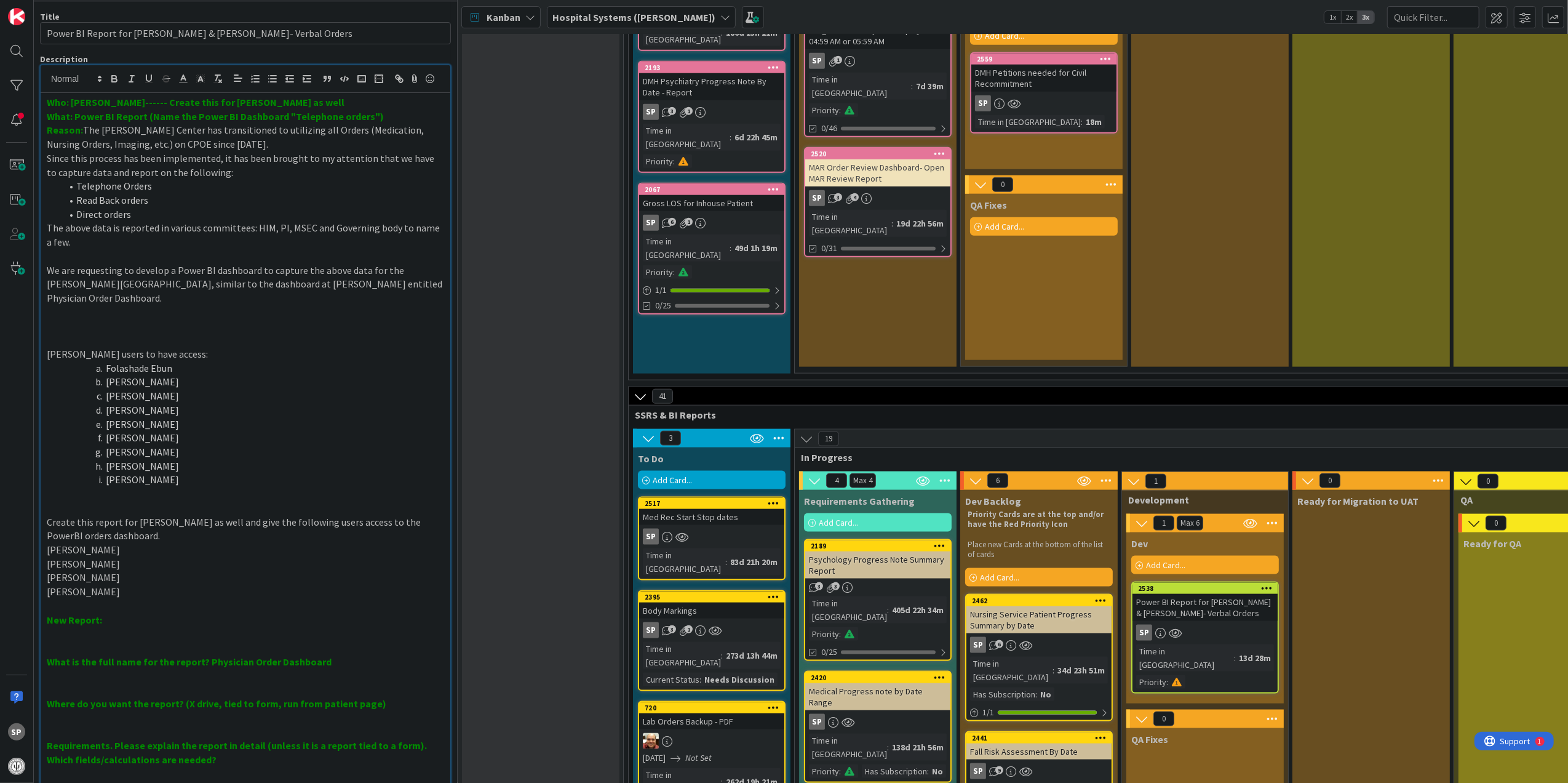
click at [169, 582] on p "[PERSON_NAME]" at bounding box center [245, 577] width 397 height 14
click at [173, 570] on p "[PERSON_NAME]" at bounding box center [245, 564] width 397 height 14
click at [176, 596] on p "[PERSON_NAME]" at bounding box center [245, 592] width 397 height 14
